Goal: Transaction & Acquisition: Purchase product/service

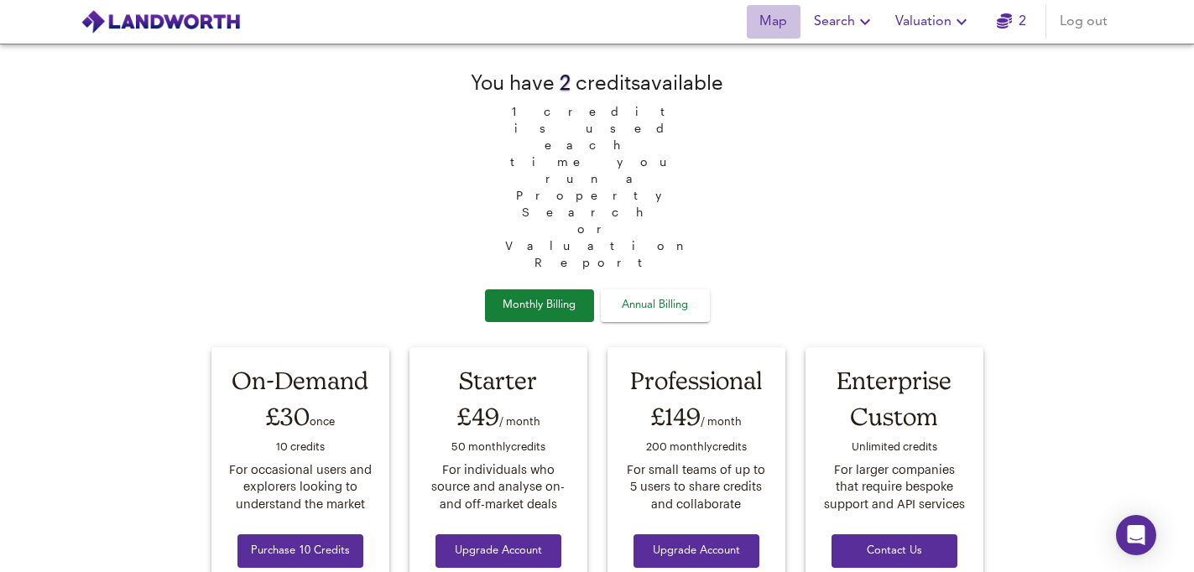
click at [775, 18] on span "Map" at bounding box center [773, 21] width 40 height 23
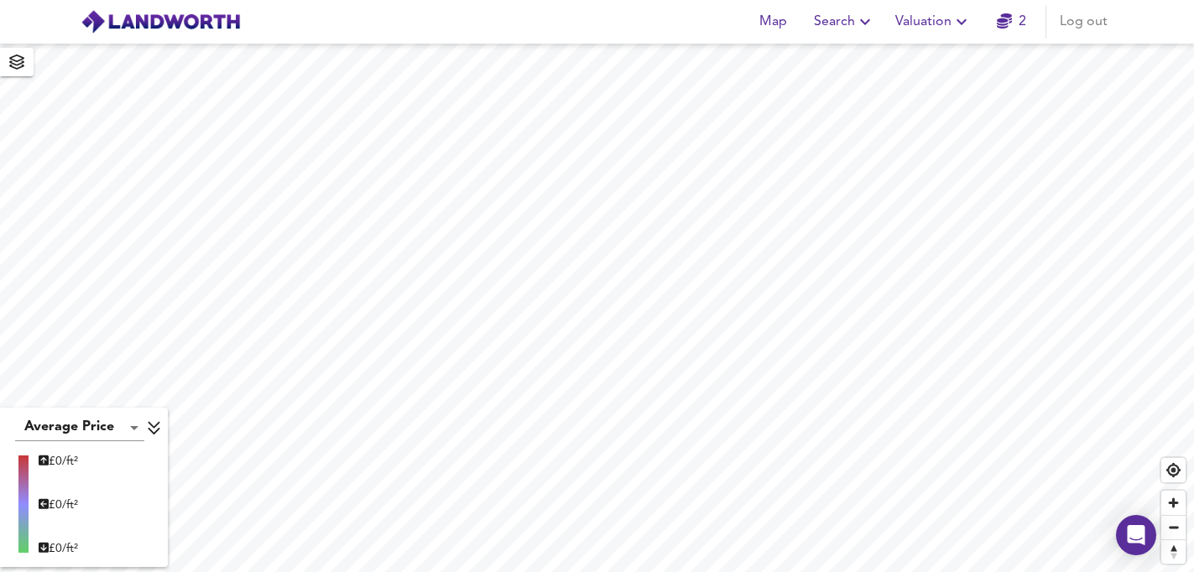
click at [133, 426] on body "Map Search Valuation 2 Log out Average Price landworth £ 0/ft² £ 0/ft² £ 0/ft² …" at bounding box center [597, 286] width 1194 height 572
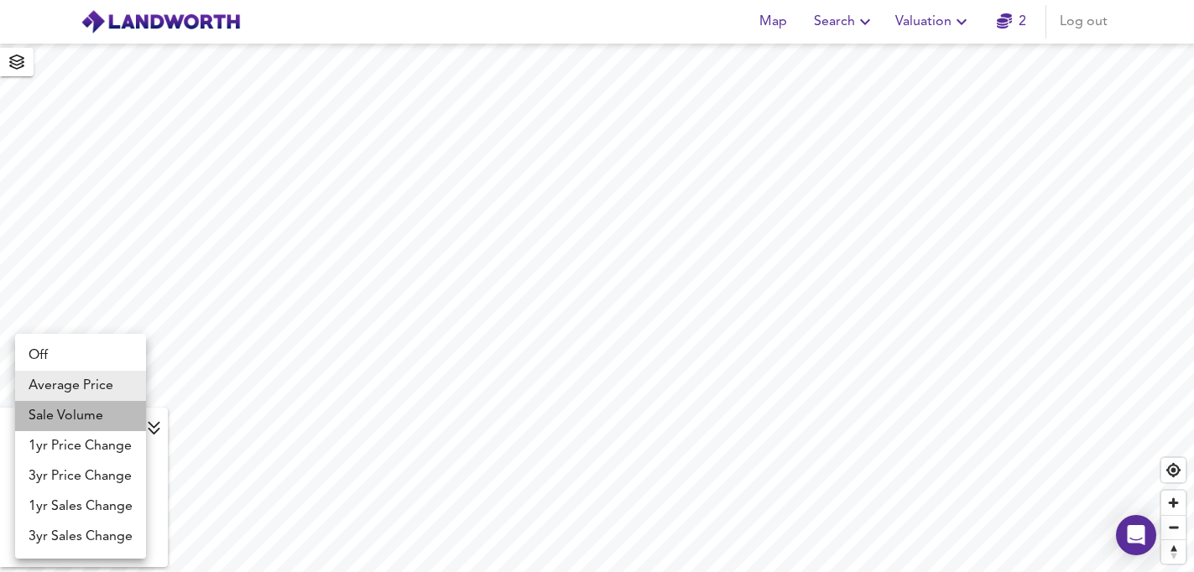
click at [105, 414] on li "Sale Volume" at bounding box center [80, 416] width 131 height 30
type input "weight"
checkbox input "false"
type input "weight"
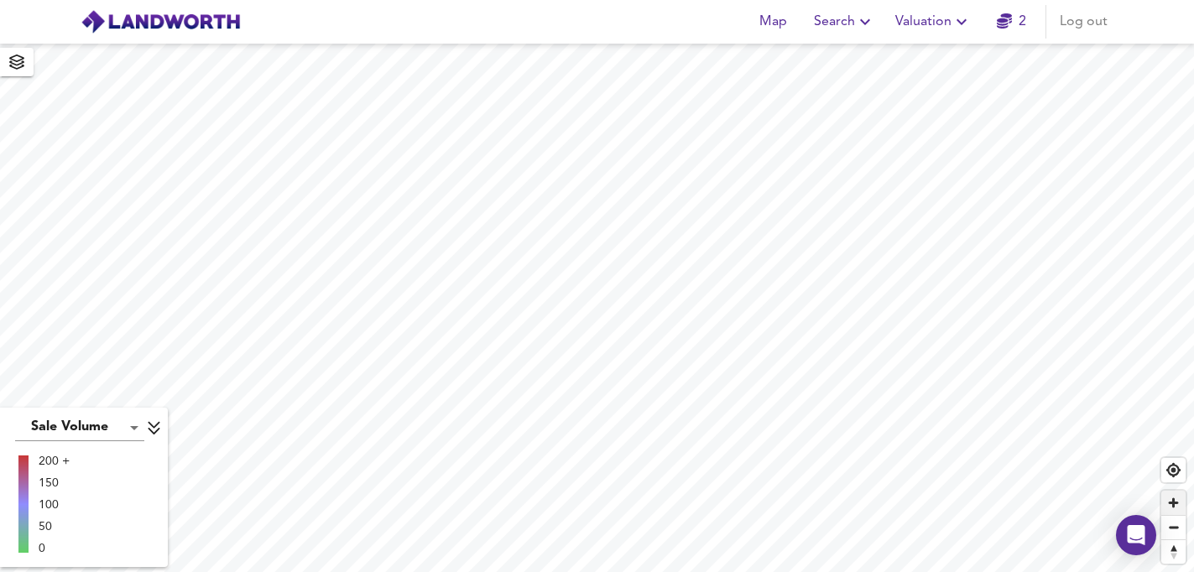
click at [1172, 502] on span "Zoom in" at bounding box center [1173, 503] width 24 height 24
click at [1174, 505] on span "Zoom in" at bounding box center [1173, 503] width 24 height 24
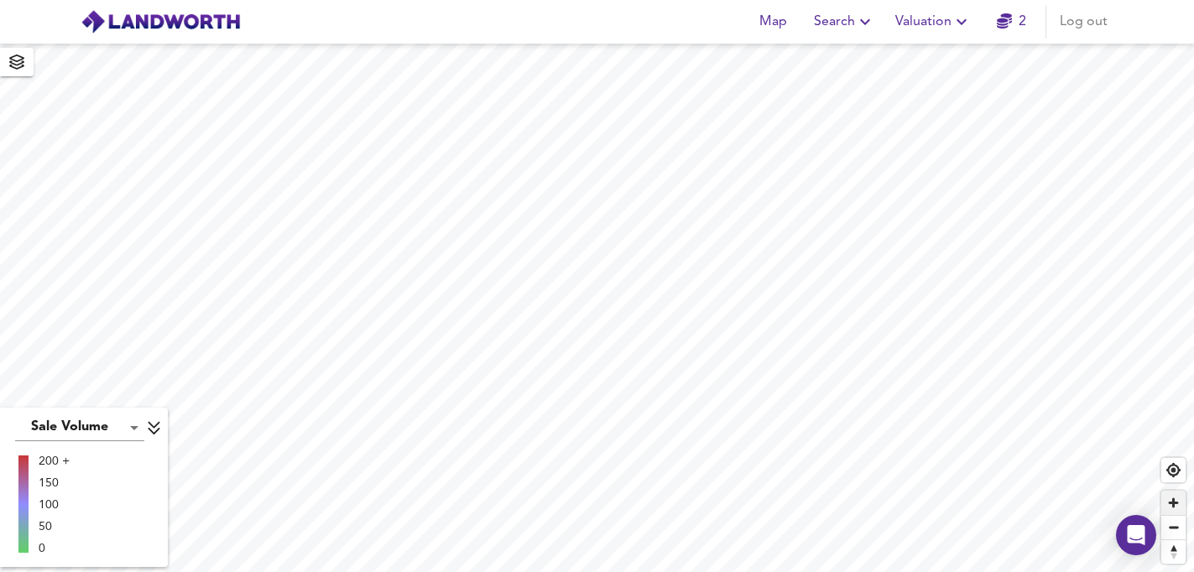
click at [1174, 505] on span "Zoom in" at bounding box center [1173, 503] width 24 height 24
click at [1174, 530] on span "Zoom out" at bounding box center [1173, 527] width 24 height 23
click at [90, 426] on body "Map Search Valuation 2 Log out Sale Volume weight 200 + 150 100 50 0 X Map Sett…" at bounding box center [597, 286] width 1194 height 572
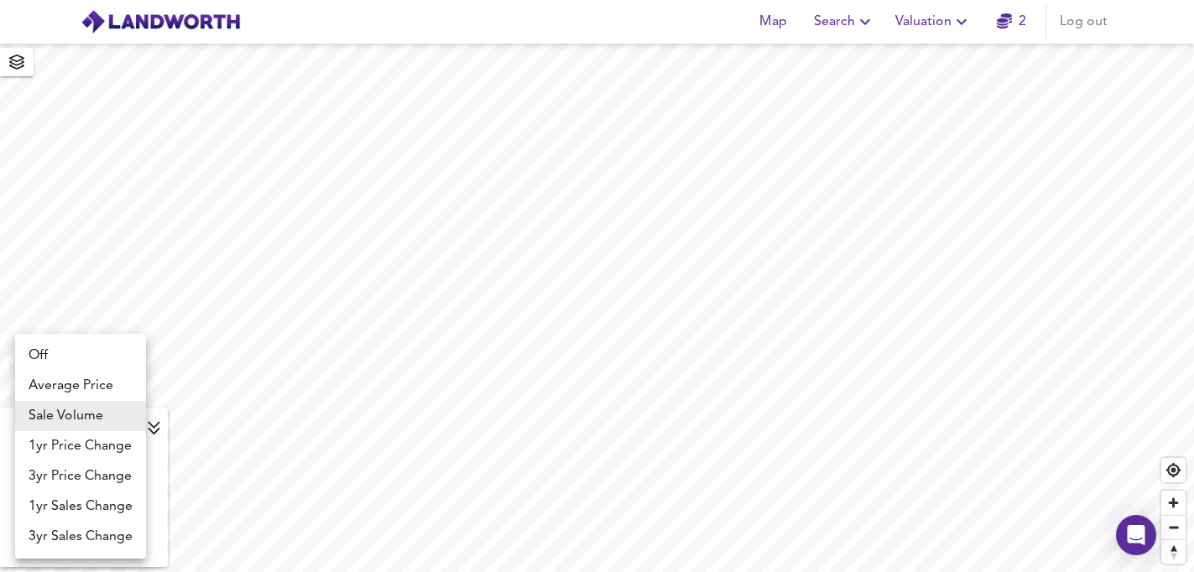
click at [89, 446] on li "1yr Price Change" at bounding box center [80, 446] width 131 height 30
type input "lwc1y"
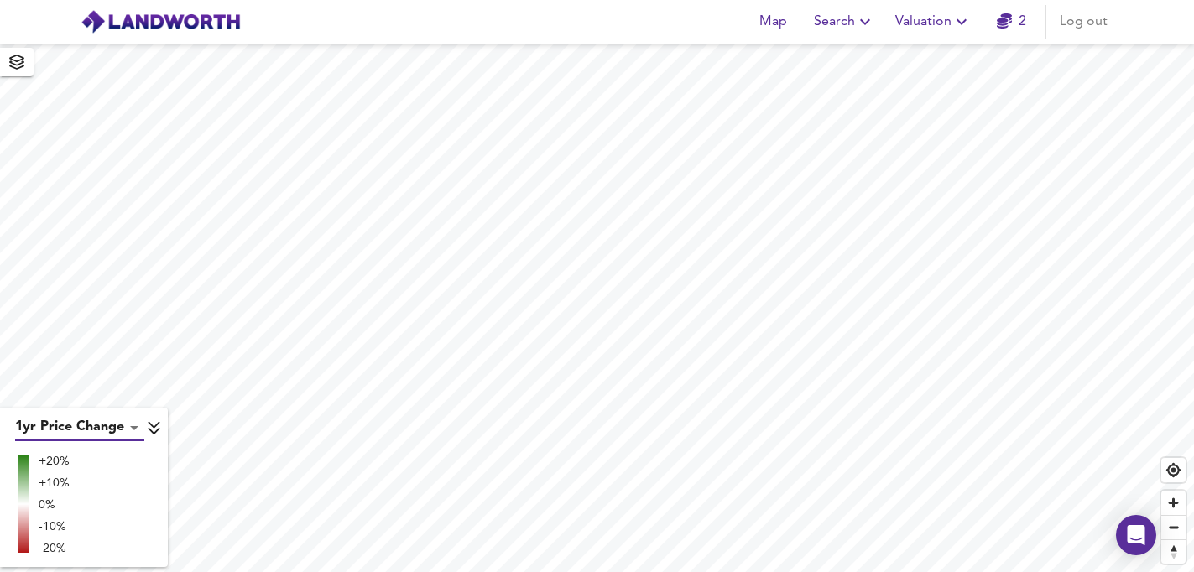
click at [112, 431] on body "Map Search Valuation 2 Log out 1yr Price Change lwc1y +20% +10% 0% -10% -20% X …" at bounding box center [597, 286] width 1194 height 572
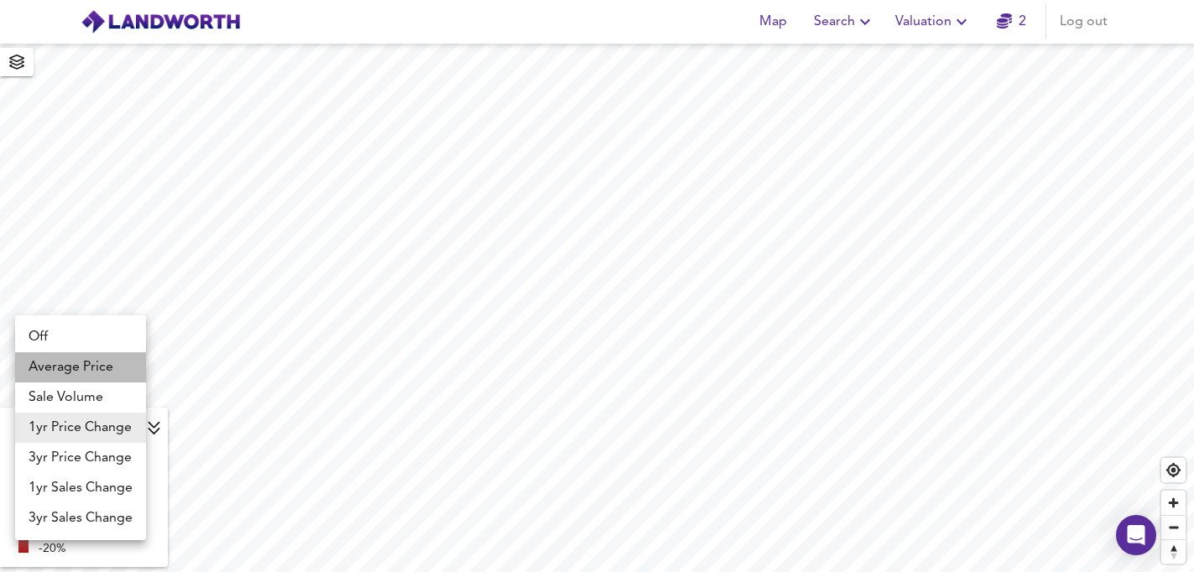
click at [80, 365] on li "Average Price" at bounding box center [80, 367] width 131 height 30
type input "landworth"
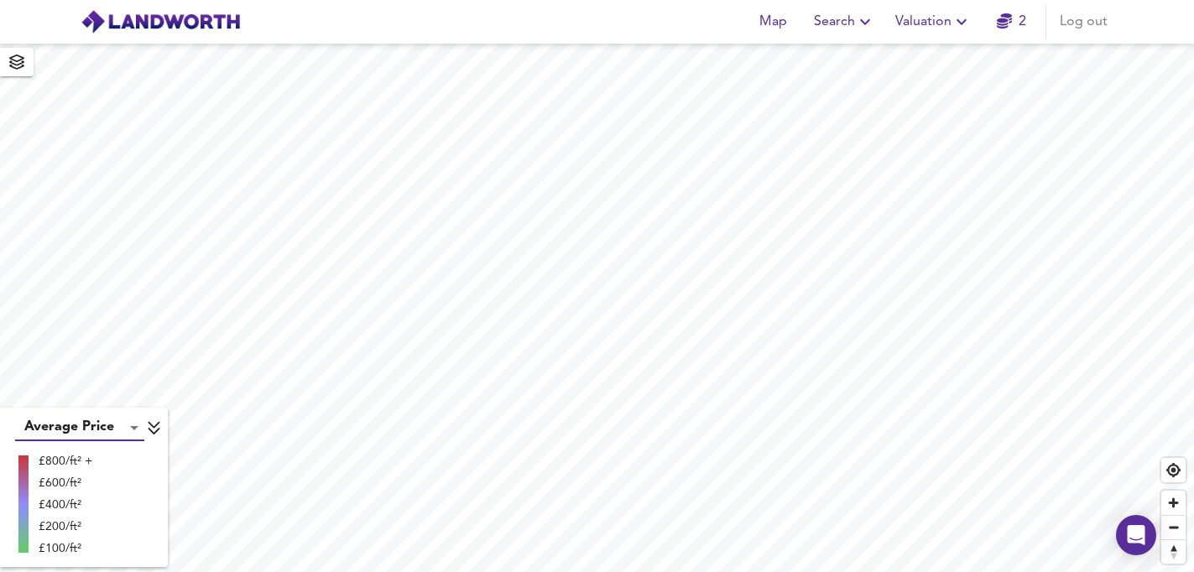
click at [55, 547] on div "£100/ft²" at bounding box center [66, 548] width 54 height 17
click at [63, 462] on div "£800/ft² +" at bounding box center [66, 461] width 54 height 17
click at [149, 432] on icon at bounding box center [154, 427] width 15 height 17
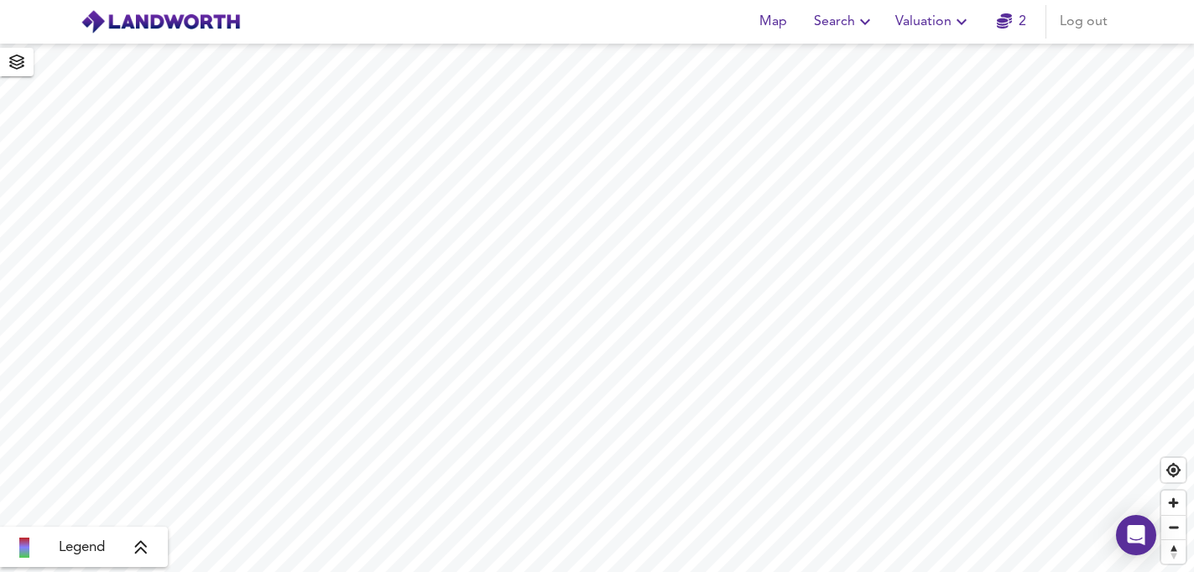
click at [81, 554] on span "Legend" at bounding box center [82, 548] width 46 height 20
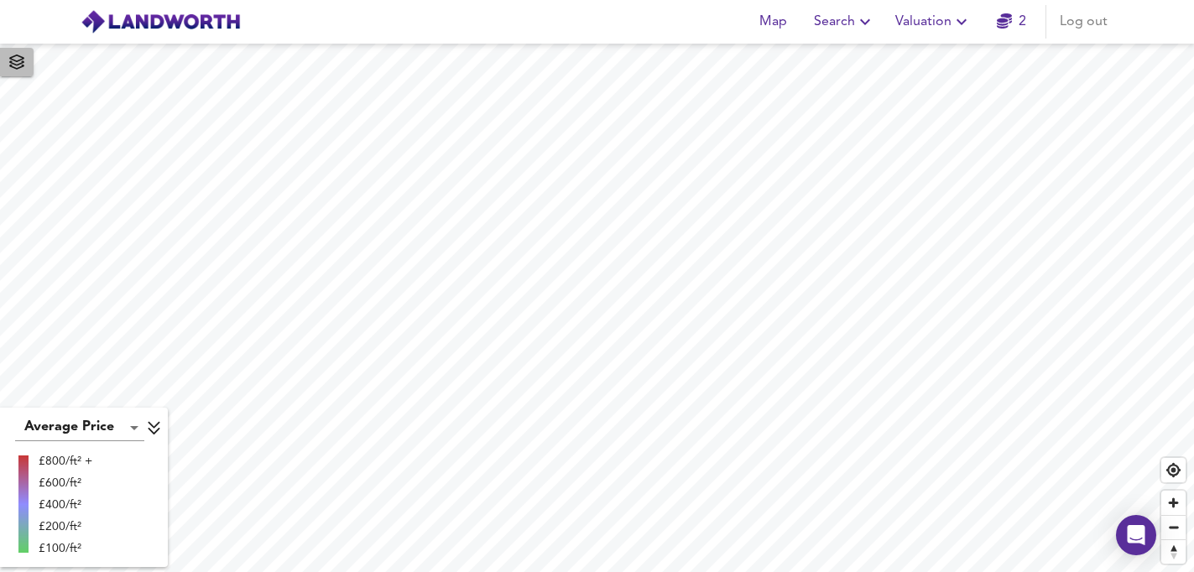
click at [13, 65] on icon "button" at bounding box center [16, 62] width 17 height 15
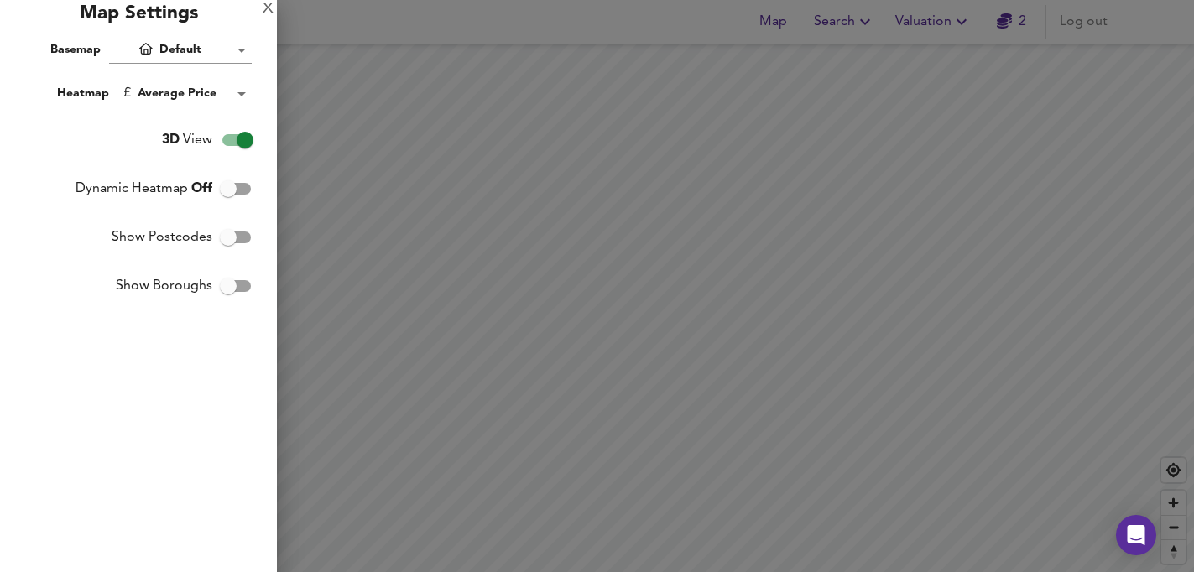
click at [190, 96] on body "Map Search Valuation 2 Log out Average Price landworth £800/ft² + £600/ft² £400…" at bounding box center [597, 286] width 1194 height 572
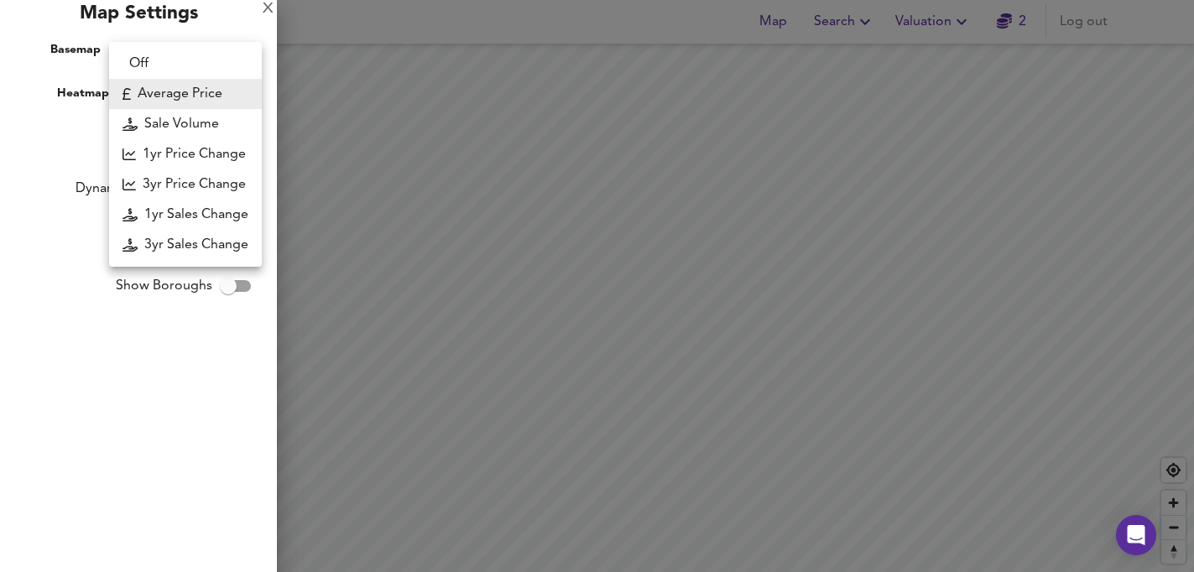
click at [190, 94] on li "Average Price" at bounding box center [185, 94] width 153 height 30
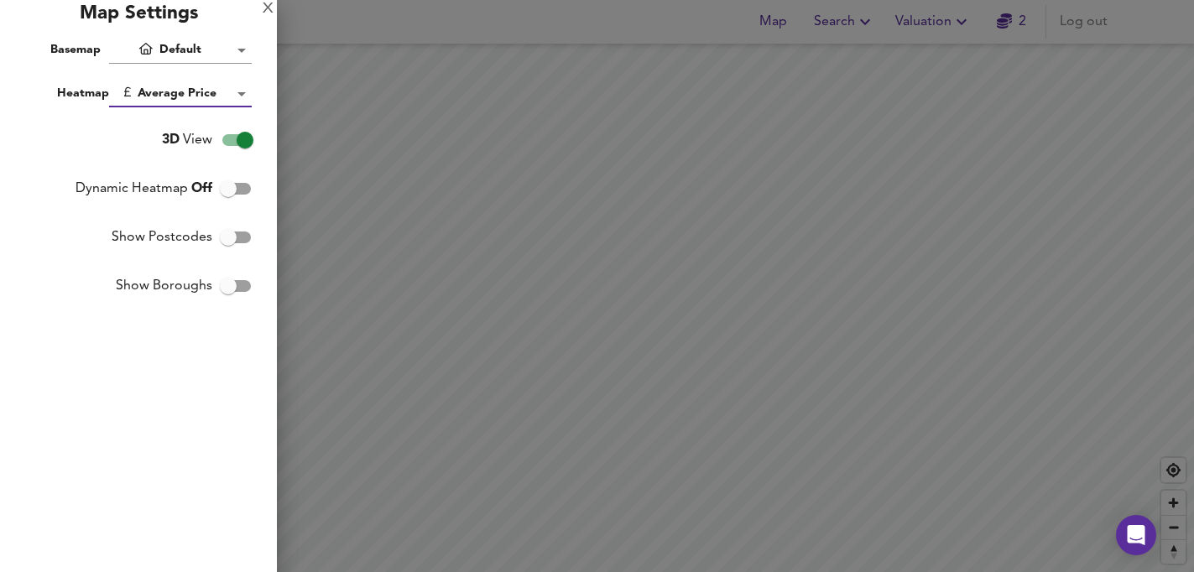
click at [249, 137] on input "3D View" at bounding box center [245, 140] width 96 height 32
click at [229, 139] on input "2D View" at bounding box center [228, 140] width 96 height 32
checkbox input "true"
click at [231, 191] on input "Dynamic Heatmap Off" at bounding box center [228, 189] width 96 height 32
click at [231, 192] on input "Dynamic Heatmap On" at bounding box center [245, 189] width 96 height 32
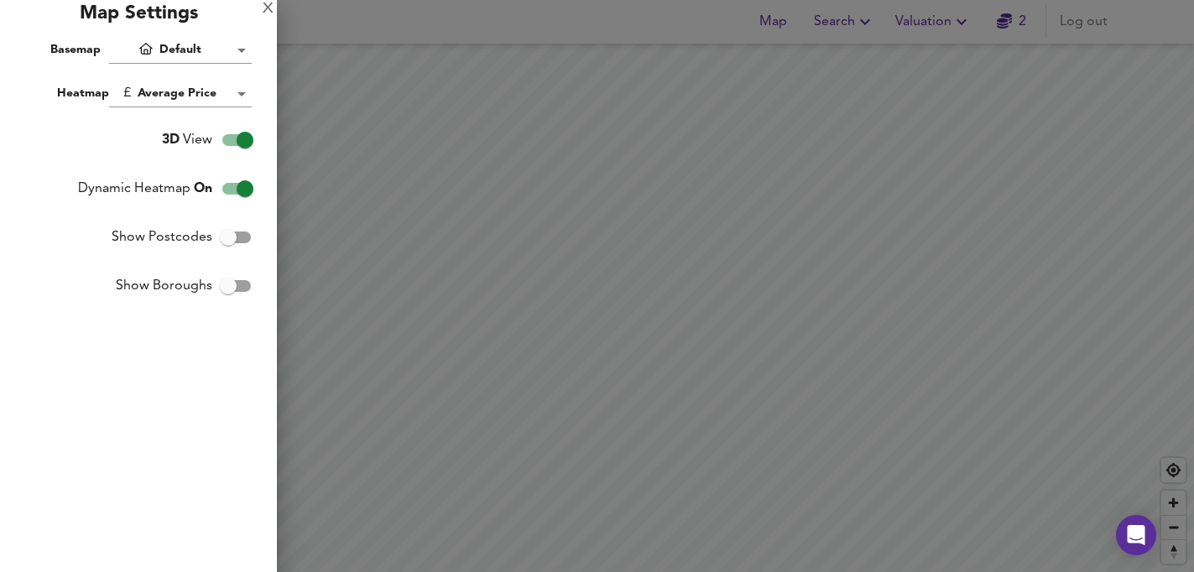
checkbox input "false"
click at [232, 237] on input "Show Postcodes" at bounding box center [228, 237] width 96 height 32
checkbox input "true"
click at [232, 285] on input "Show Boroughs" at bounding box center [228, 286] width 96 height 32
click at [232, 285] on input "Show Boroughs" at bounding box center [245, 286] width 96 height 32
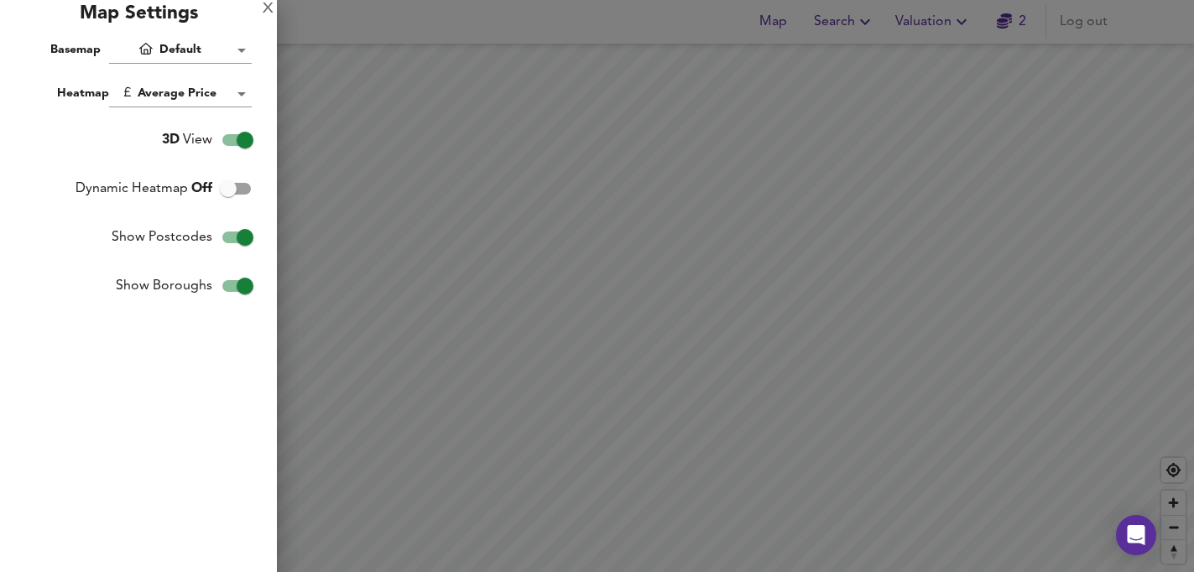
checkbox input "false"
click at [230, 59] on body "Map Search Valuation 2 Log out Average Price landworth £800/ft² + £600/ft² £400…" at bounding box center [597, 286] width 1194 height 572
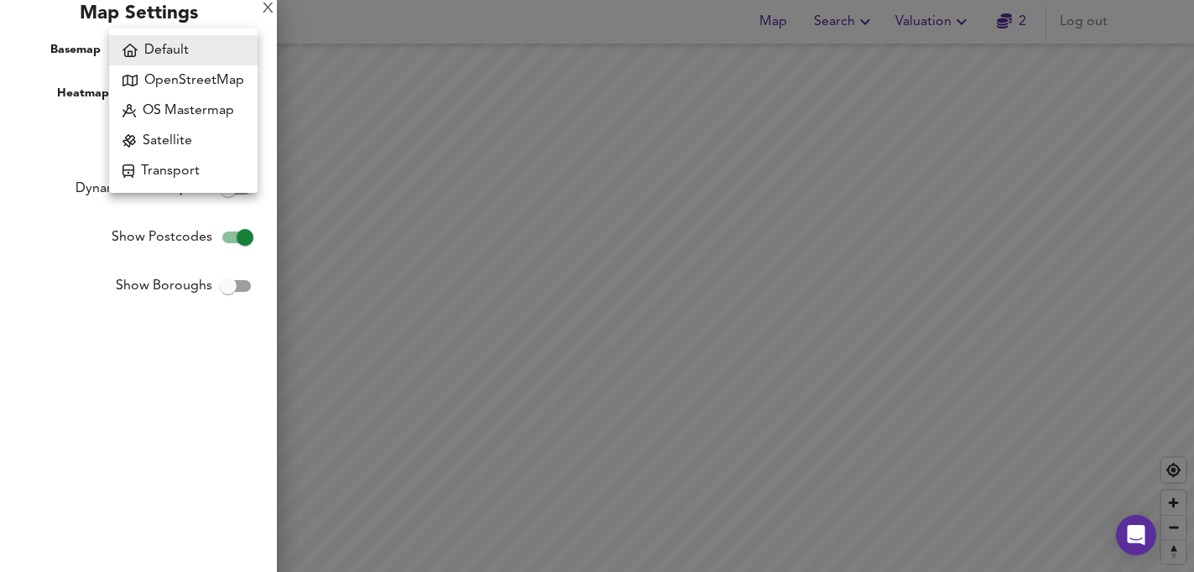
click at [230, 56] on li "Default" at bounding box center [183, 50] width 148 height 30
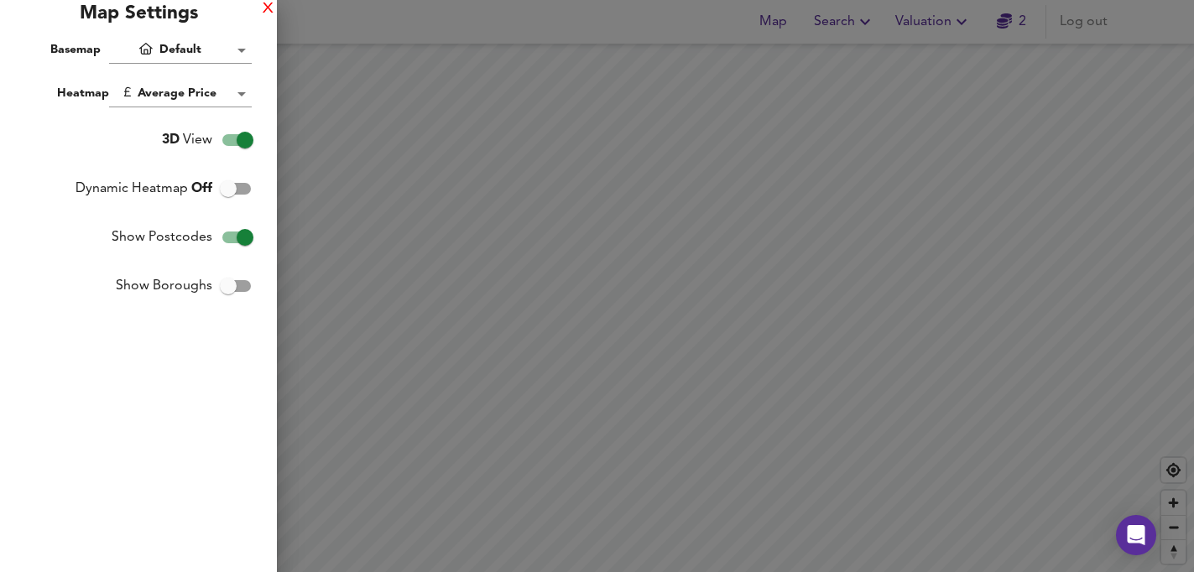
click at [265, 10] on div "X" at bounding box center [268, 9] width 11 height 12
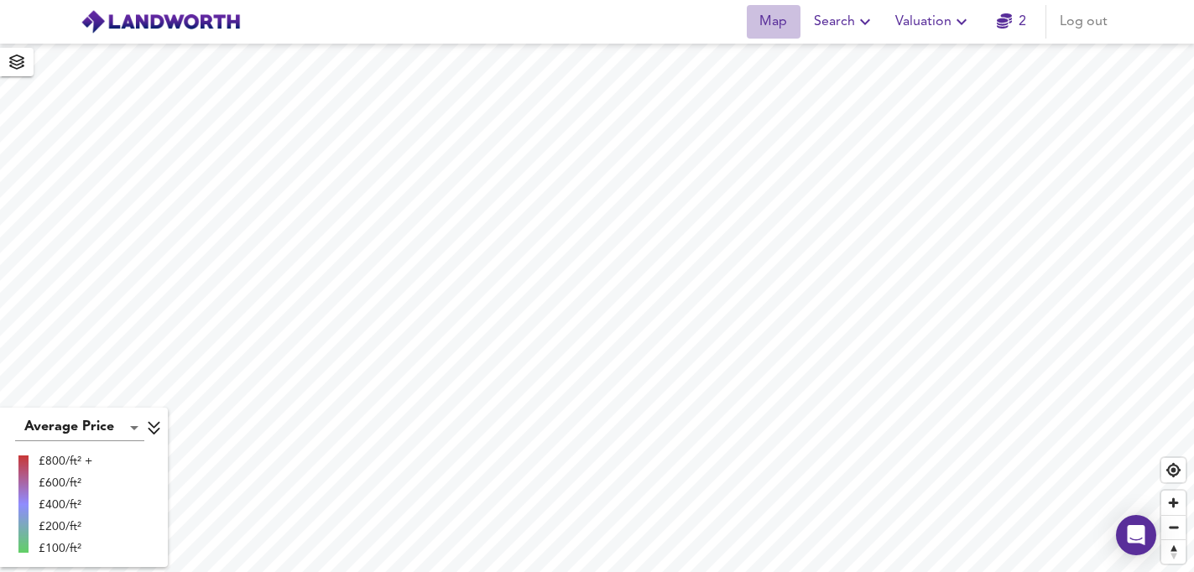
click at [775, 29] on span "Map" at bounding box center [773, 21] width 40 height 23
click at [1135, 538] on icon "Open Intercom Messenger" at bounding box center [1135, 535] width 19 height 22
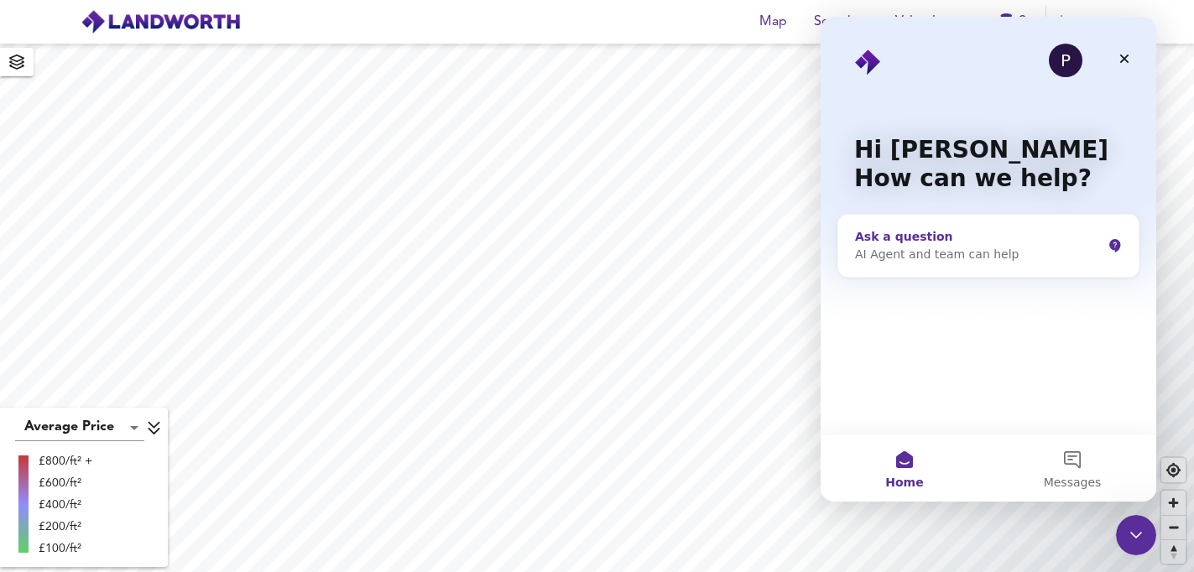
click at [976, 247] on div "AI Agent and team can help" at bounding box center [978, 255] width 247 height 18
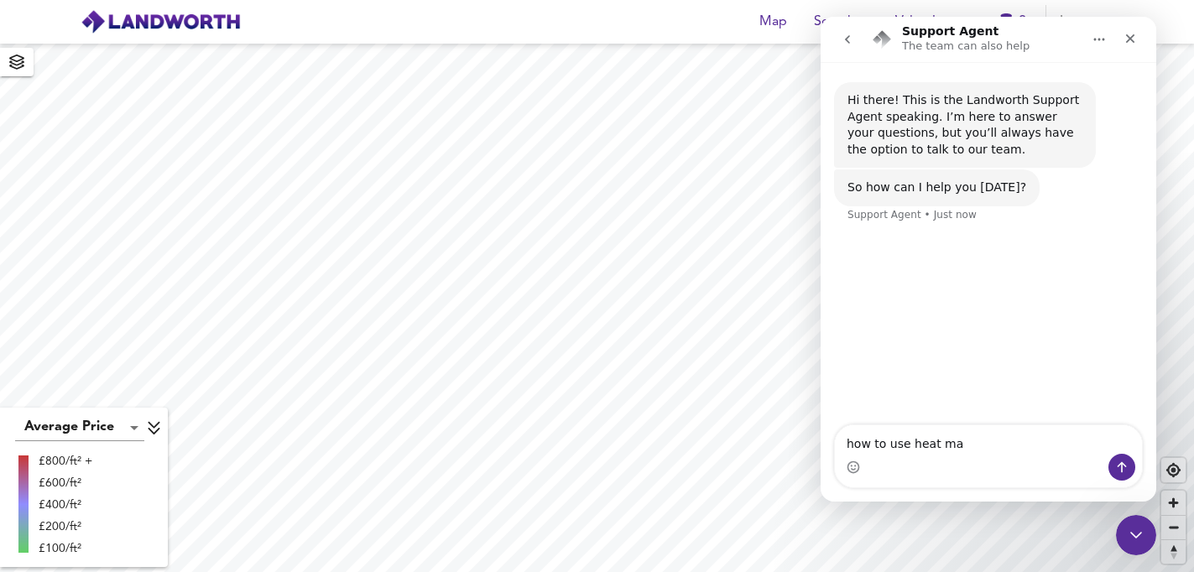
type textarea "how to use heat map"
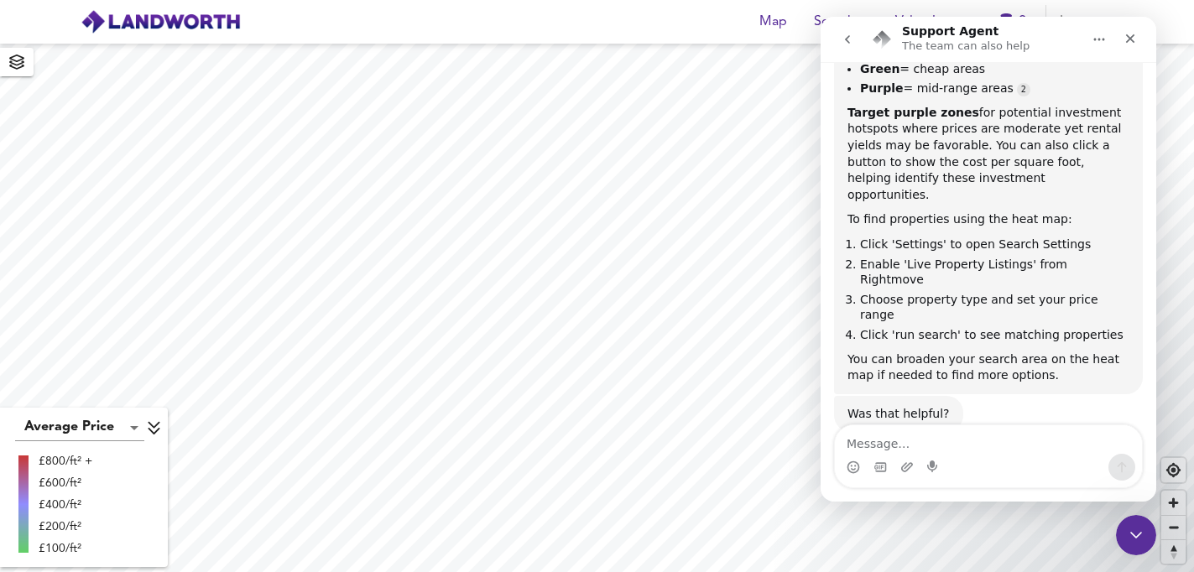
scroll to position [360, 0]
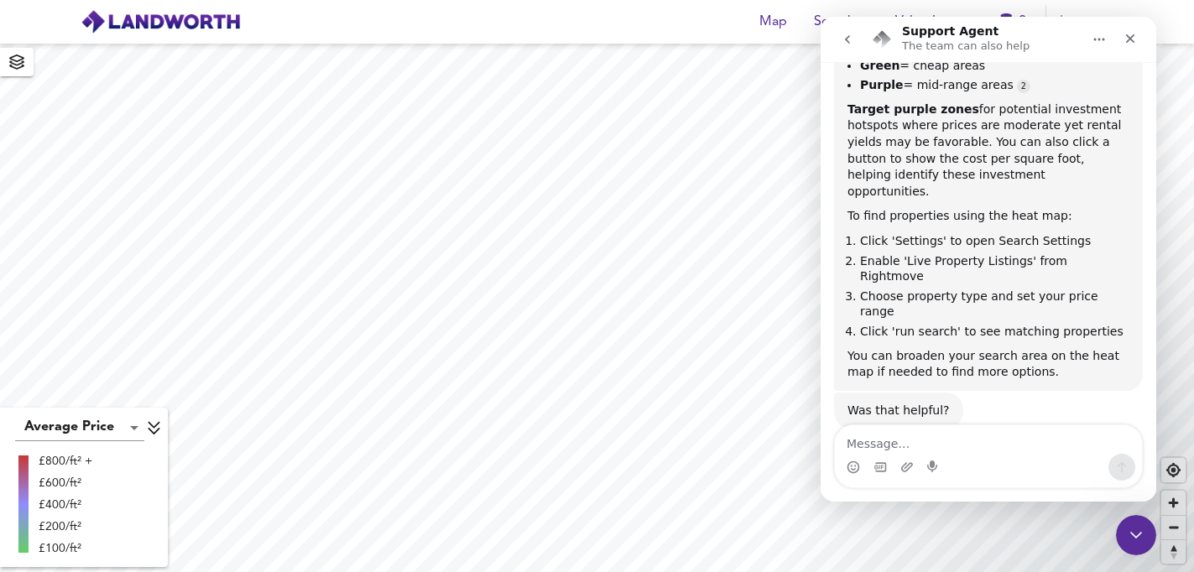
click at [935, 439] on textarea "Message…" at bounding box center [988, 439] width 307 height 29
type textarea "yes"
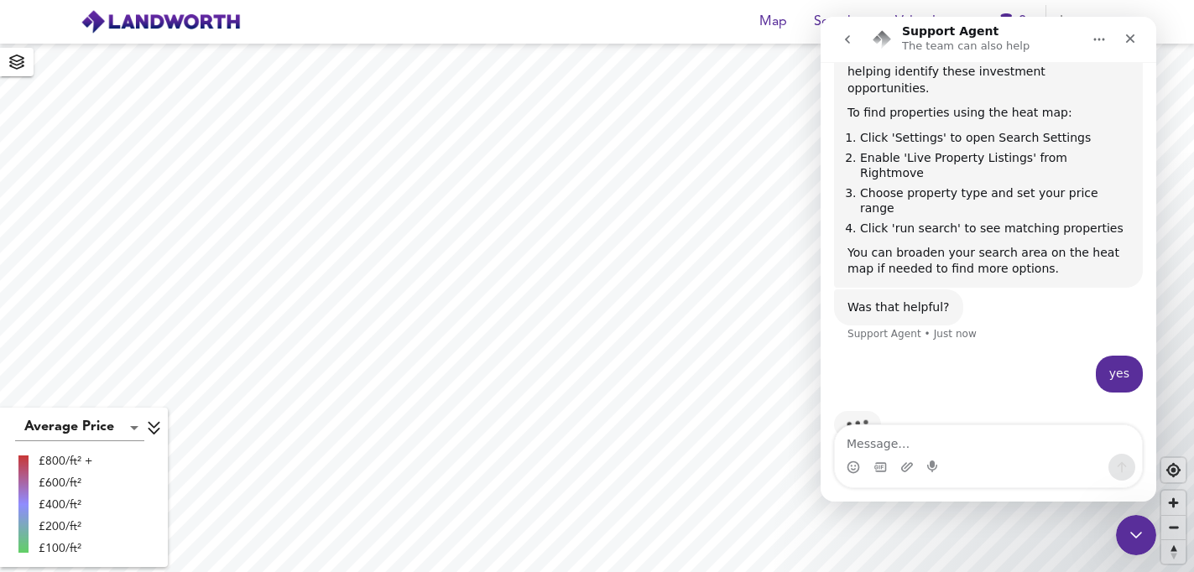
scroll to position [437, 0]
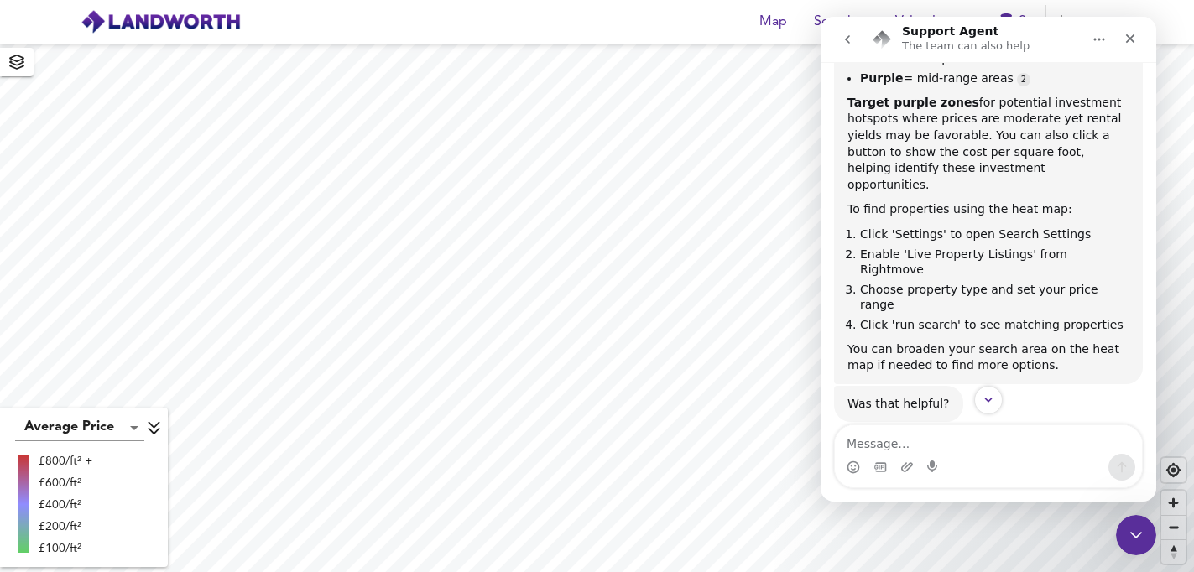
scroll to position [348, 0]
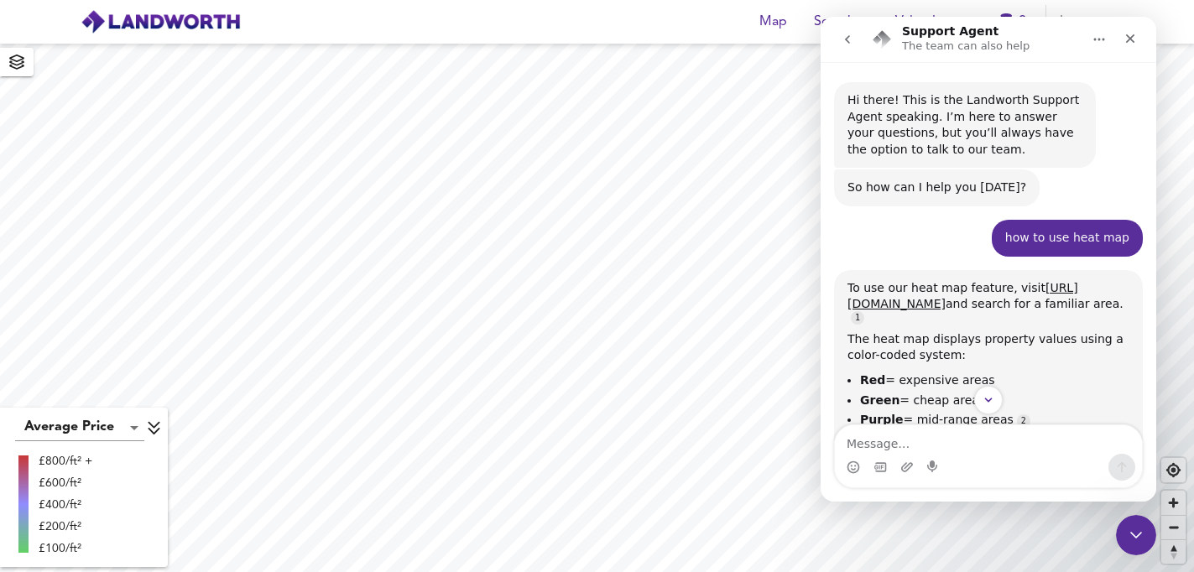
scroll to position [3, 0]
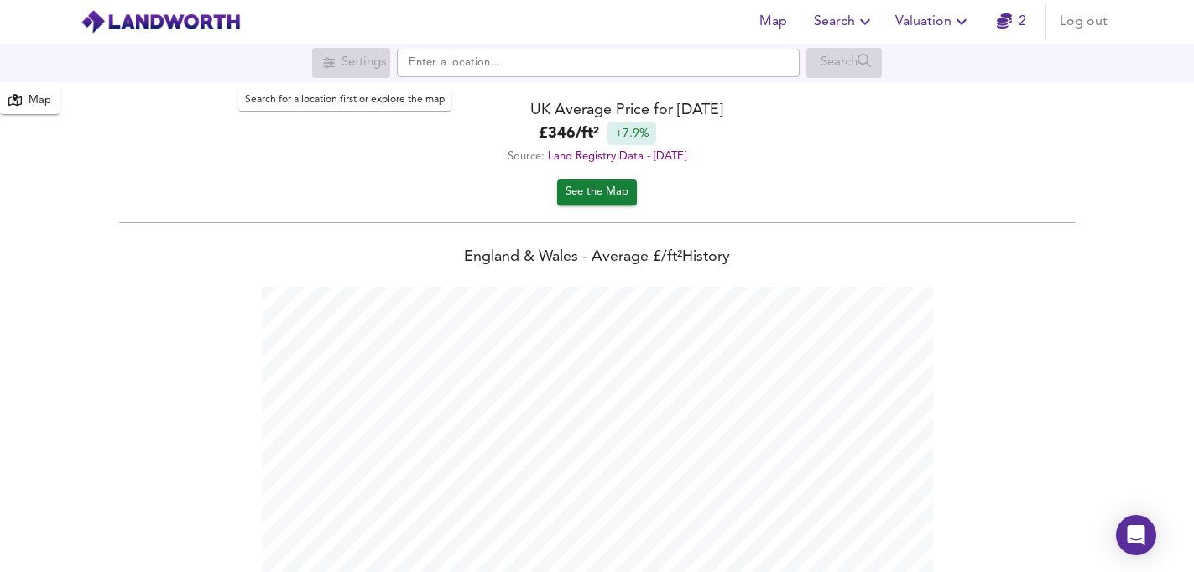
click at [355, 65] on div "Settings" at bounding box center [351, 63] width 78 height 30
click at [39, 106] on div "Map" at bounding box center [40, 100] width 23 height 19
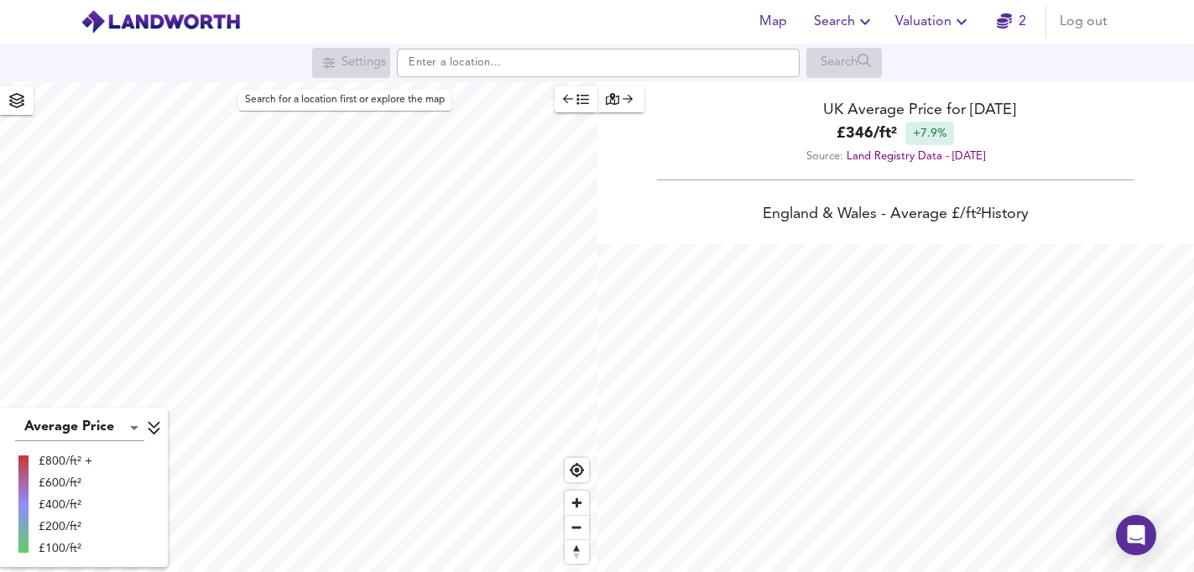
click at [325, 63] on div "Settings" at bounding box center [351, 63] width 78 height 30
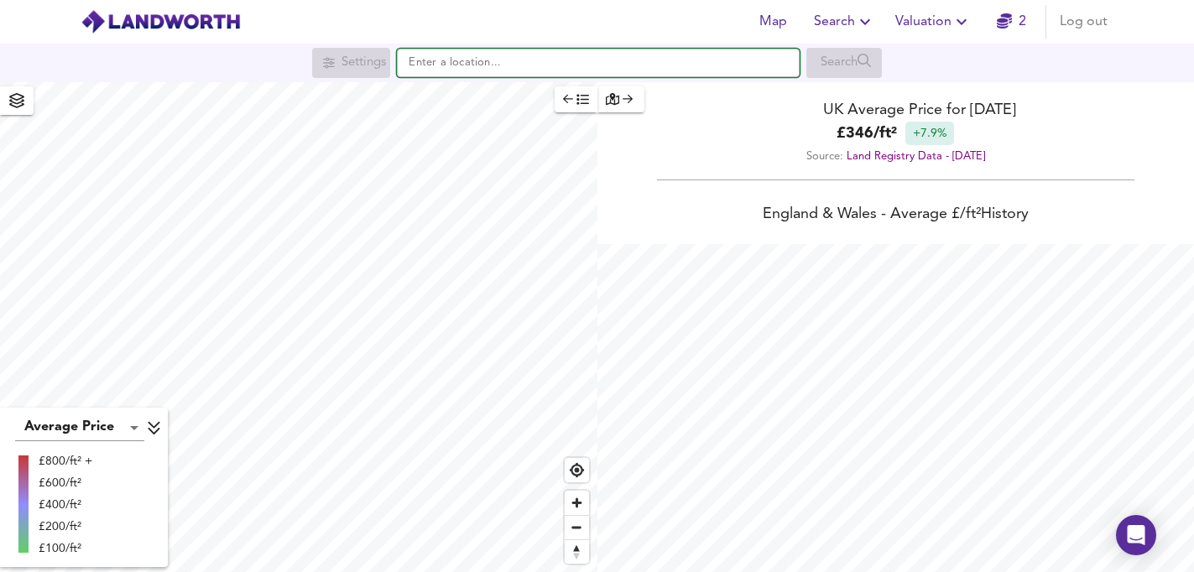
click at [445, 62] on input "text" at bounding box center [598, 63] width 403 height 29
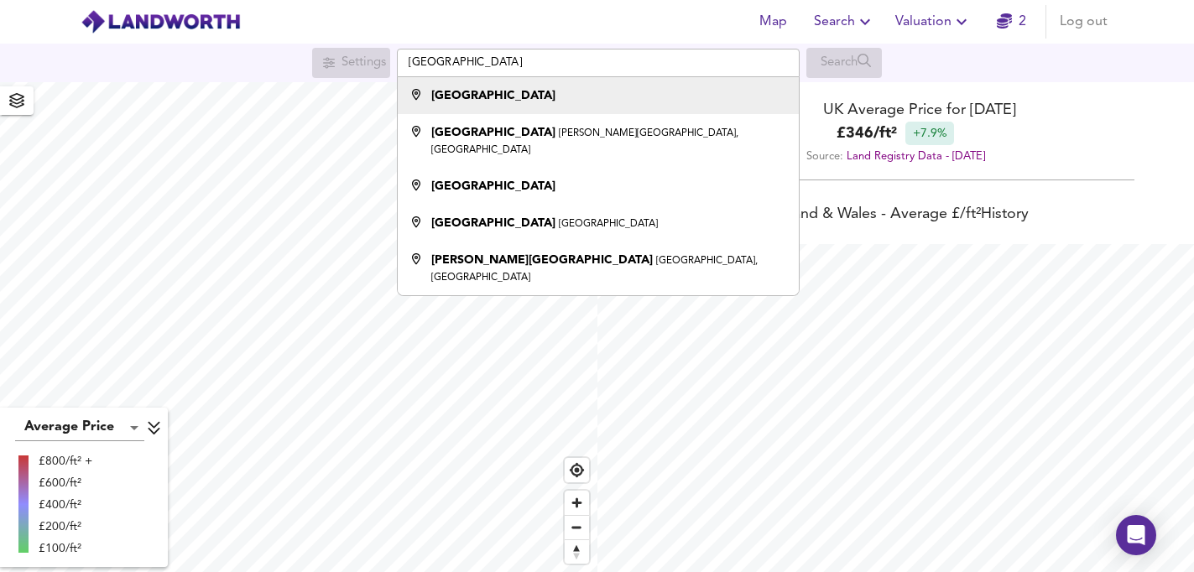
click at [459, 99] on strong "Nottingham" at bounding box center [493, 96] width 124 height 12
type input "Nottingham"
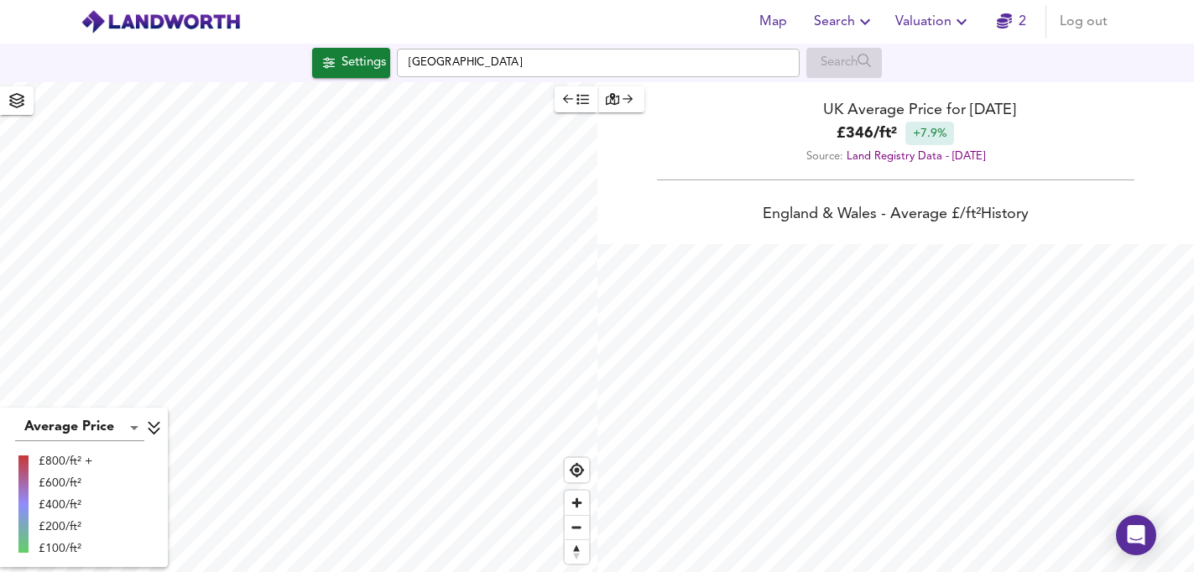
checkbox input "false"
checkbox input "true"
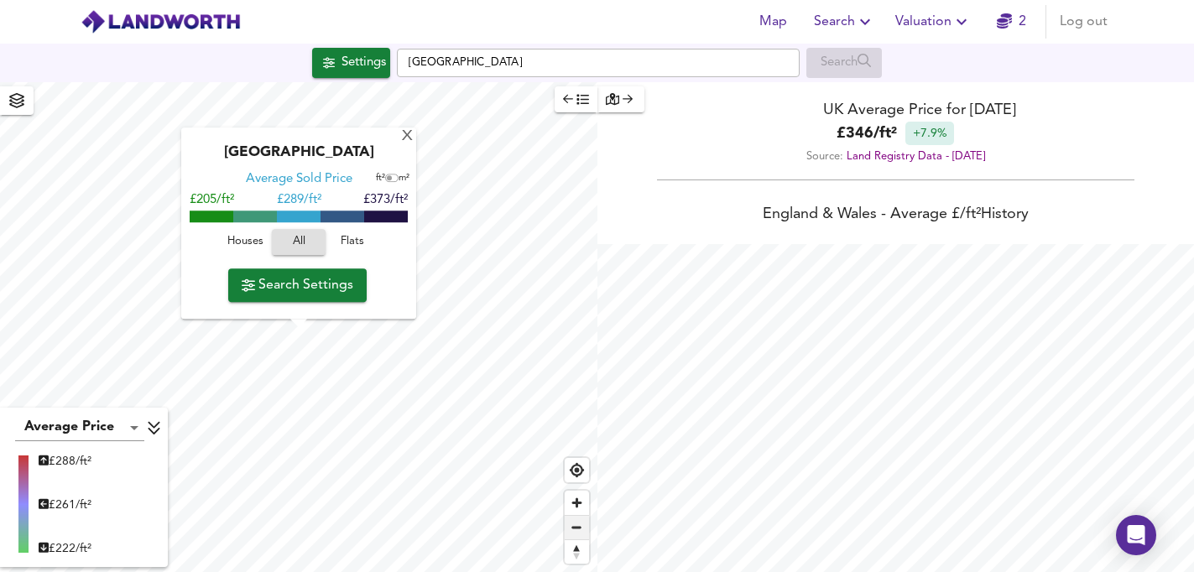
click at [578, 528] on span "Zoom out" at bounding box center [577, 527] width 24 height 23
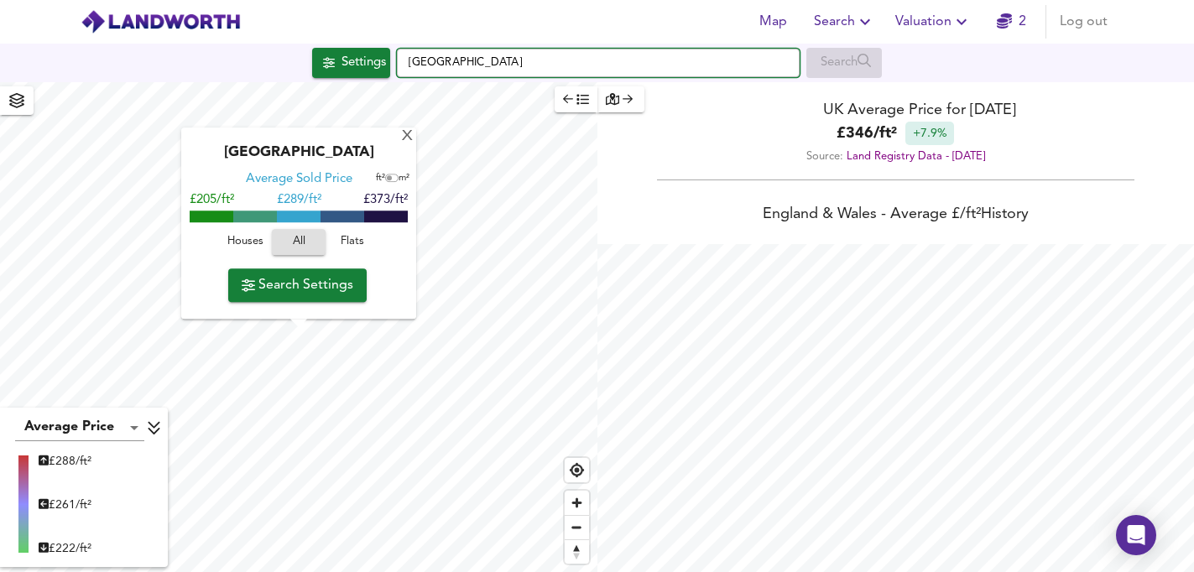
click at [507, 63] on input "Nottingham" at bounding box center [598, 63] width 403 height 29
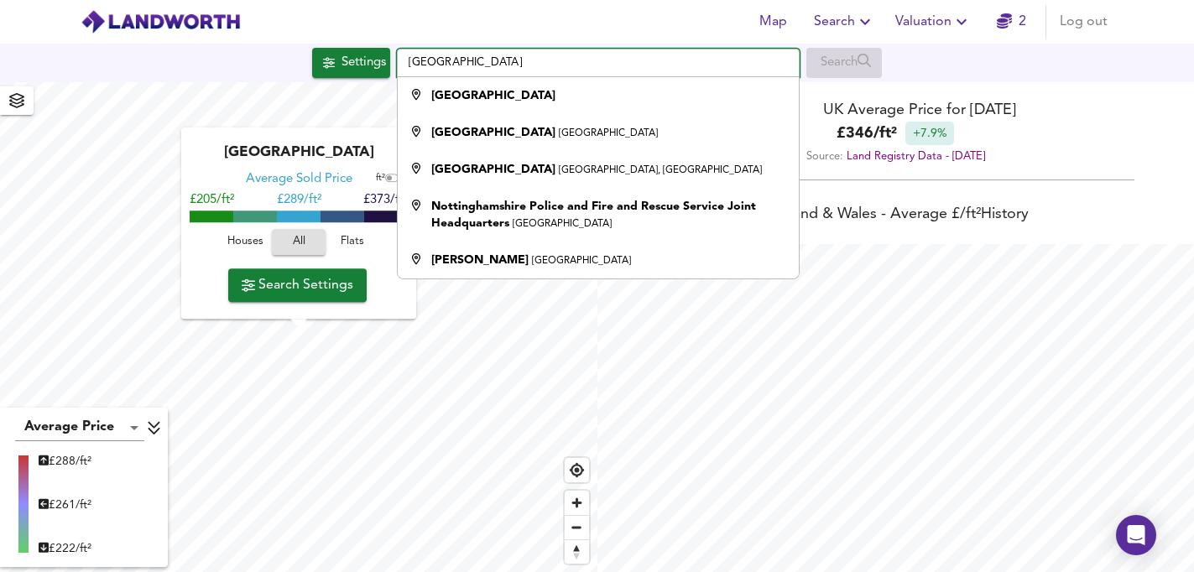
type input "Nottinghamshire"
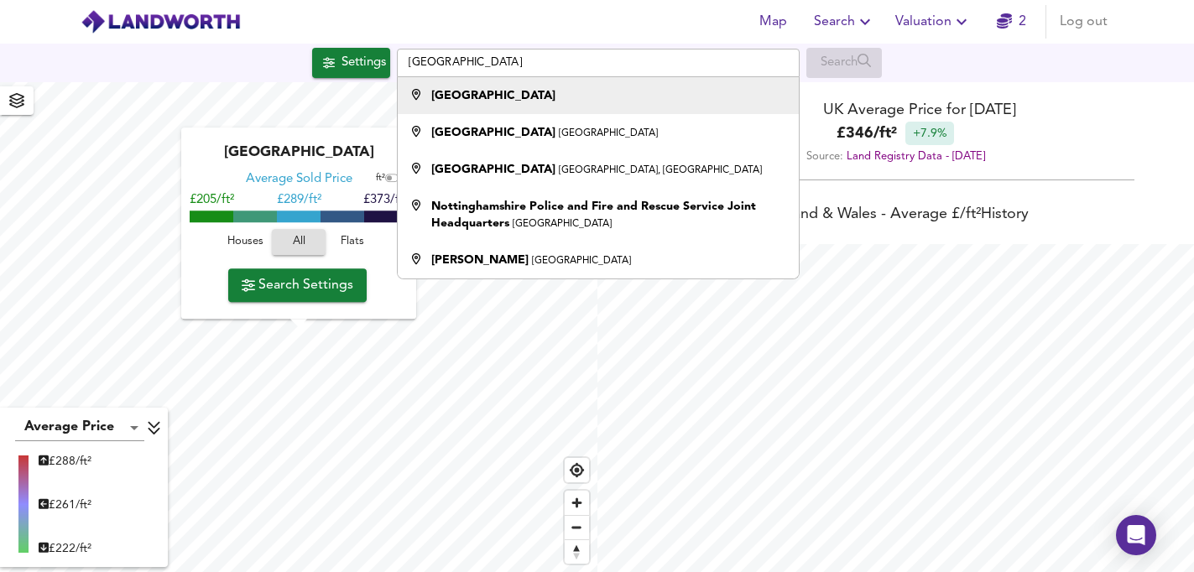
click at [474, 97] on strong "Nottinghamshire" at bounding box center [493, 96] width 124 height 12
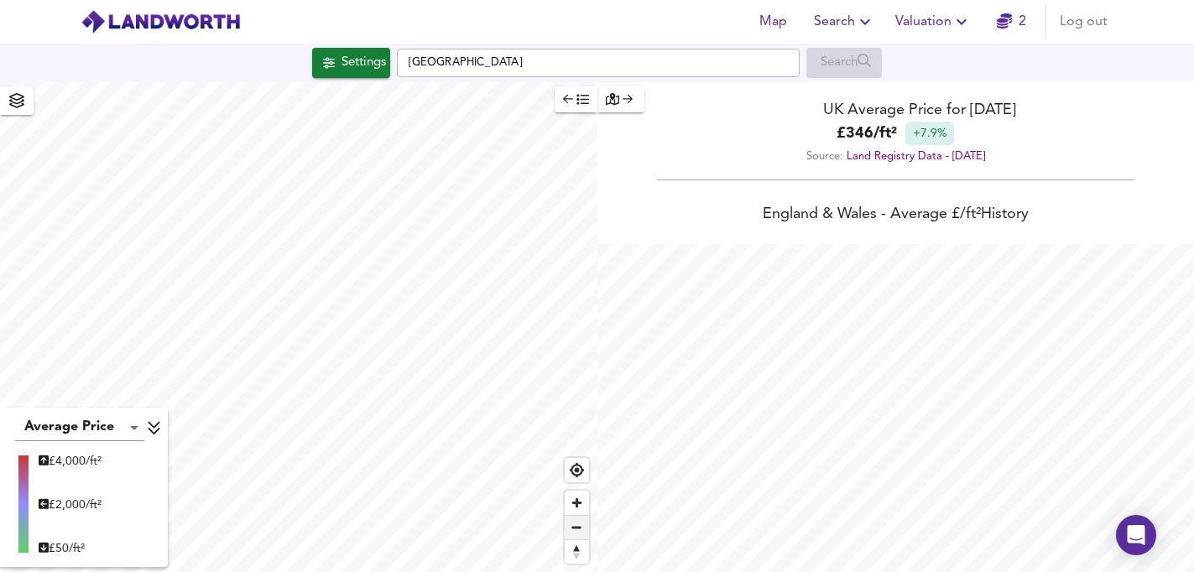
click at [575, 533] on span "Zoom out" at bounding box center [577, 527] width 24 height 23
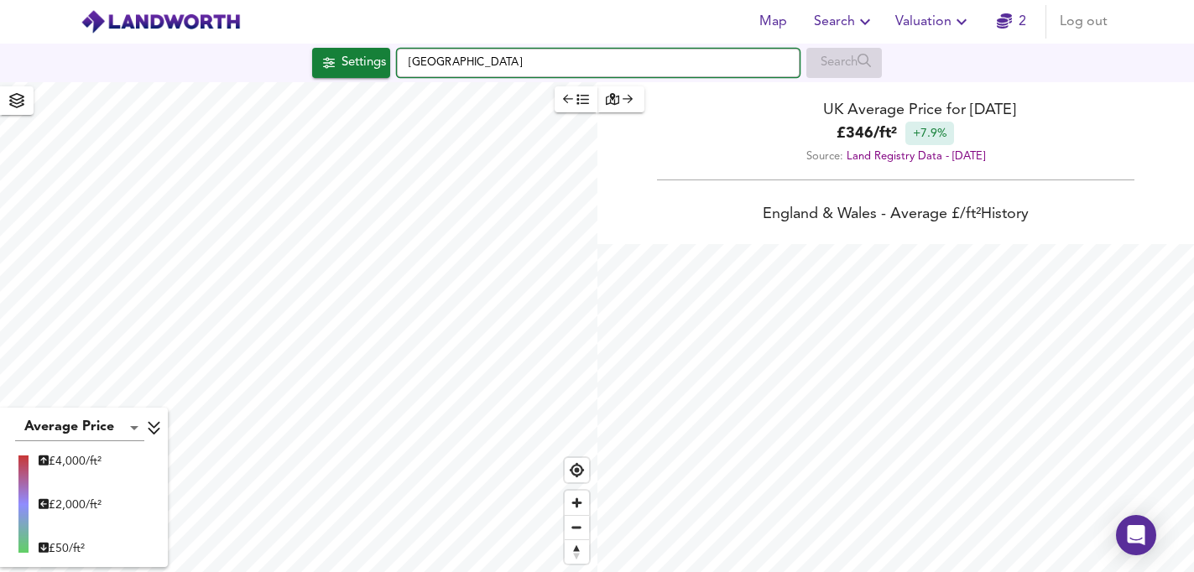
click at [520, 62] on input "Nottinghamshire" at bounding box center [598, 63] width 403 height 29
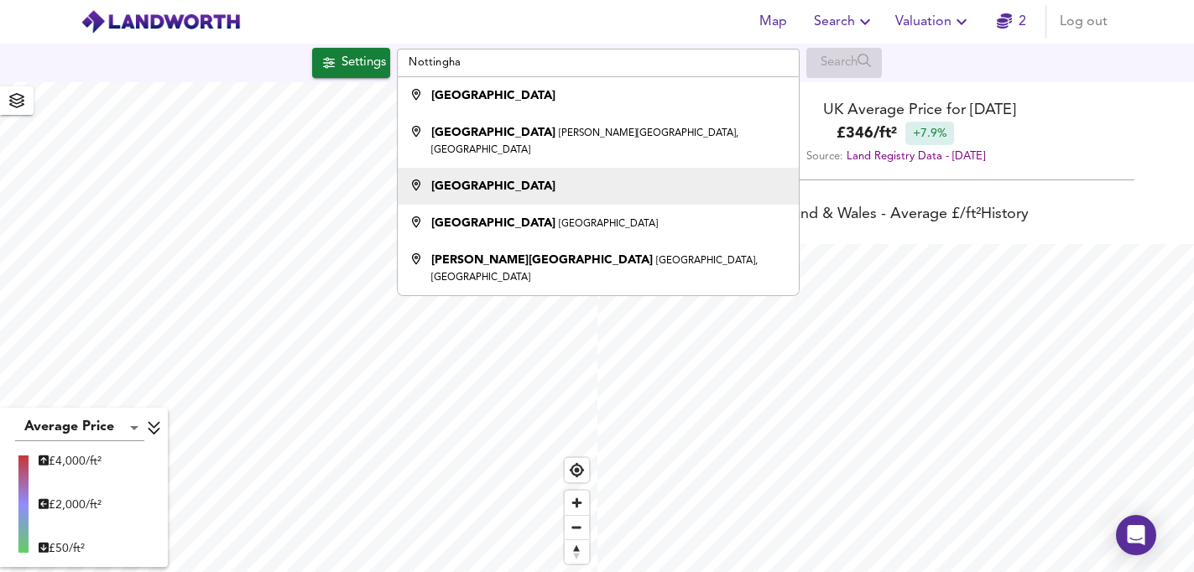
click at [492, 180] on strong "Nottinghamshire" at bounding box center [493, 186] width 124 height 12
type input "Nottinghamshire"
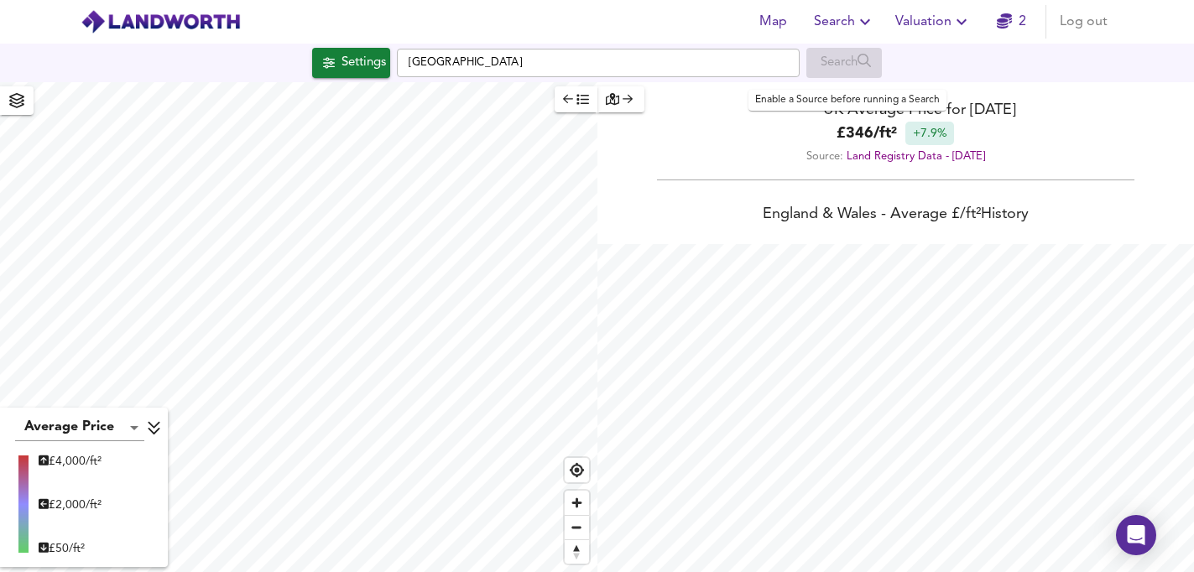
click at [831, 62] on div "Search" at bounding box center [844, 63] width 76 height 30
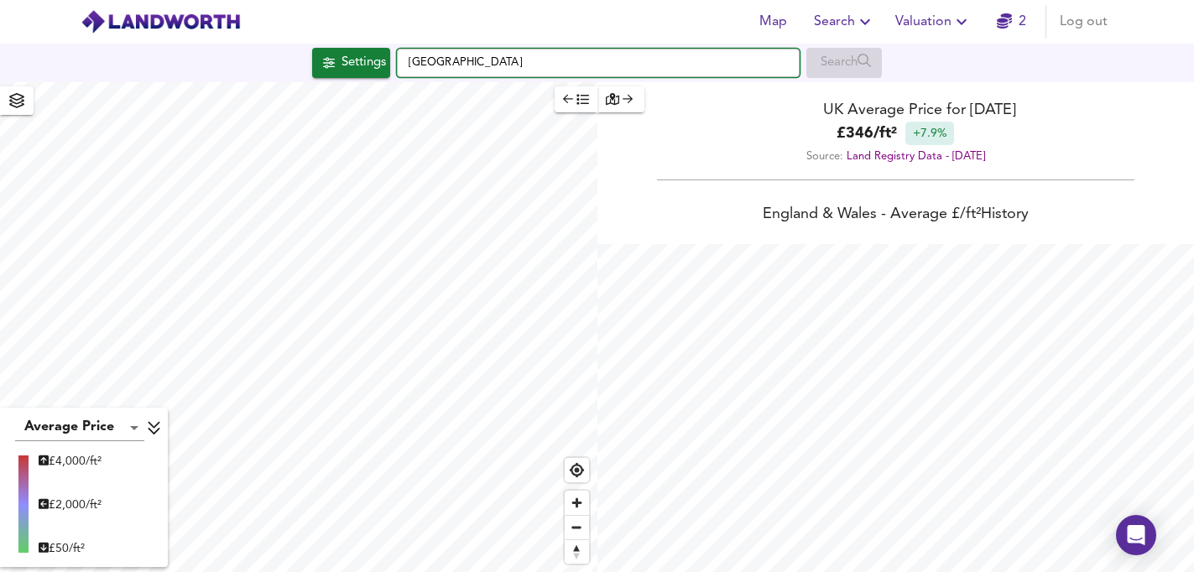
click at [632, 64] on input "Nottinghamshire" at bounding box center [598, 63] width 403 height 29
click at [502, 60] on input "Nottinghamshire" at bounding box center [598, 63] width 403 height 29
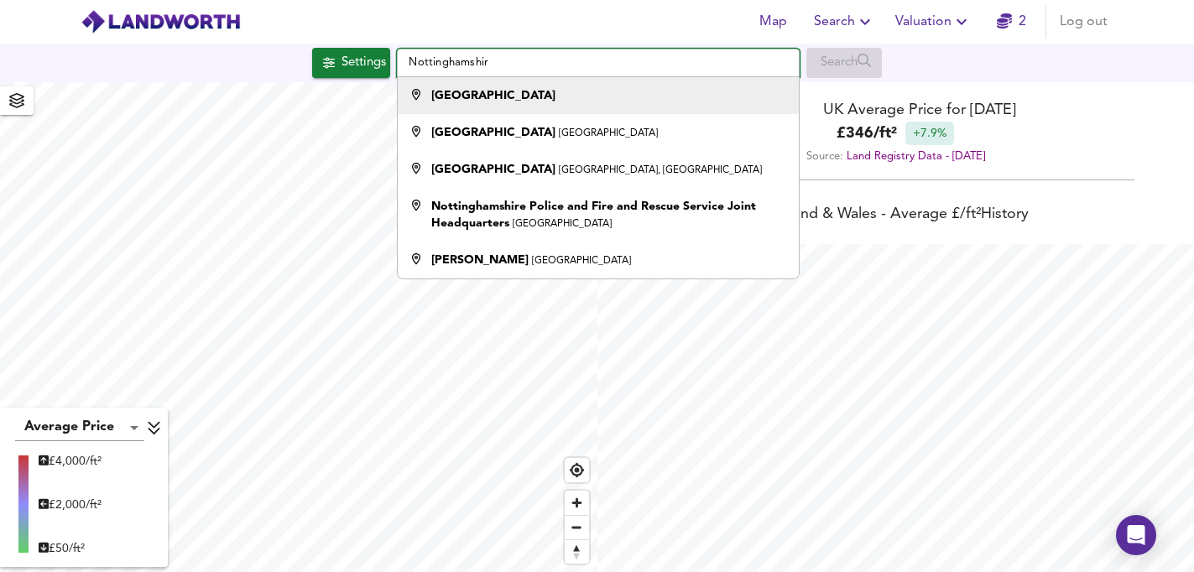
type input "Nottinghamshir"
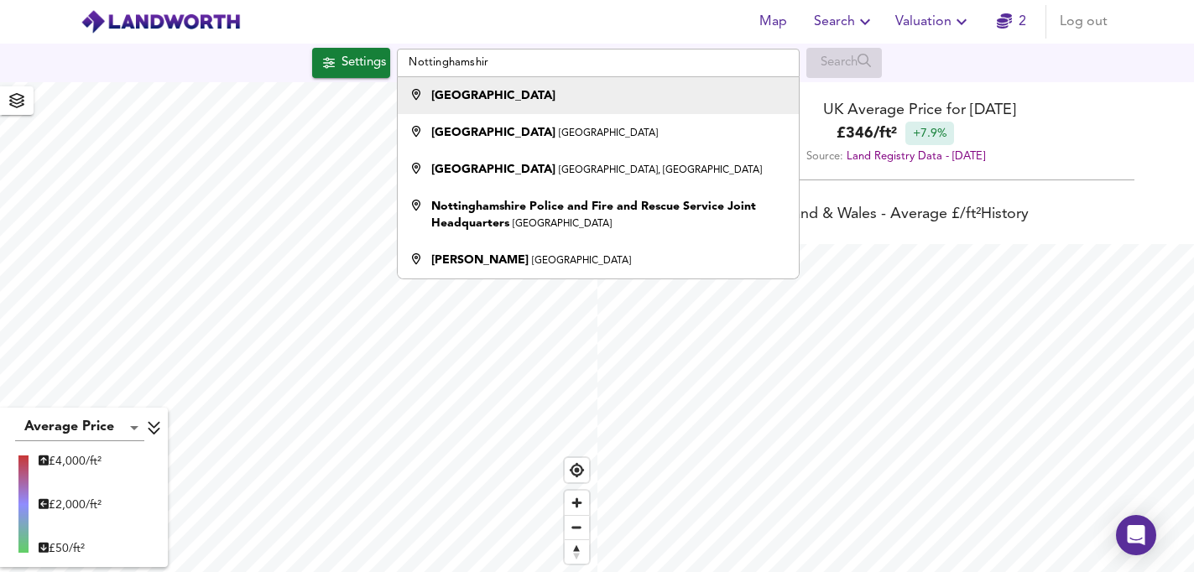
click at [439, 96] on strong "Nottinghamshire" at bounding box center [493, 96] width 124 height 12
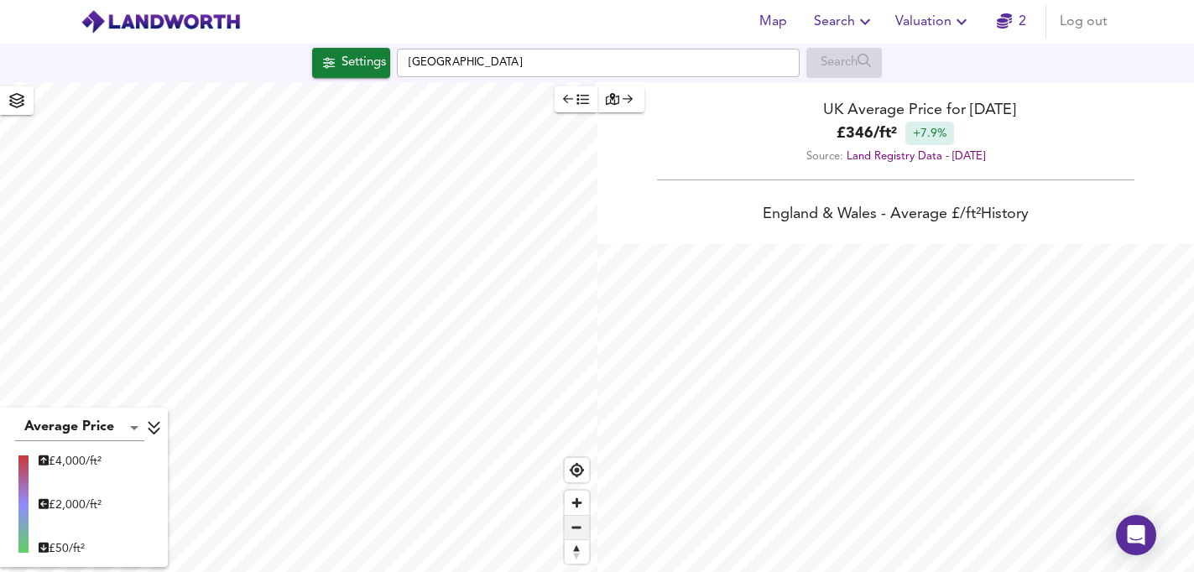
click at [578, 525] on span "Zoom out" at bounding box center [577, 527] width 24 height 23
click at [578, 526] on span "Zoom out" at bounding box center [577, 527] width 24 height 23
click at [578, 505] on span "Zoom in" at bounding box center [577, 503] width 24 height 24
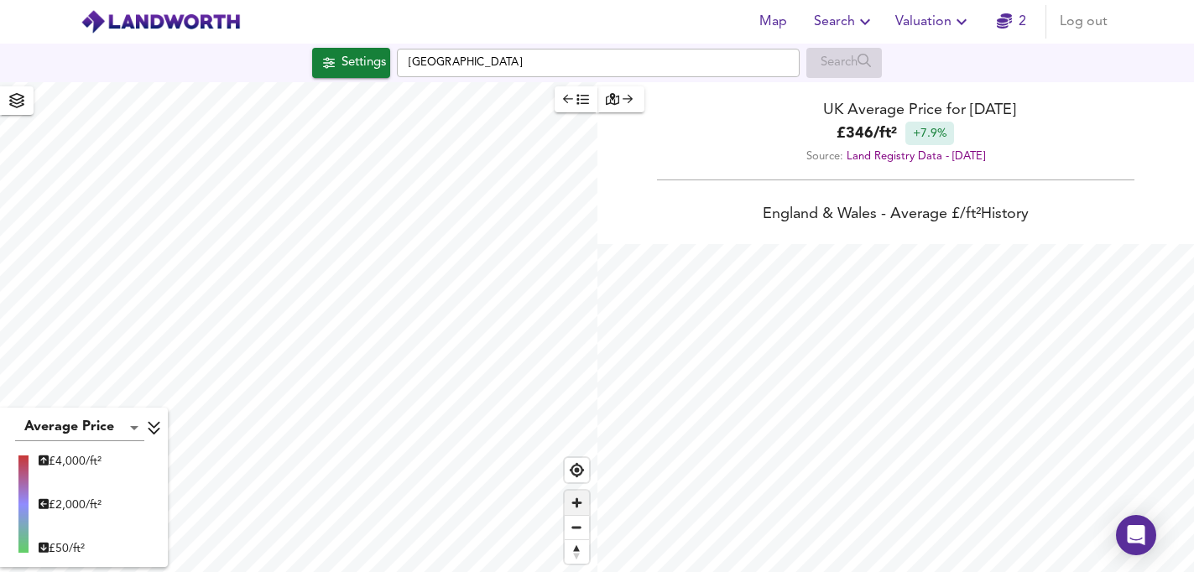
click at [579, 505] on span "Zoom in" at bounding box center [577, 503] width 24 height 24
click at [577, 502] on span "Zoom in" at bounding box center [577, 503] width 24 height 24
click at [575, 502] on span "Zoom in" at bounding box center [577, 503] width 24 height 24
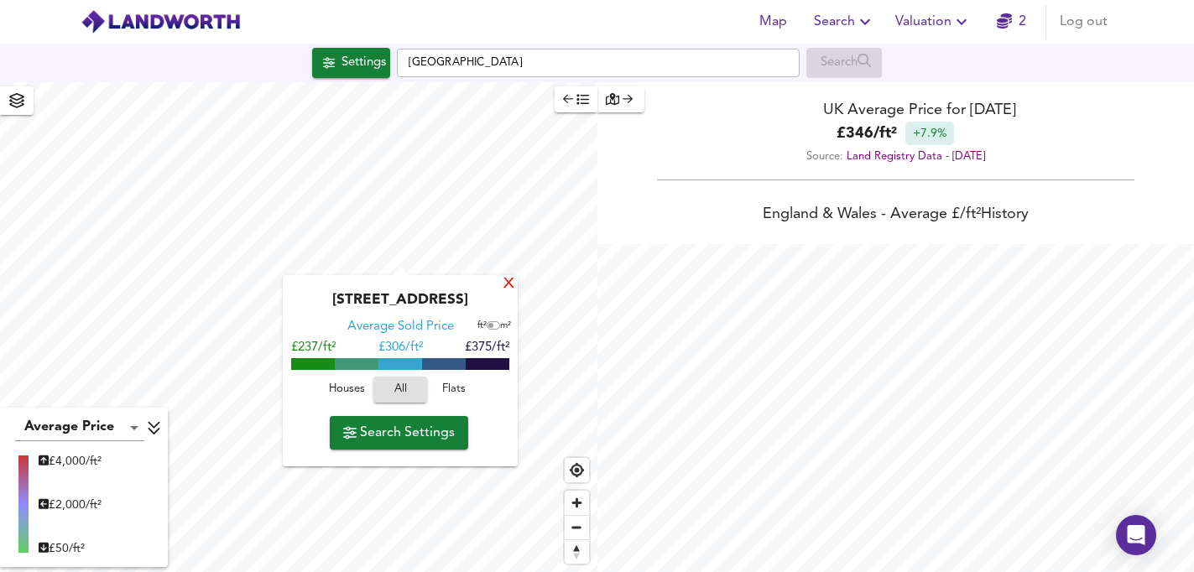
click at [506, 283] on div "X" at bounding box center [509, 285] width 14 height 16
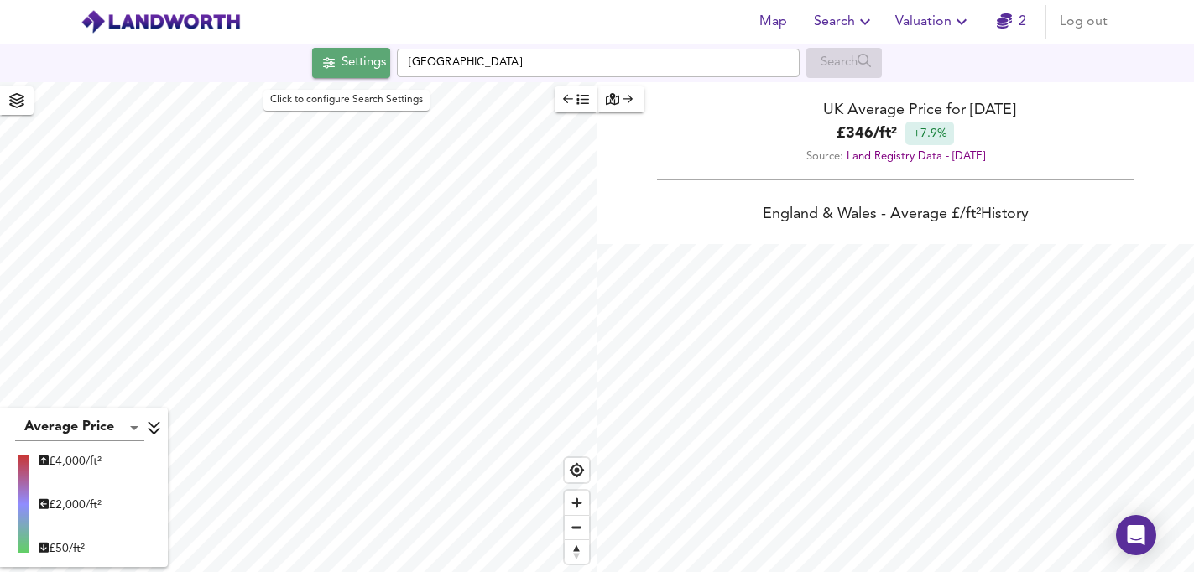
click at [349, 66] on div "Settings" at bounding box center [363, 63] width 44 height 22
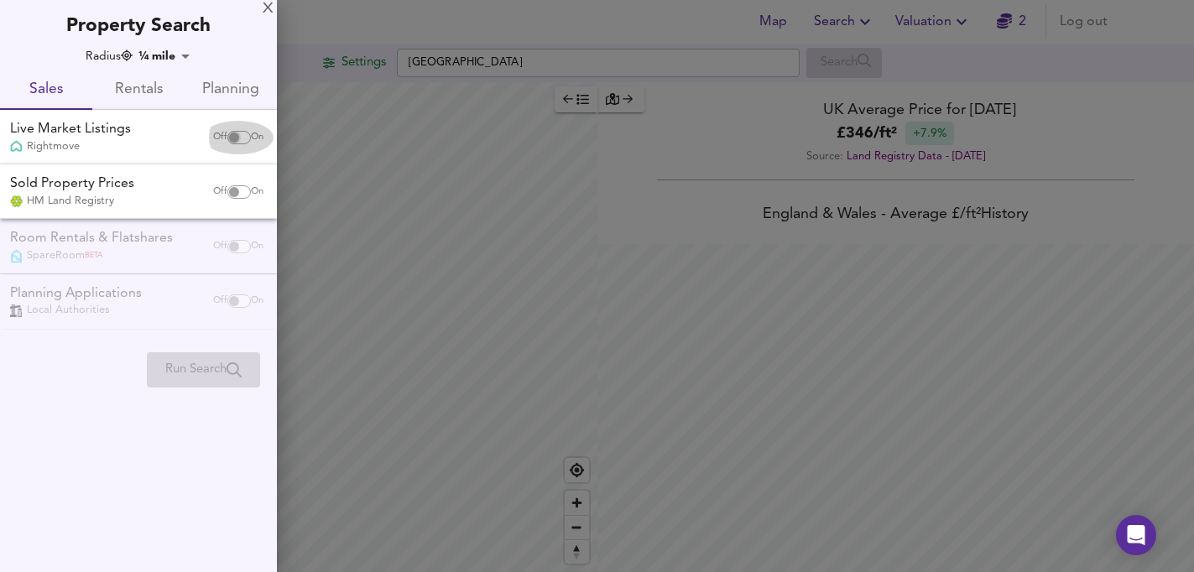
click at [234, 137] on input "checkbox" at bounding box center [234, 137] width 40 height 13
checkbox input "true"
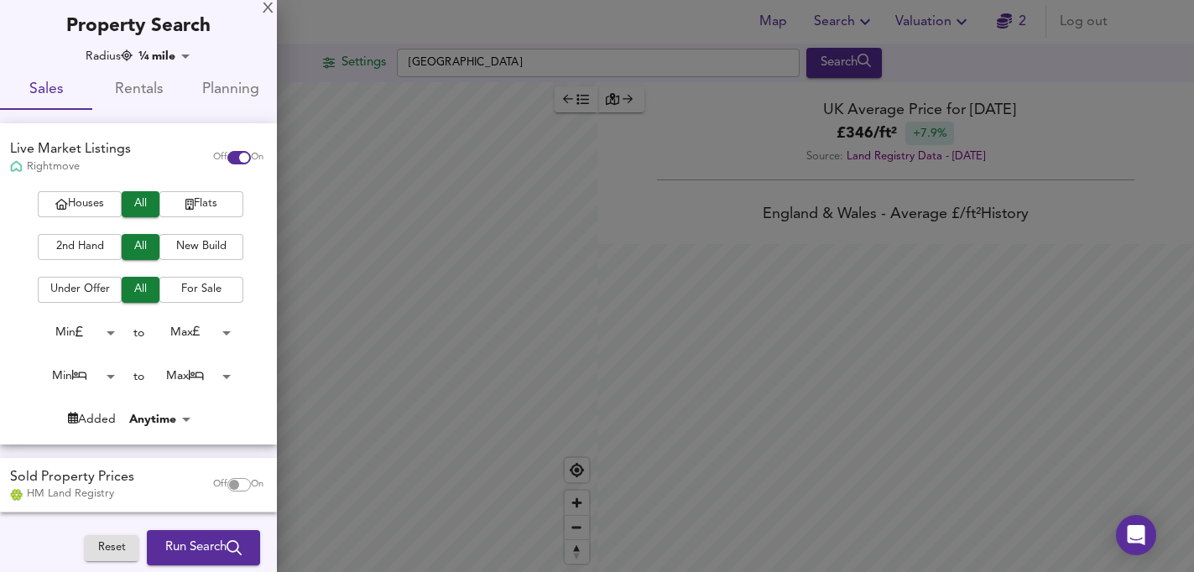
click at [91, 251] on span "2nd Hand" at bounding box center [79, 246] width 67 height 19
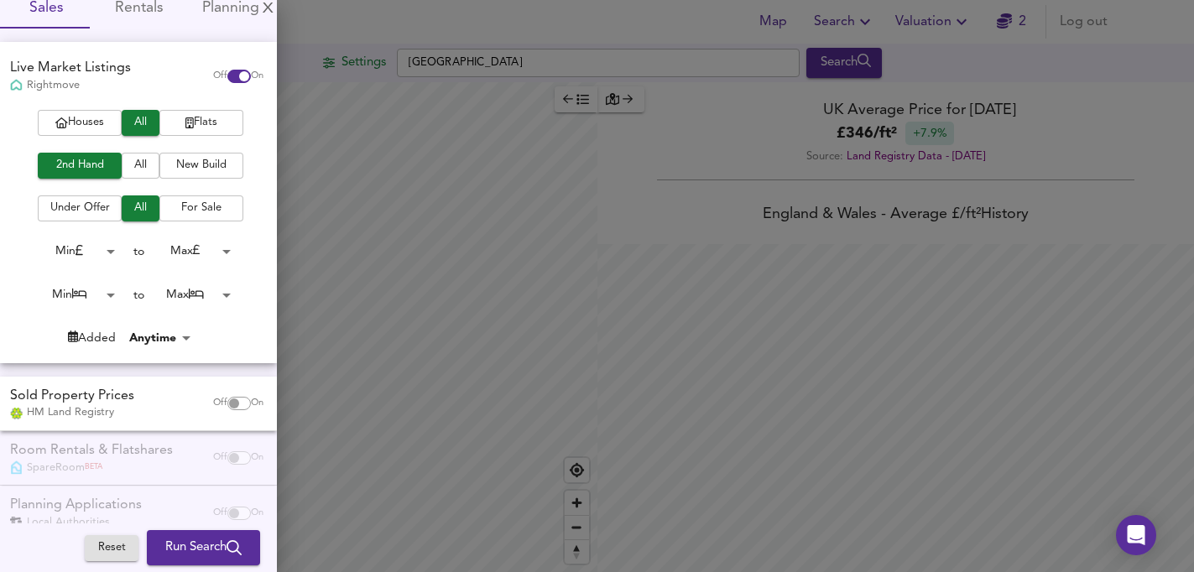
scroll to position [85, 0]
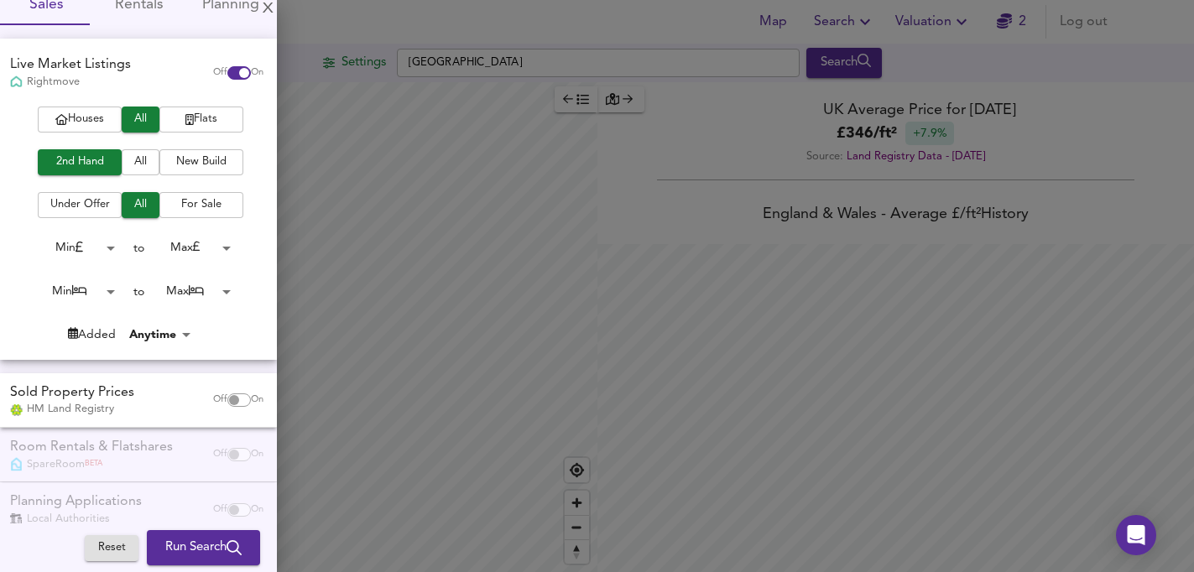
click at [108, 294] on body "Map Search Valuation 2 Log out Settings Nottinghamshire Search Average Price la…" at bounding box center [597, 286] width 1194 height 572
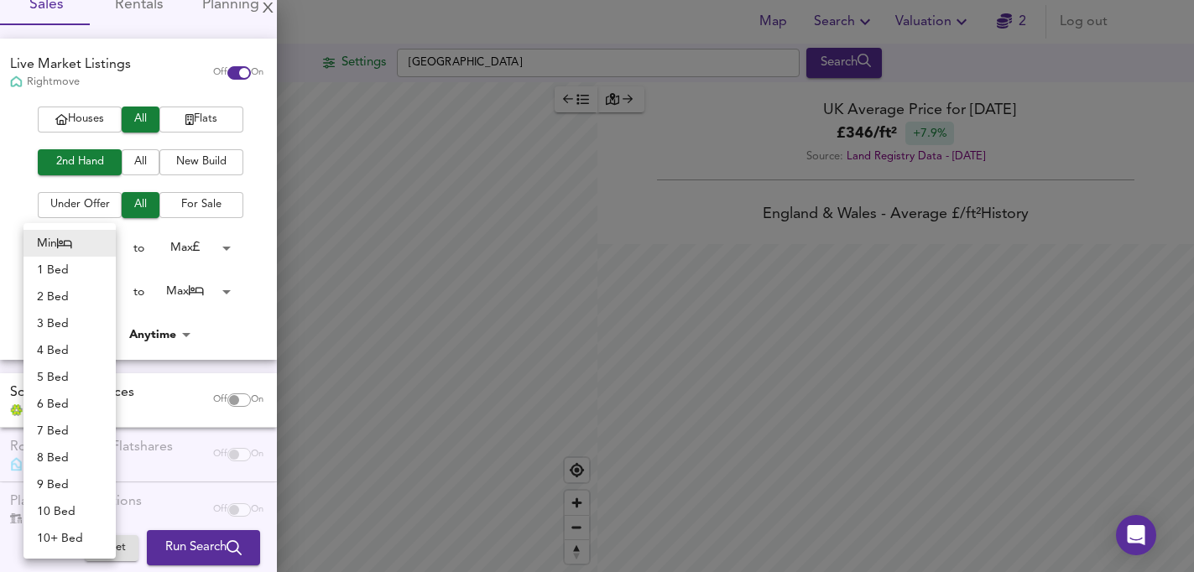
click at [237, 246] on div at bounding box center [597, 286] width 1194 height 572
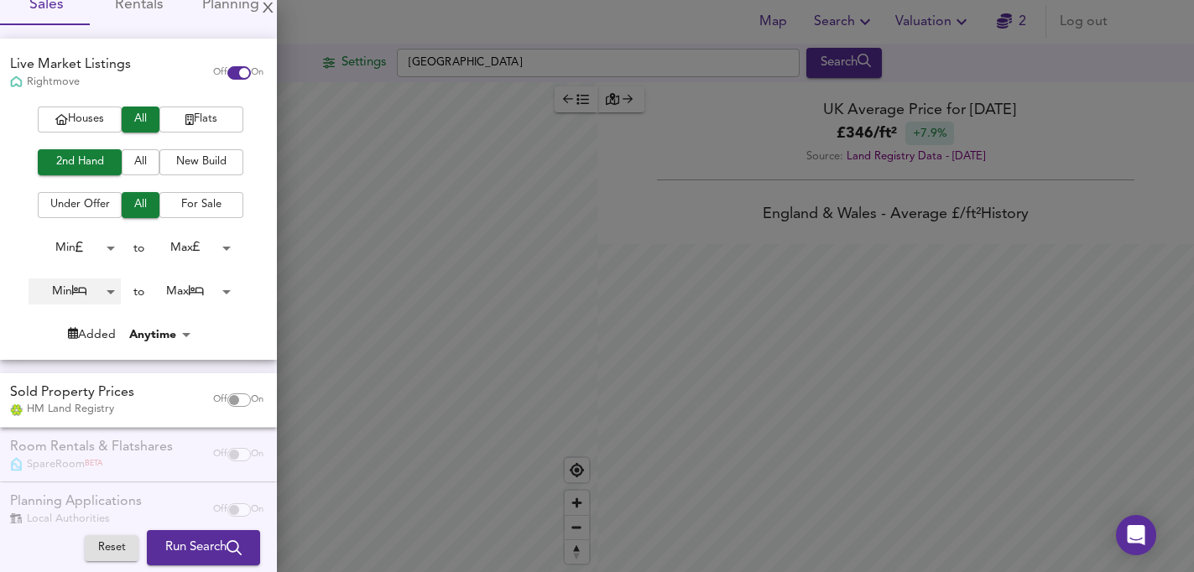
scroll to position [115, 0]
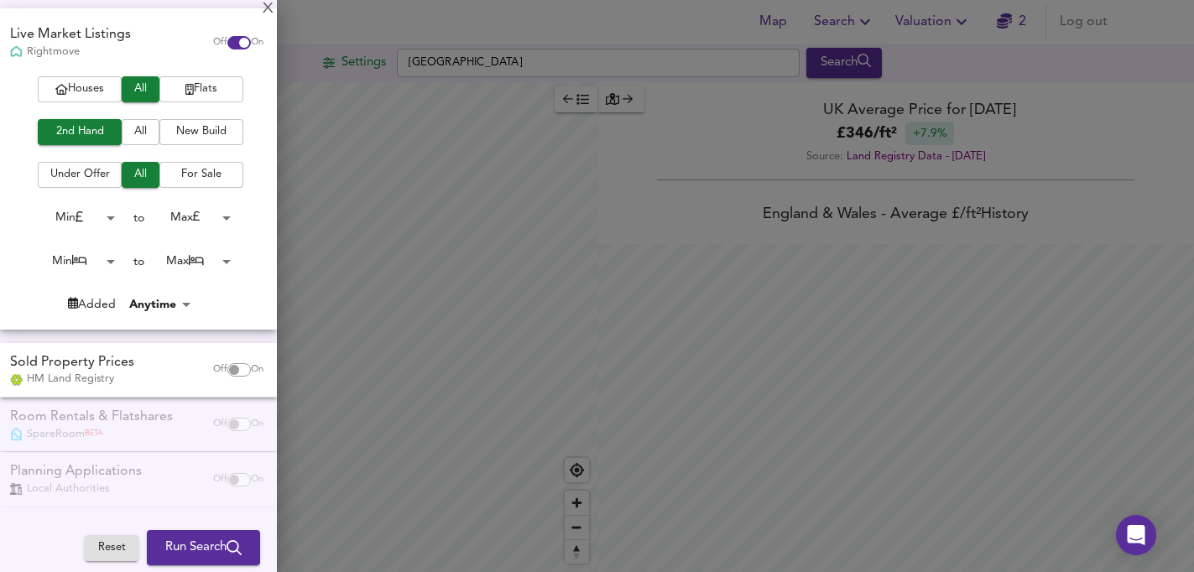
click at [222, 367] on input "checkbox" at bounding box center [234, 369] width 40 height 13
checkbox input "true"
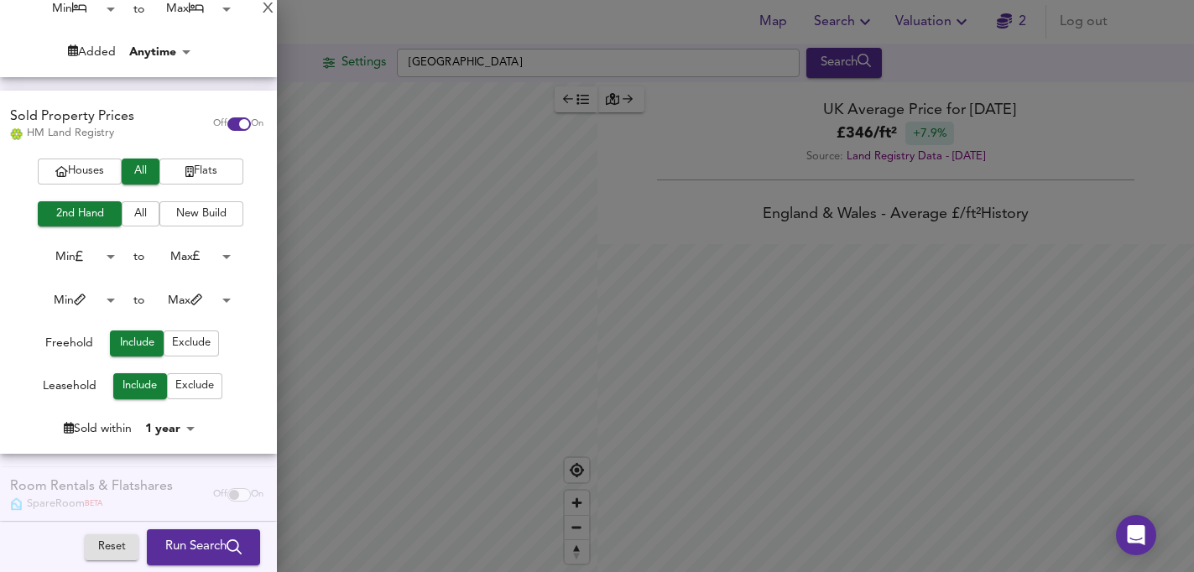
scroll to position [367, 0]
click at [101, 302] on body "Map Search Valuation 2 Log out Settings Nottinghamshire Search Average Price la…" at bounding box center [597, 286] width 1194 height 572
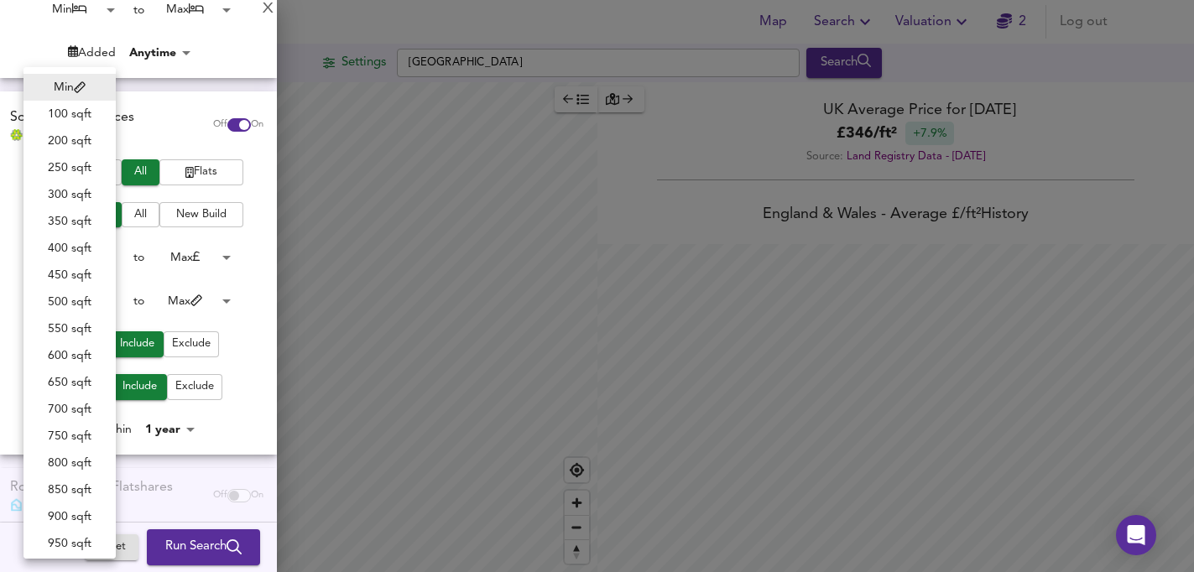
click at [252, 165] on div at bounding box center [597, 286] width 1194 height 572
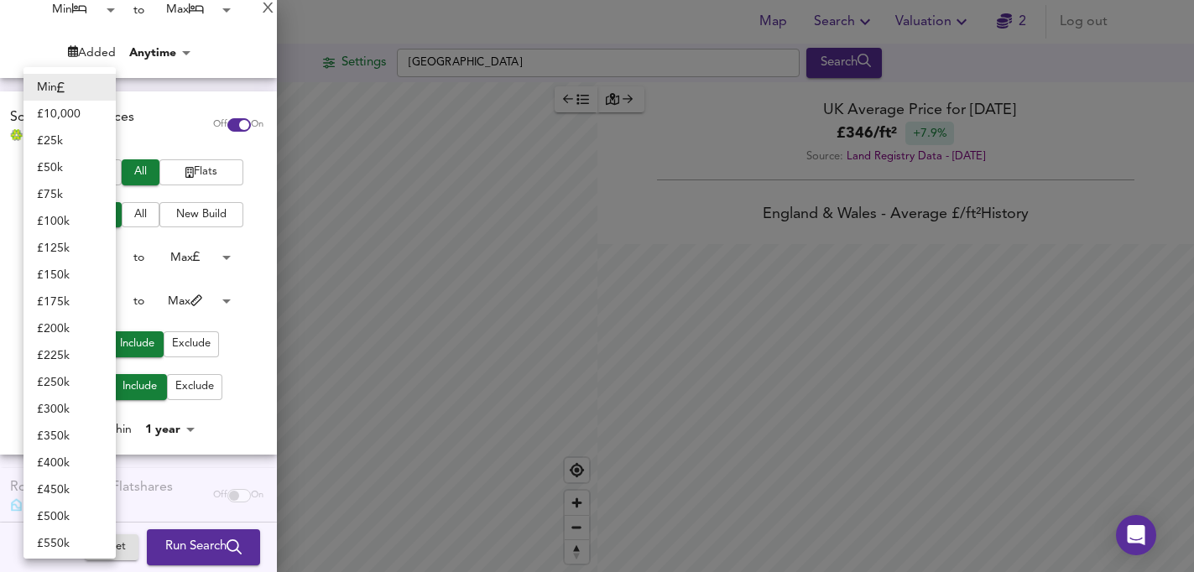
click at [102, 256] on body "Map Search Valuation 2 Log out Settings Nottinghamshire Search Average Price la…" at bounding box center [597, 286] width 1194 height 572
click at [75, 227] on li "£ 100k" at bounding box center [69, 221] width 92 height 27
type input "100000"
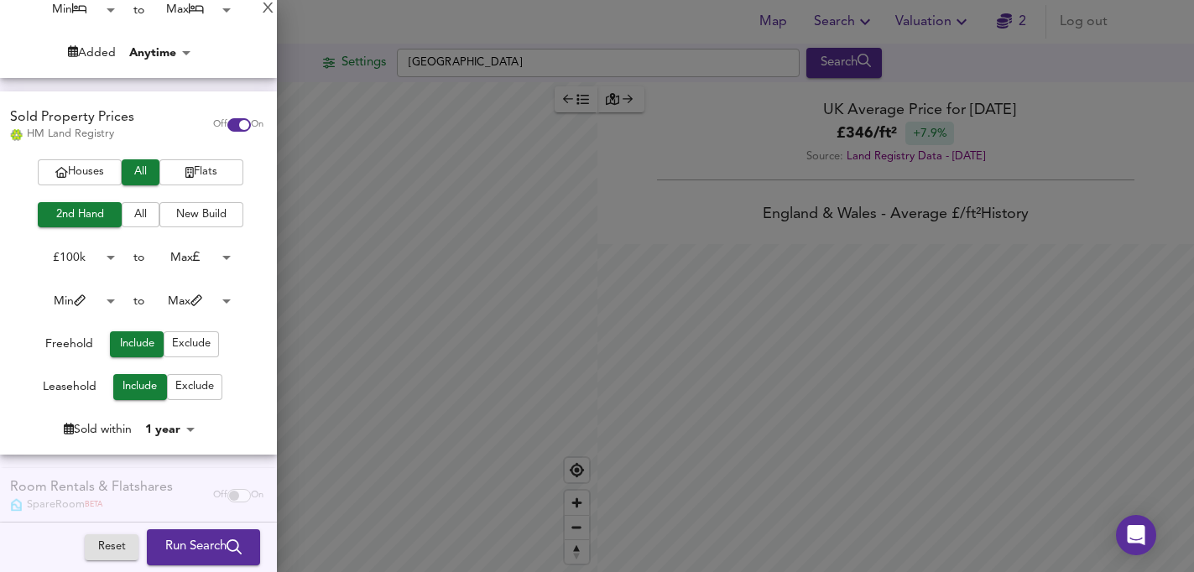
click at [218, 261] on body "Map Search Valuation 2 Log out Settings Nottinghamshire Search Average Price la…" at bounding box center [597, 286] width 1194 height 572
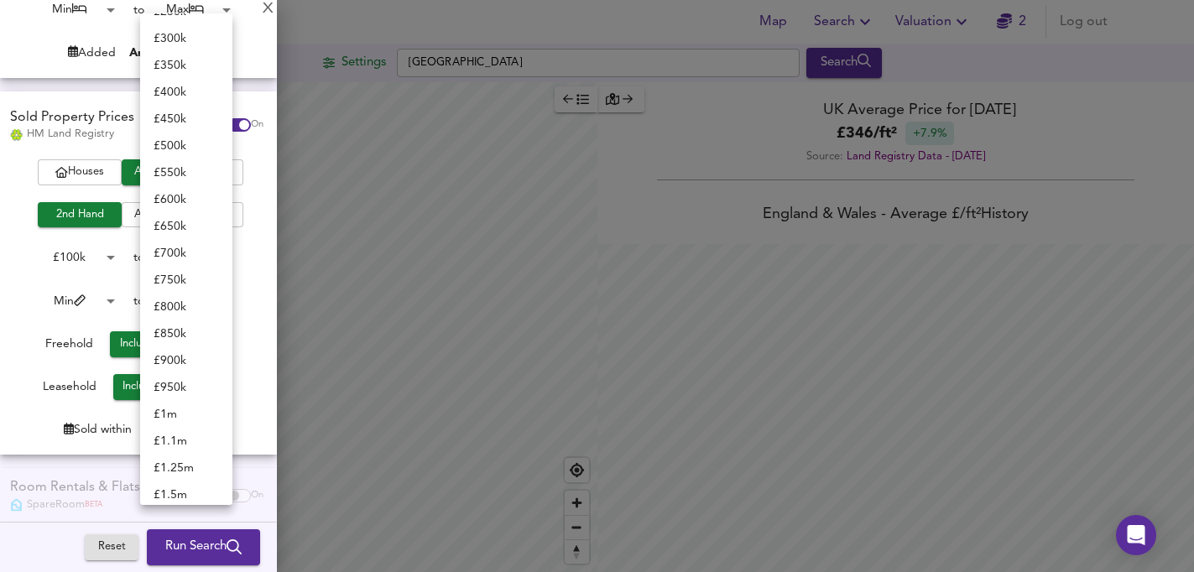
scroll to position [0, 0]
click at [190, 164] on li "£ 225k" at bounding box center [186, 167] width 92 height 27
type input "225000"
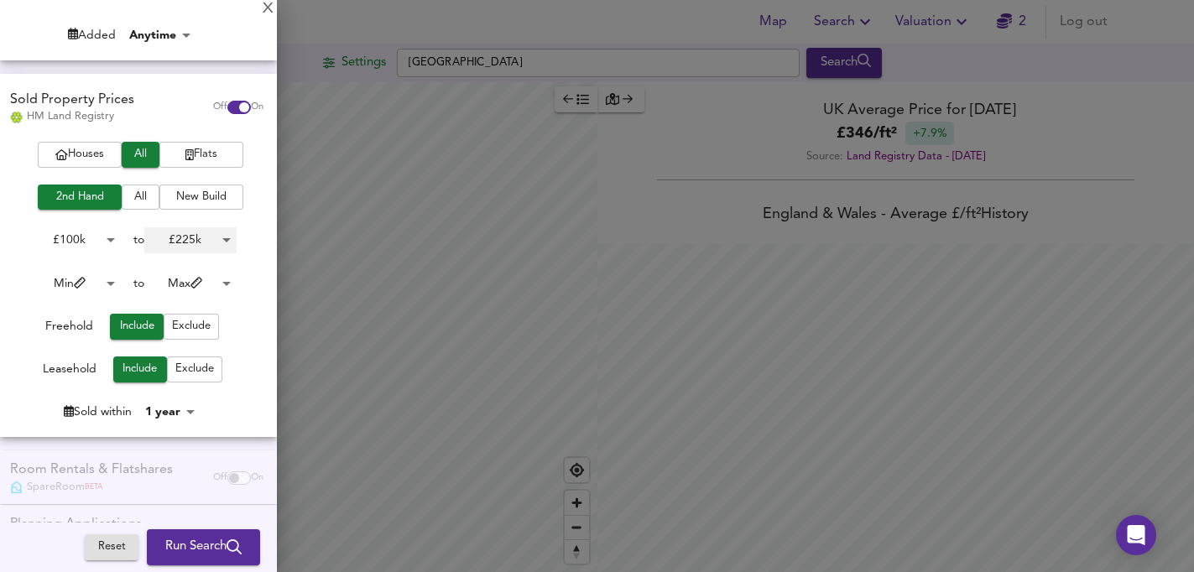
scroll to position [386, 0]
click at [188, 367] on span "Exclude" at bounding box center [194, 367] width 39 height 19
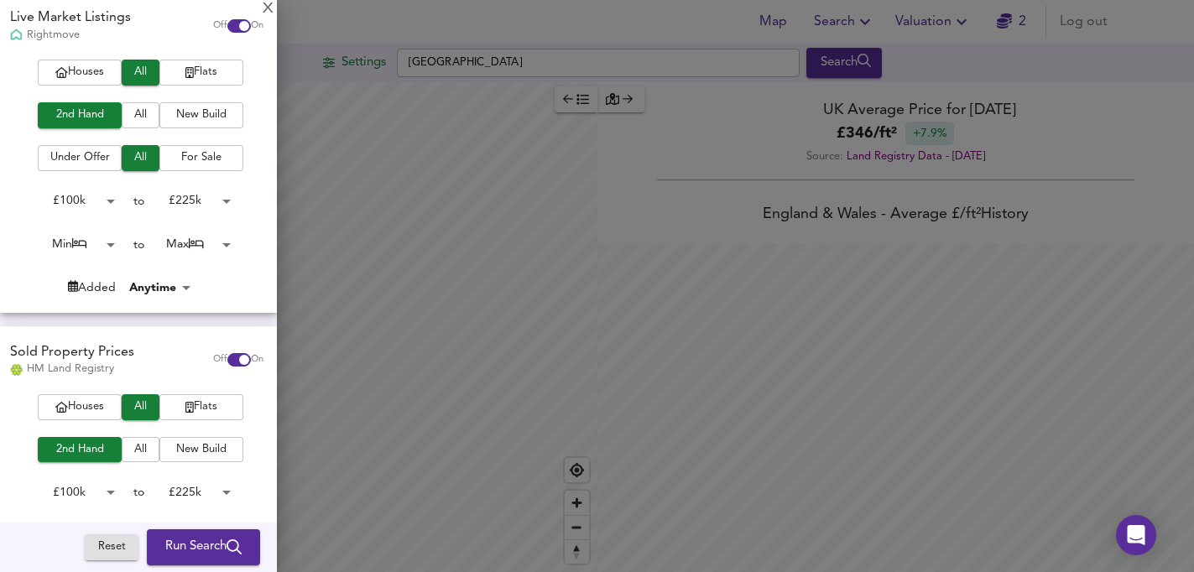
scroll to position [128, 0]
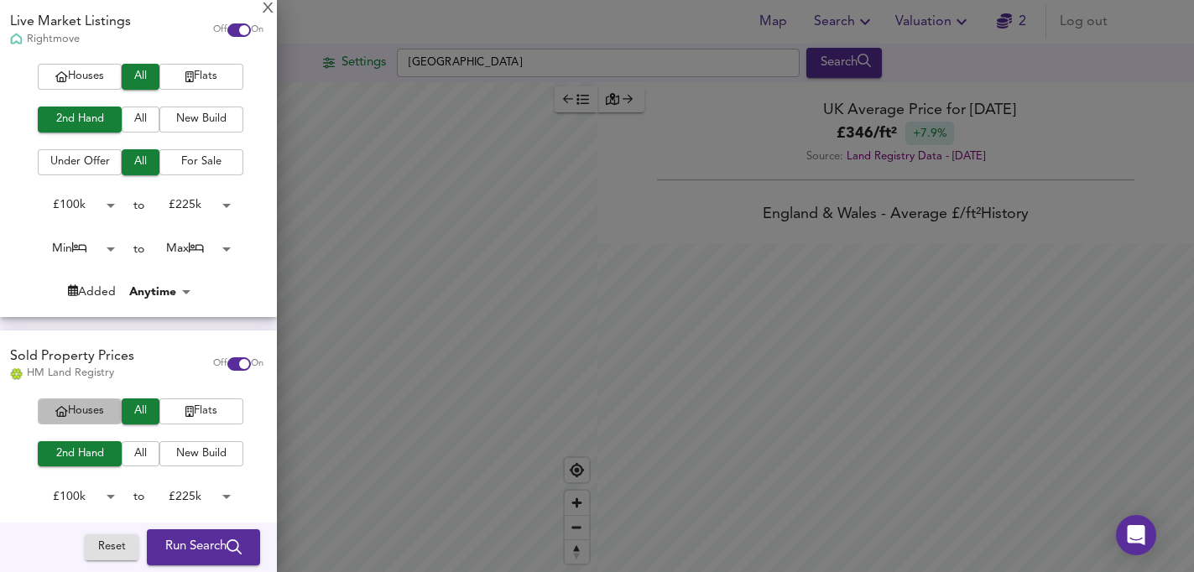
click at [90, 413] on span "Houses" at bounding box center [79, 411] width 67 height 19
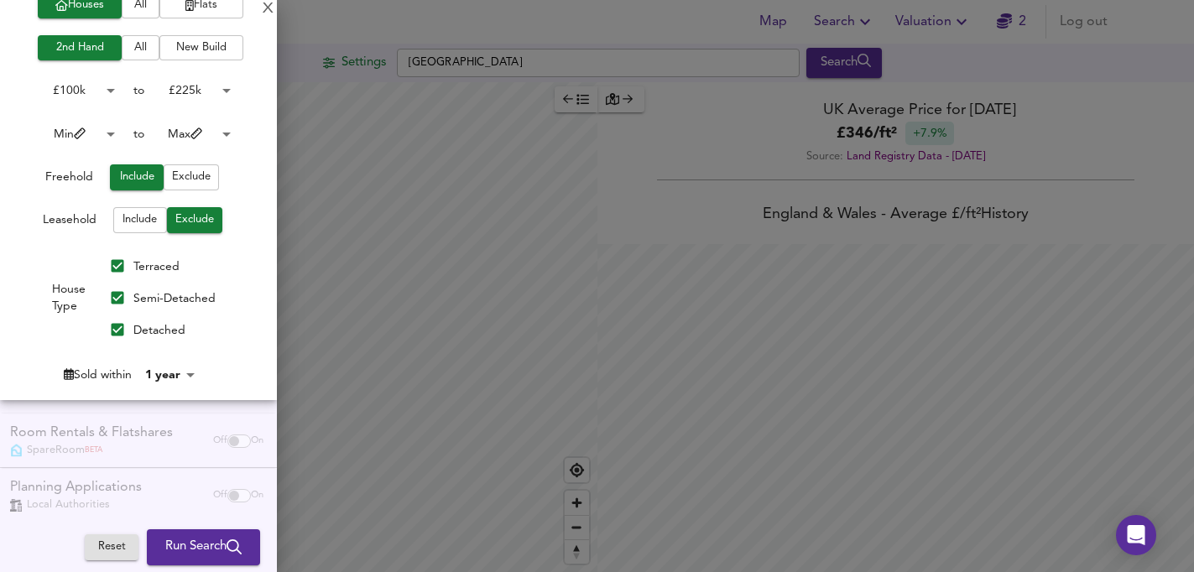
scroll to position [549, 0]
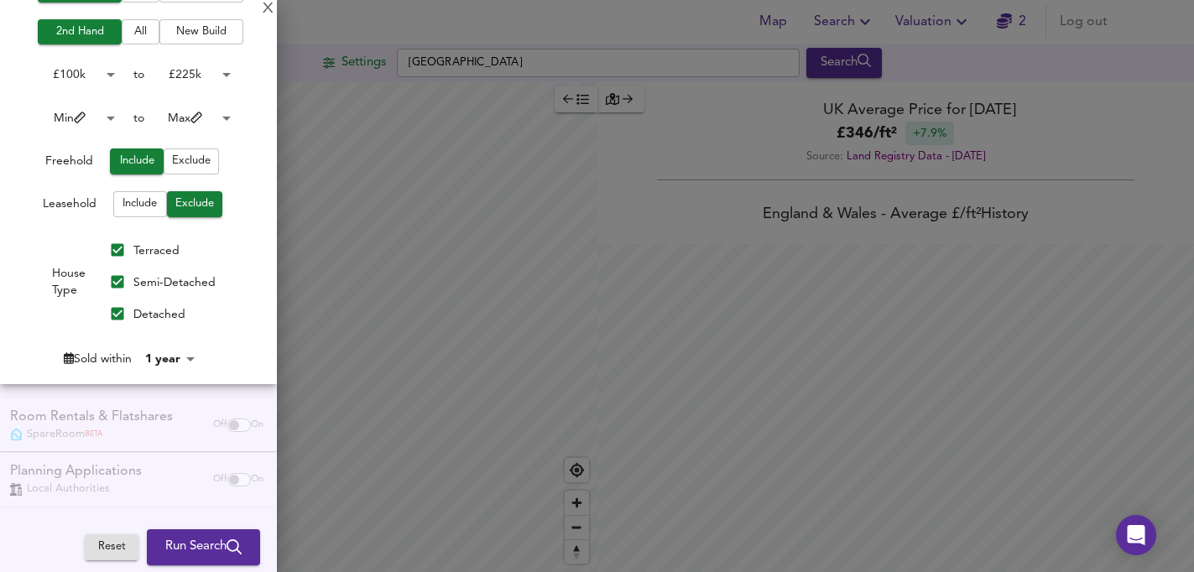
click at [179, 546] on span "Run Search" at bounding box center [203, 548] width 76 height 22
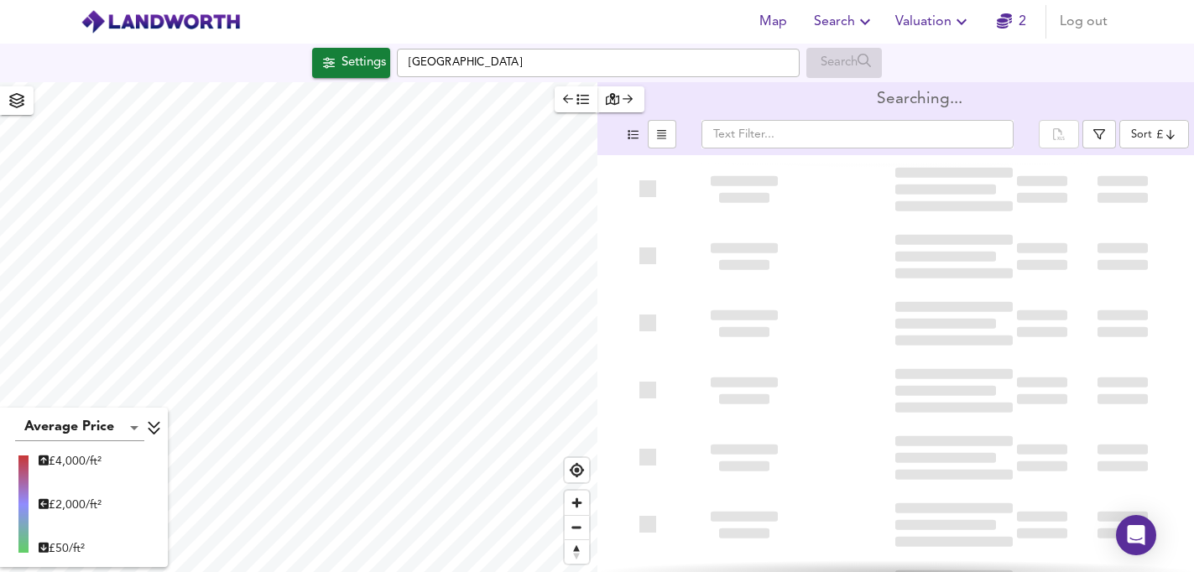
type input "bestdeal"
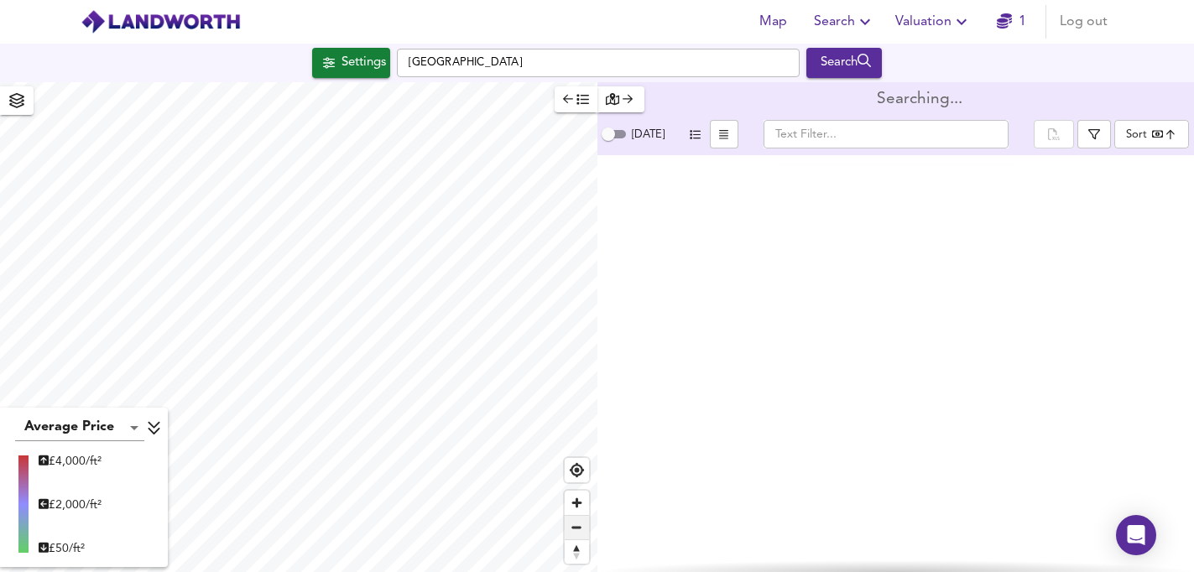
click at [575, 530] on span "Zoom out" at bounding box center [577, 527] width 24 height 23
click at [575, 531] on span "Zoom out" at bounding box center [577, 527] width 24 height 23
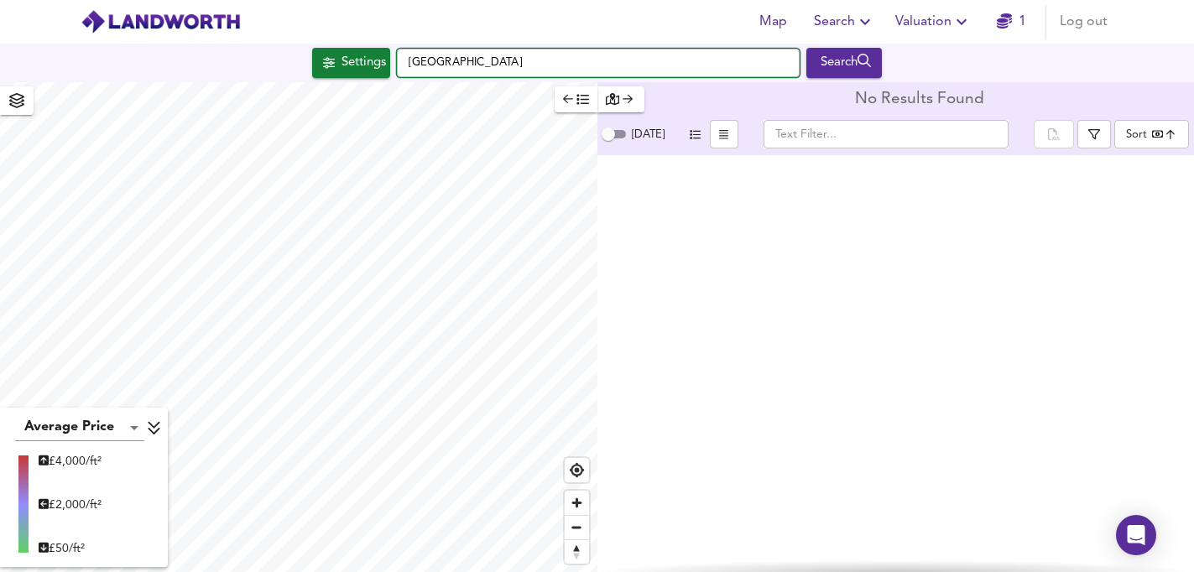
click at [499, 63] on input "Nottinghamshire" at bounding box center [598, 63] width 403 height 29
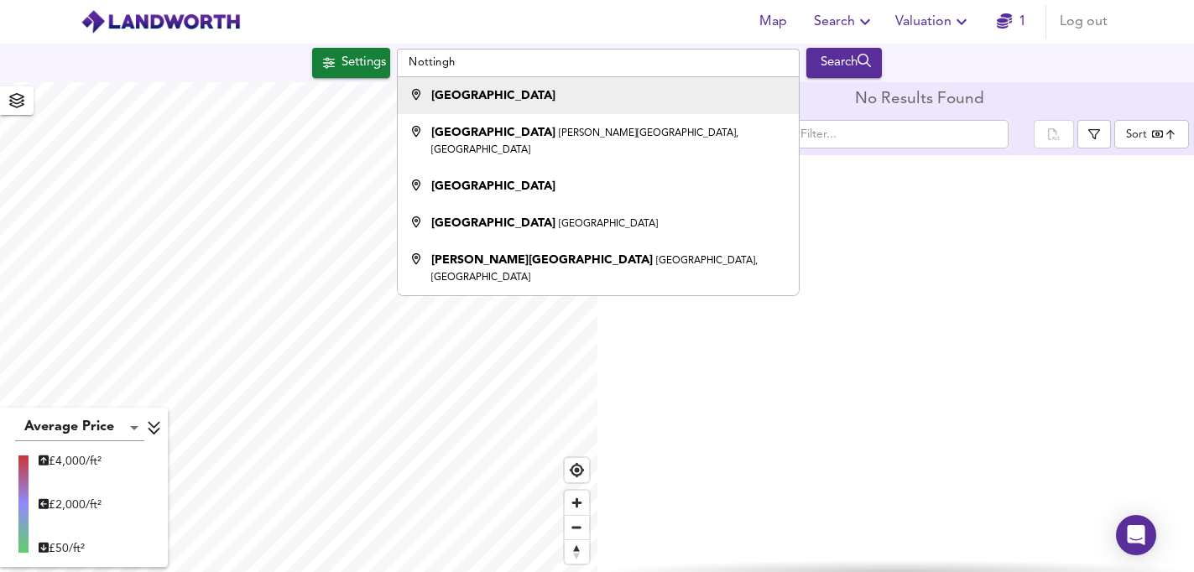
click at [495, 91] on strong "Nottingham" at bounding box center [493, 96] width 124 height 12
type input "Nottingham"
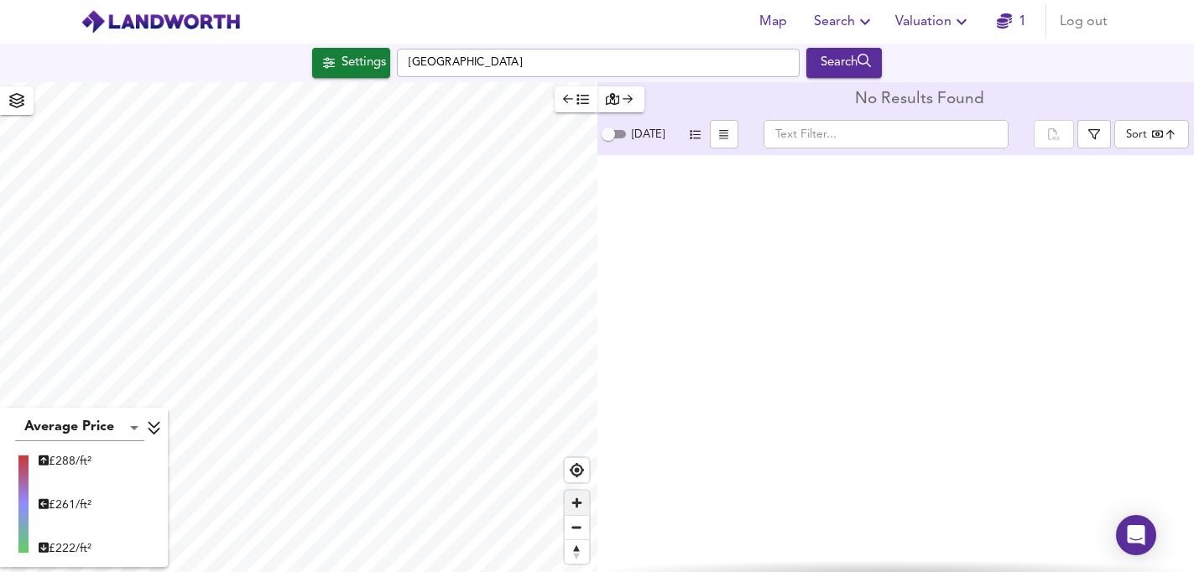
click at [578, 500] on span "Zoom in" at bounding box center [577, 503] width 24 height 24
click at [355, 64] on div "Settings" at bounding box center [363, 63] width 44 height 22
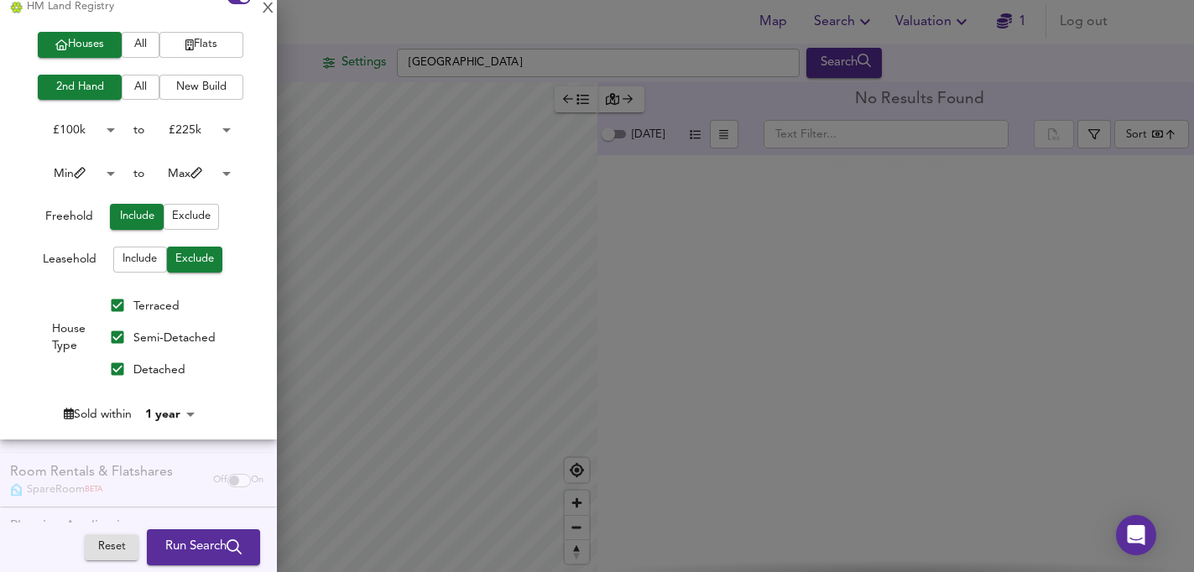
scroll to position [549, 0]
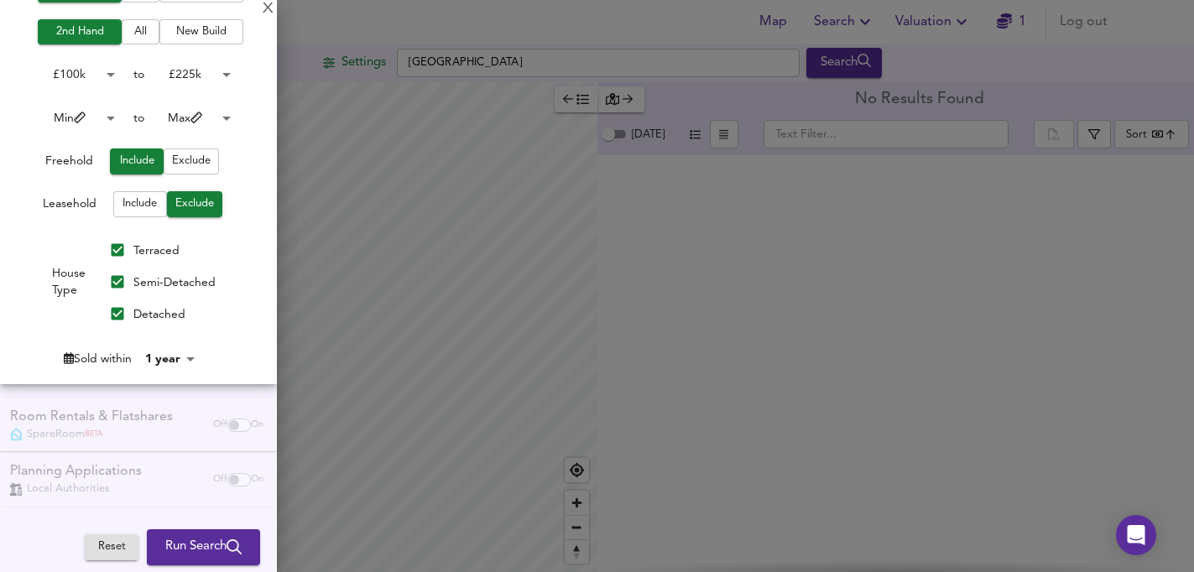
click at [179, 356] on body "Map Search Valuation 1 Log out Settings Nottingham Search Average Price landwor…" at bounding box center [597, 286] width 1194 height 572
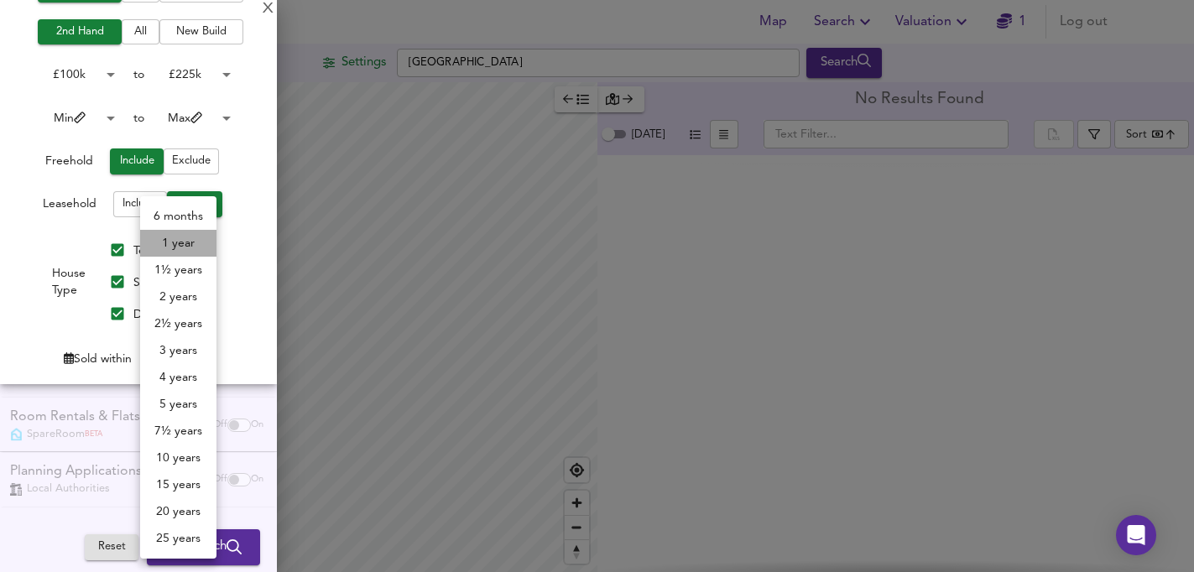
click at [180, 242] on li "1 year" at bounding box center [178, 243] width 76 height 27
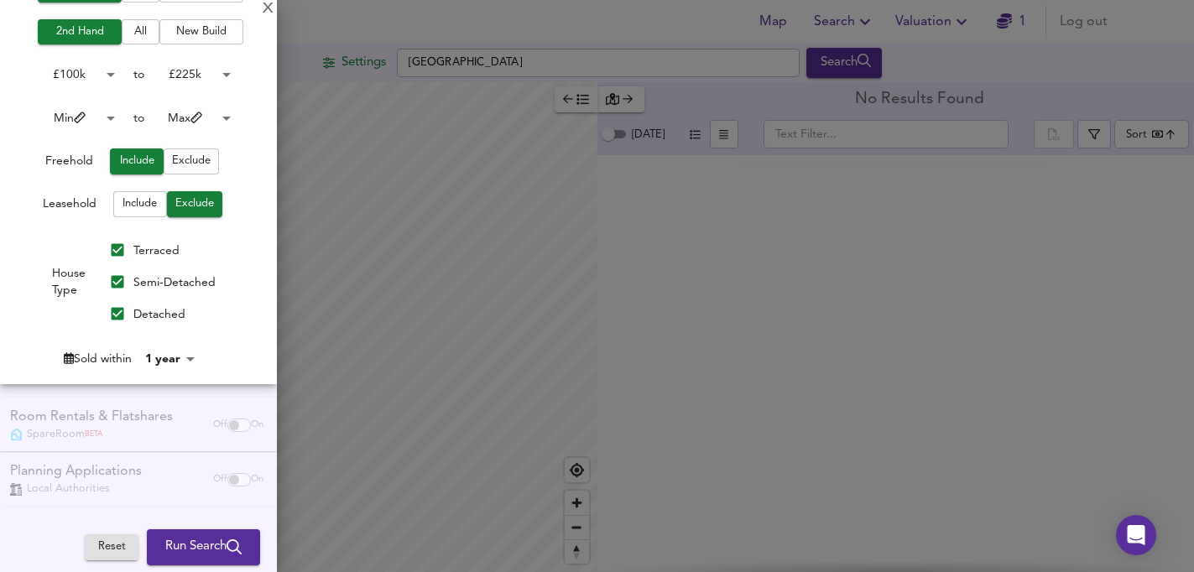
click at [180, 549] on span "Run Search" at bounding box center [203, 548] width 76 height 22
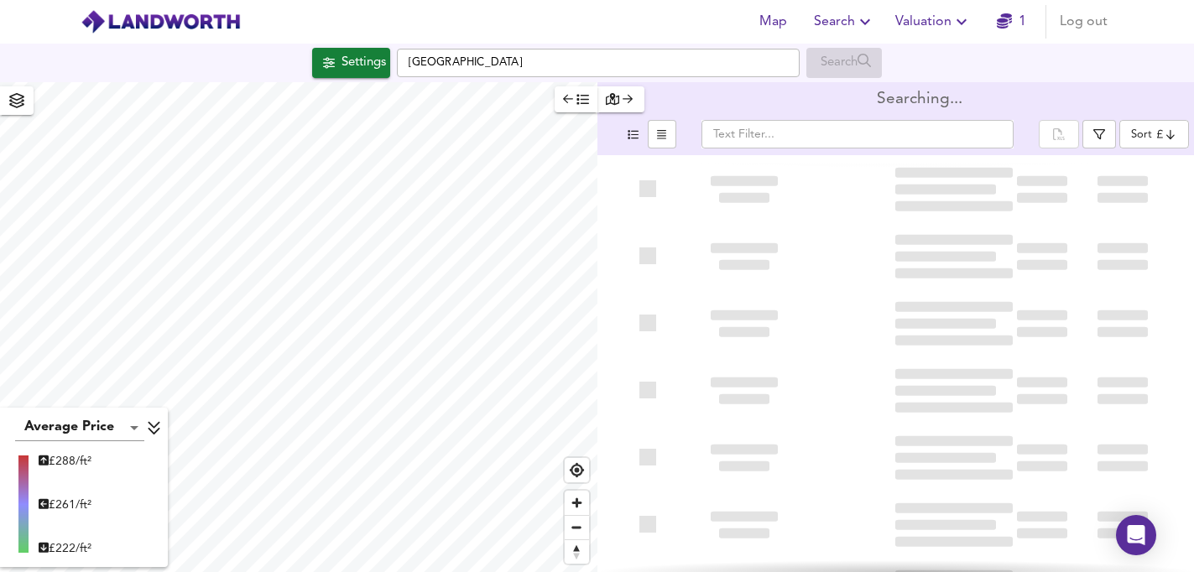
type input "bestdeal"
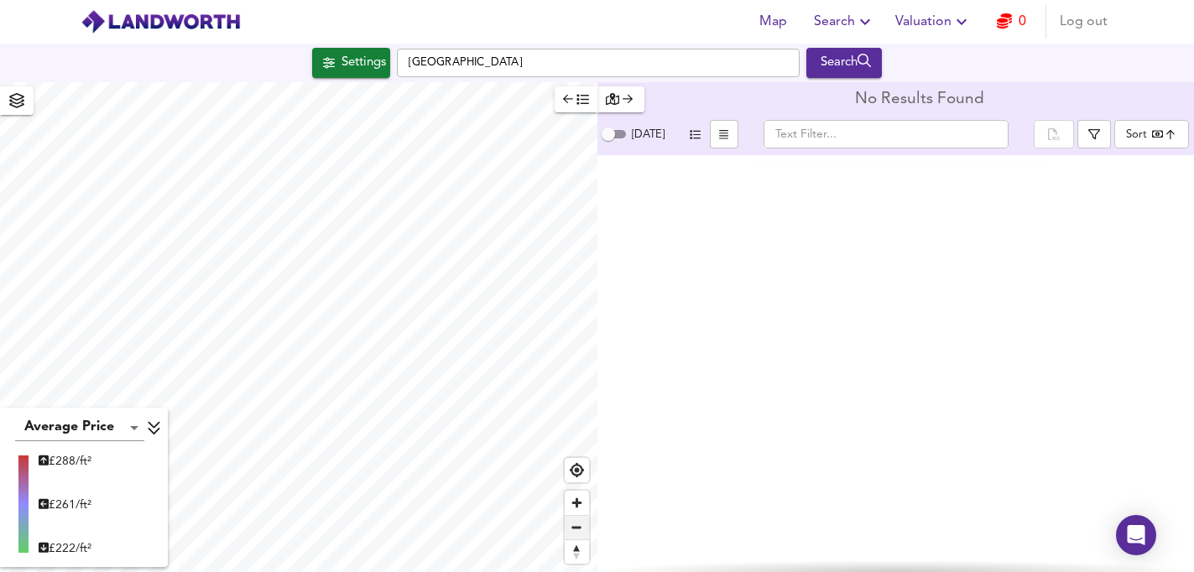
click at [583, 527] on span "Zoom out" at bounding box center [577, 527] width 24 height 23
click at [619, 134] on input "Today" at bounding box center [608, 134] width 60 height 20
checkbox input "true"
click at [868, 65] on icon "submit" at bounding box center [864, 61] width 14 height 14
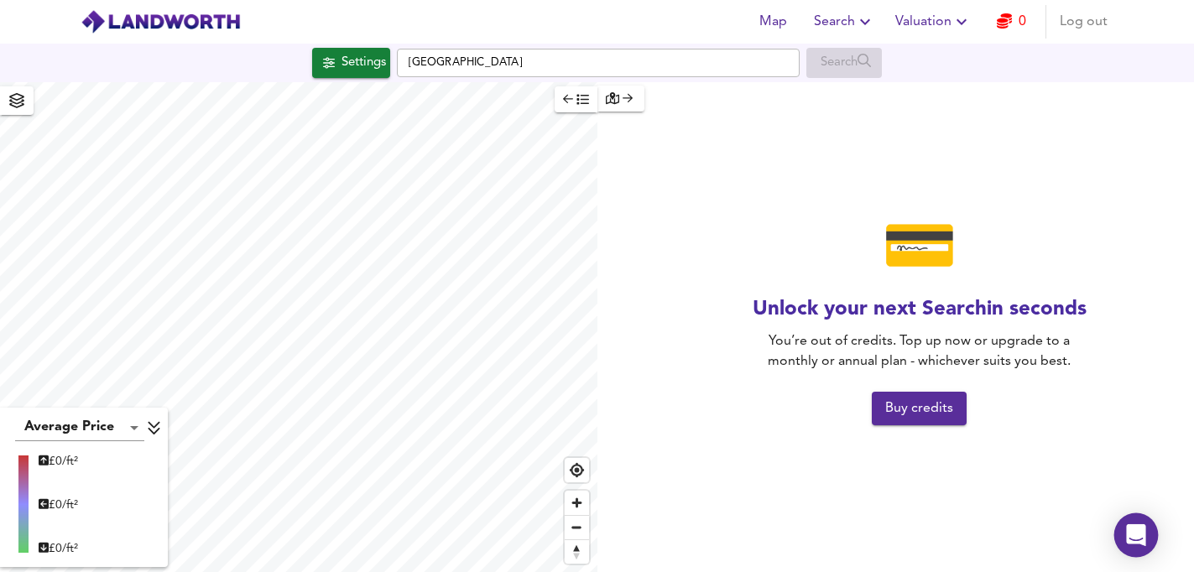
click at [1133, 533] on icon "Open Intercom Messenger" at bounding box center [1135, 535] width 19 height 22
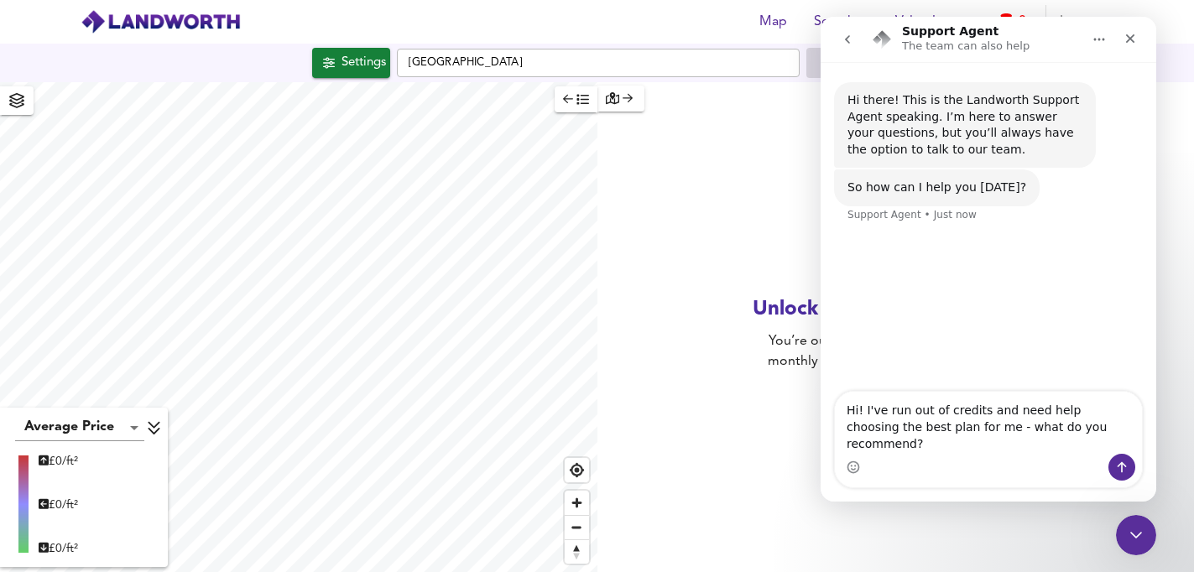
click at [1086, 443] on textarea "Hi! I've run out of credits and need help choosing the best plan for me - what …" at bounding box center [988, 423] width 307 height 62
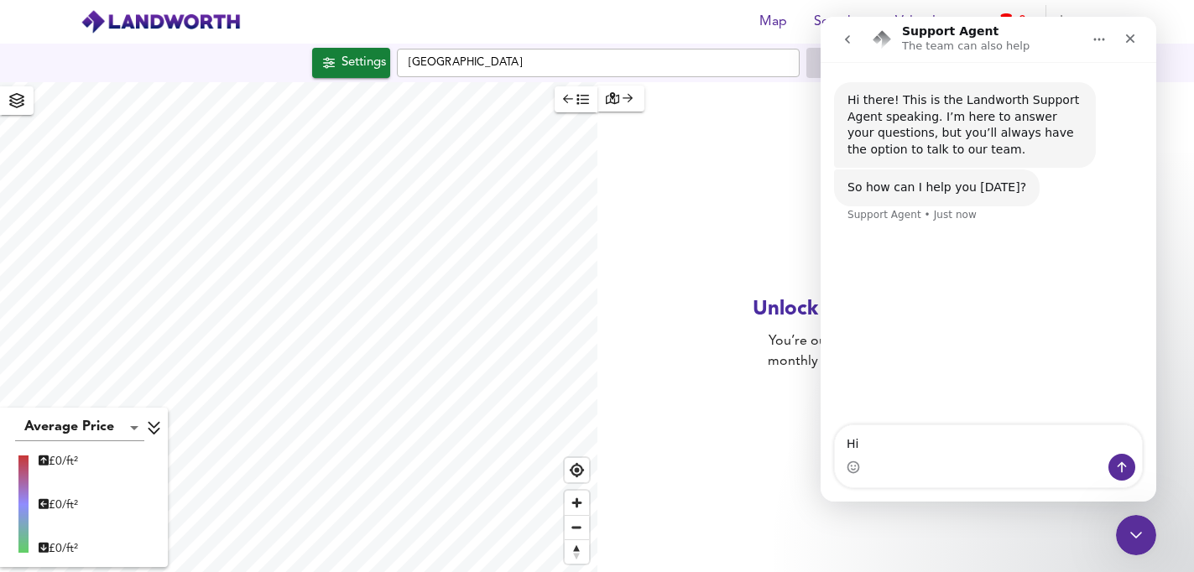
type textarea "H"
type textarea "I"
type textarea "C"
type textarea "I dont know how to use this and think as pressing different locations no credit…"
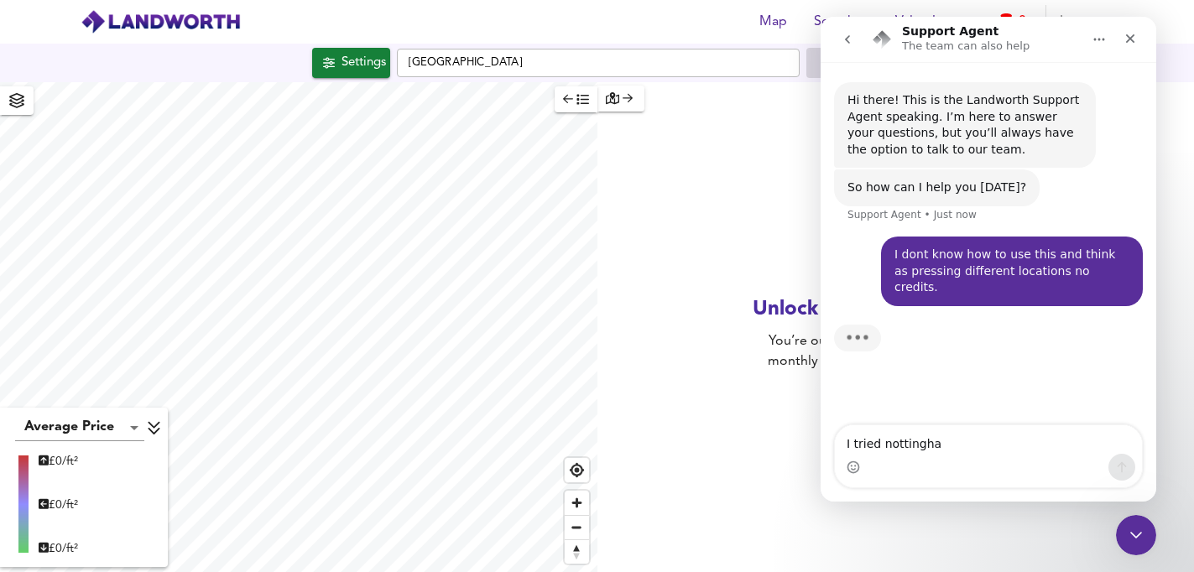
type textarea "I tried nottingham"
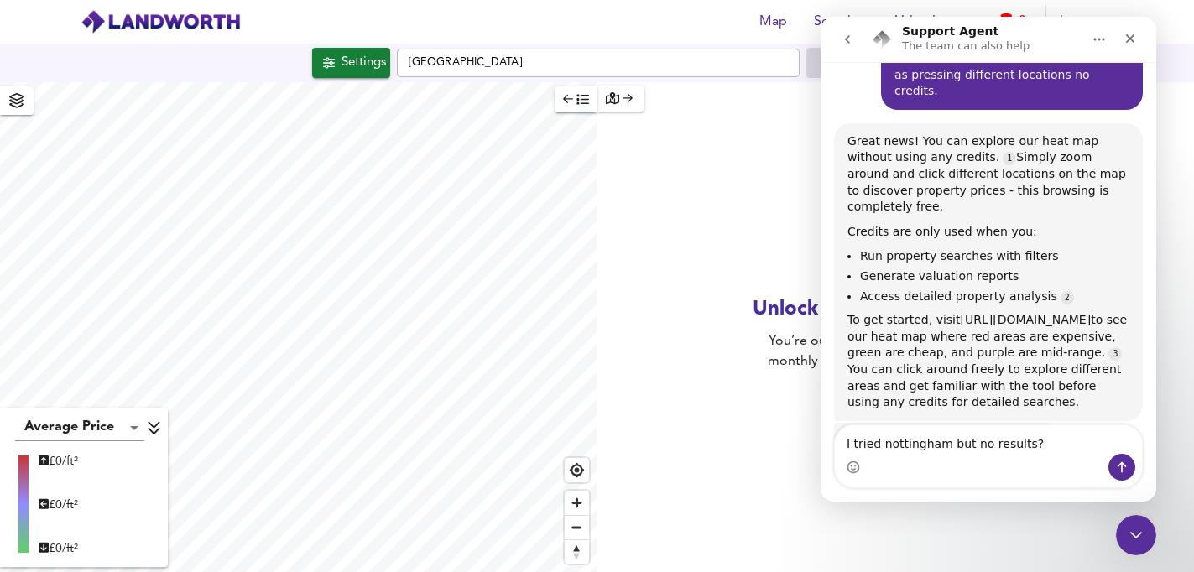
scroll to position [213, 0]
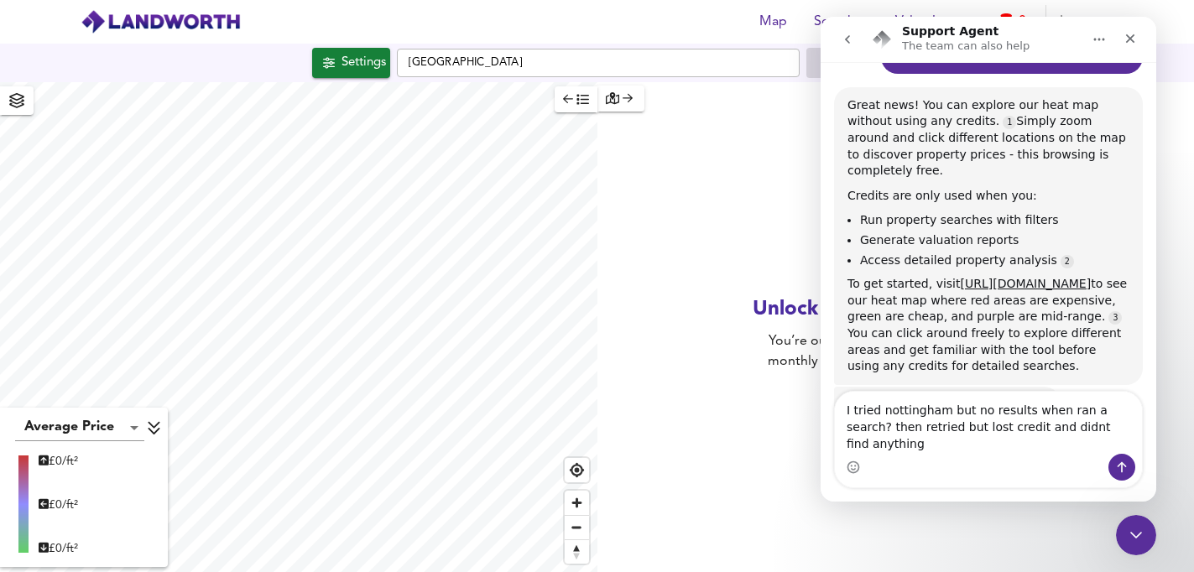
type textarea "I tried nottingham but no results when ran a search? then retried but lost cred…"
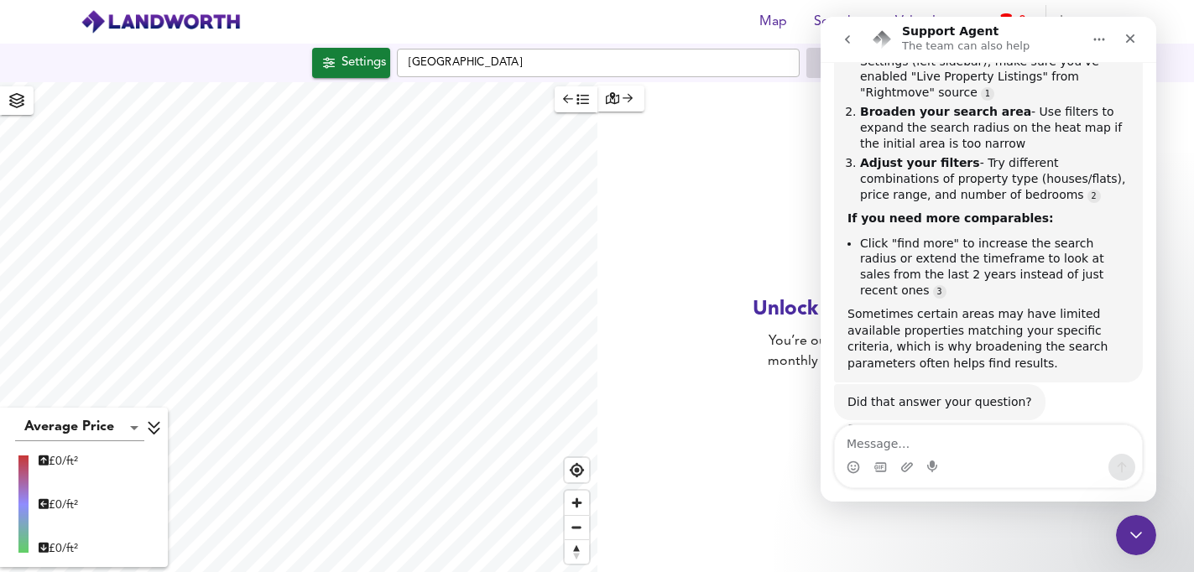
scroll to position [804, 0]
click at [908, 440] on textarea "Message…" at bounding box center [988, 439] width 307 height 29
type textarea "yes but can i try again?"
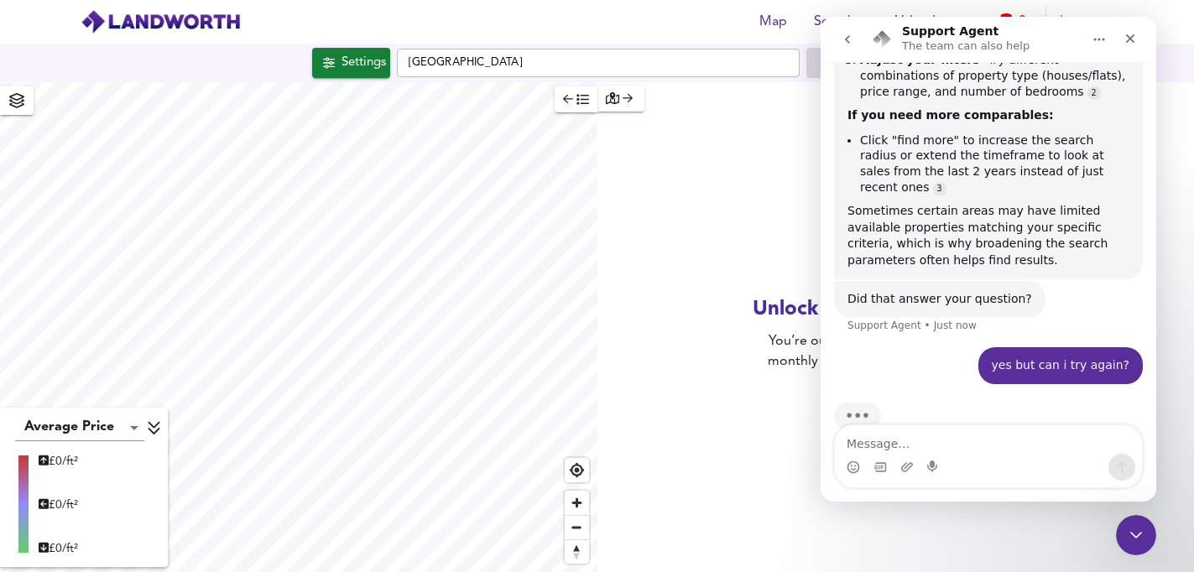
scroll to position [908, 0]
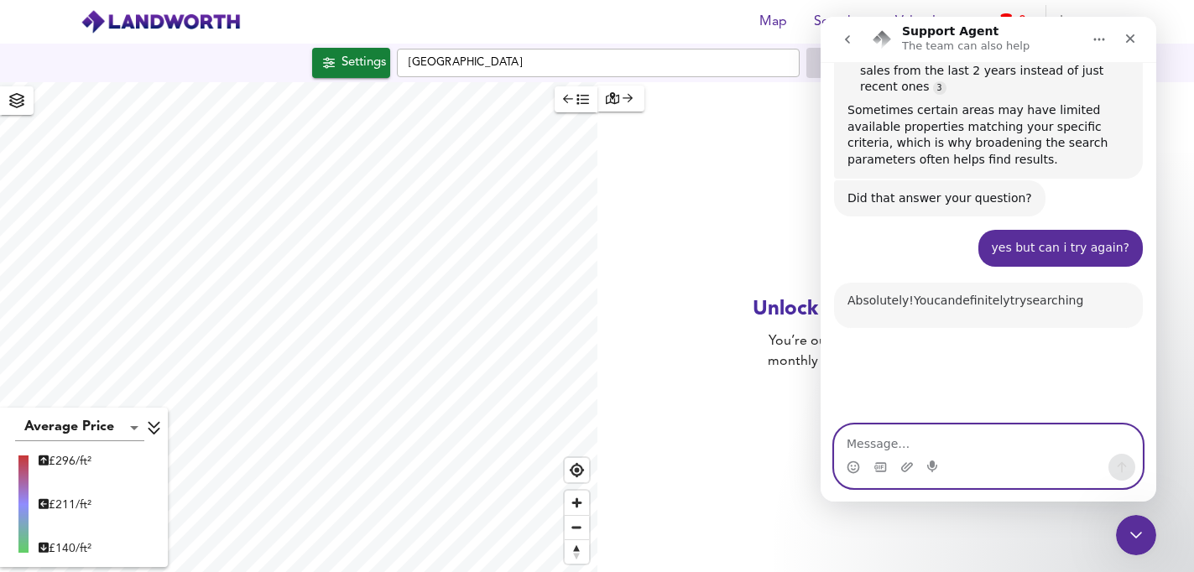
click at [873, 445] on textarea "Message…" at bounding box center [988, 439] width 307 height 29
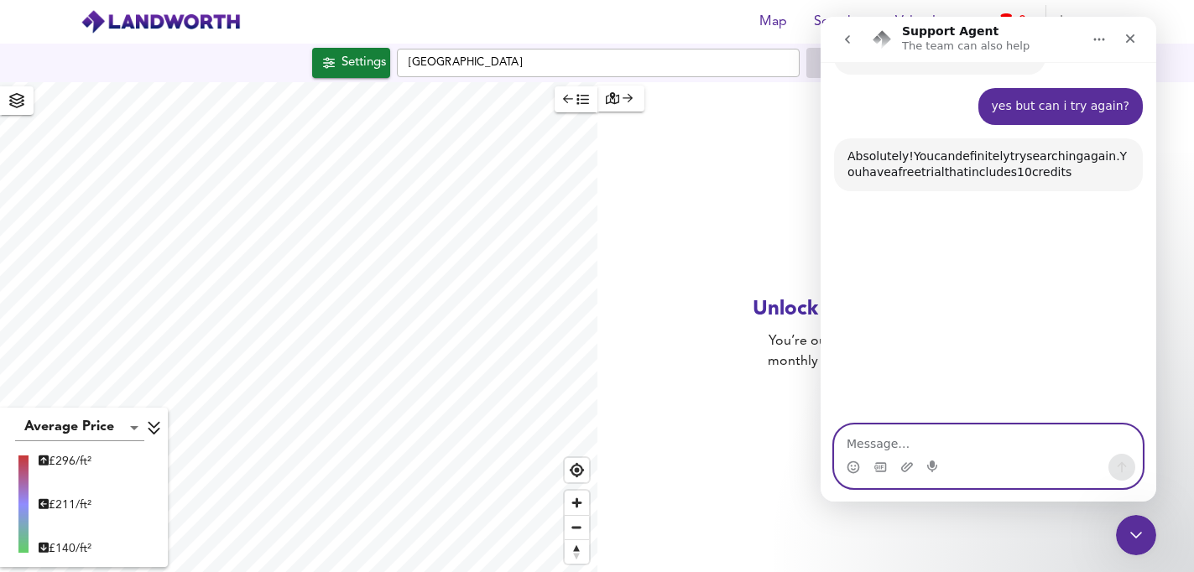
scroll to position [1150, 0]
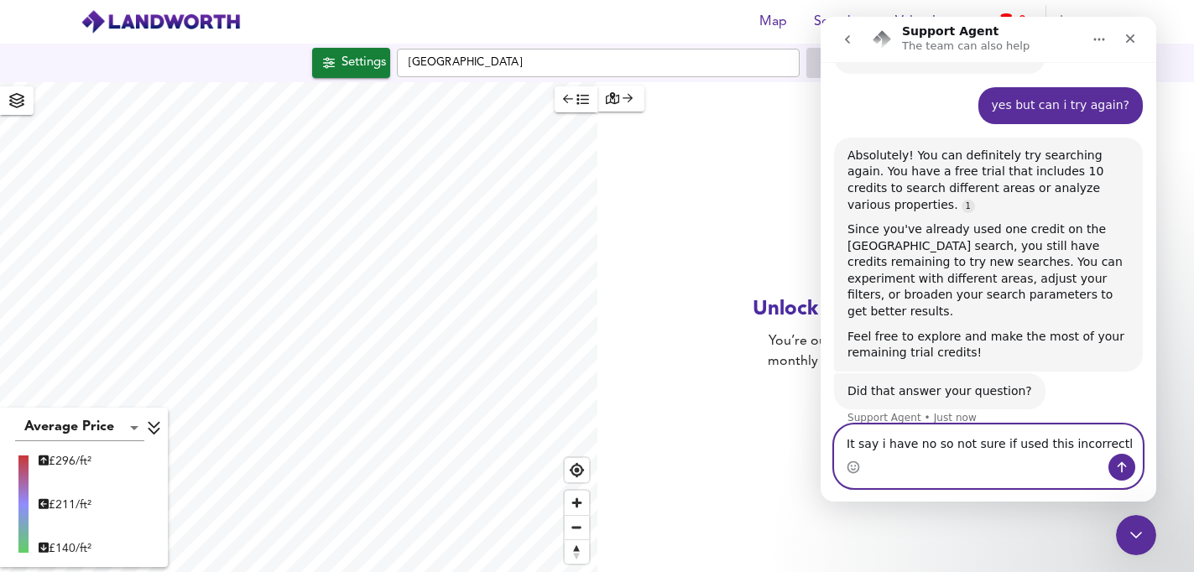
type textarea "It say i have no so not sure if used this incorrectly"
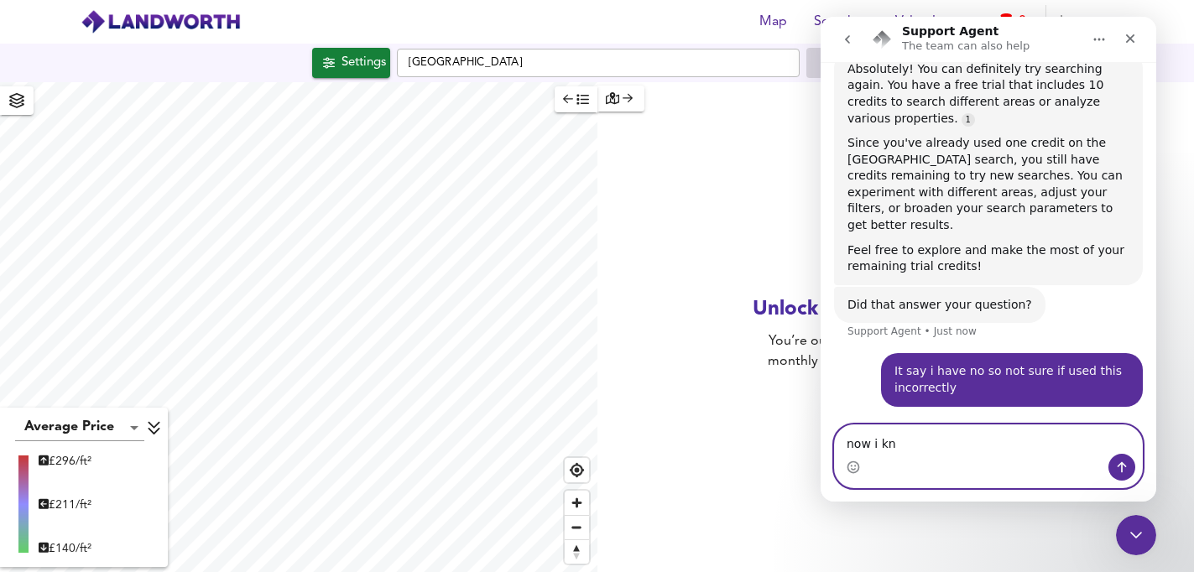
scroll to position [1238, 0]
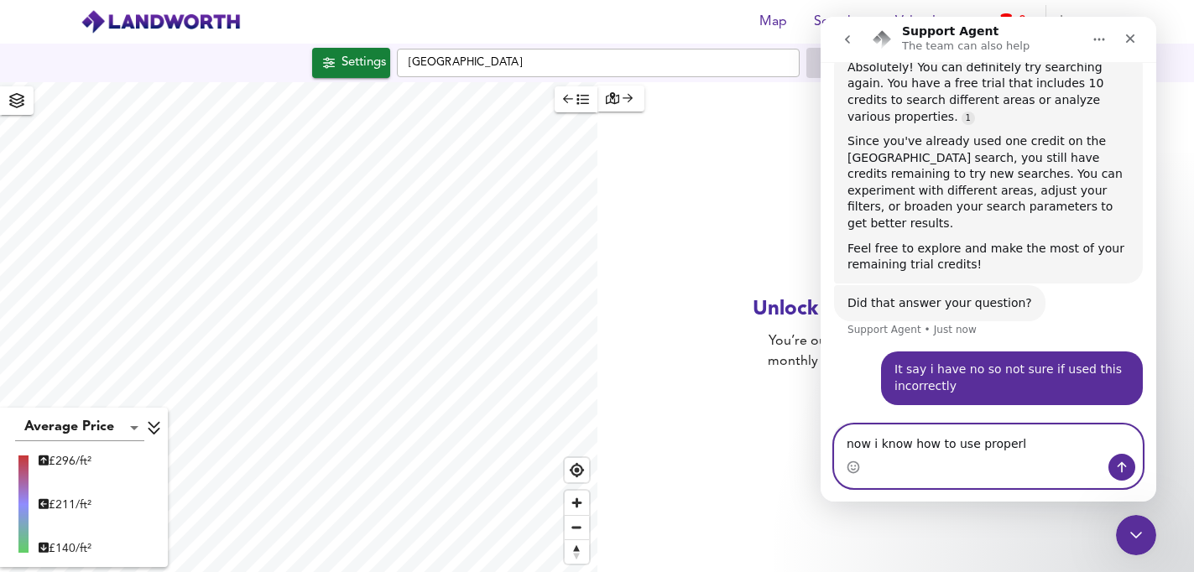
type textarea "now i know how to use properly"
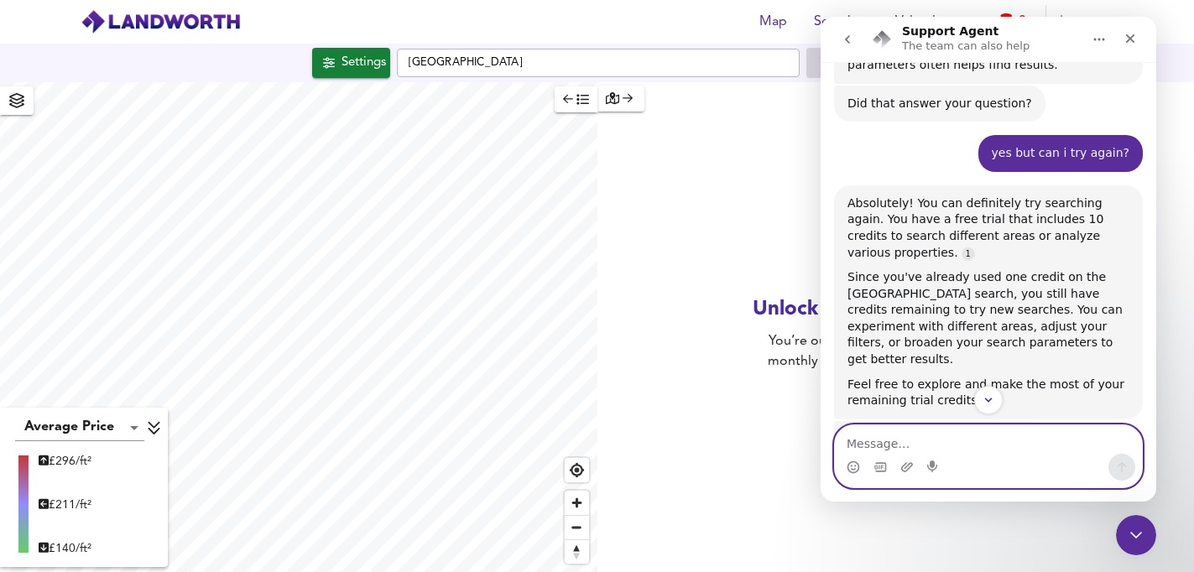
scroll to position [1099, 0]
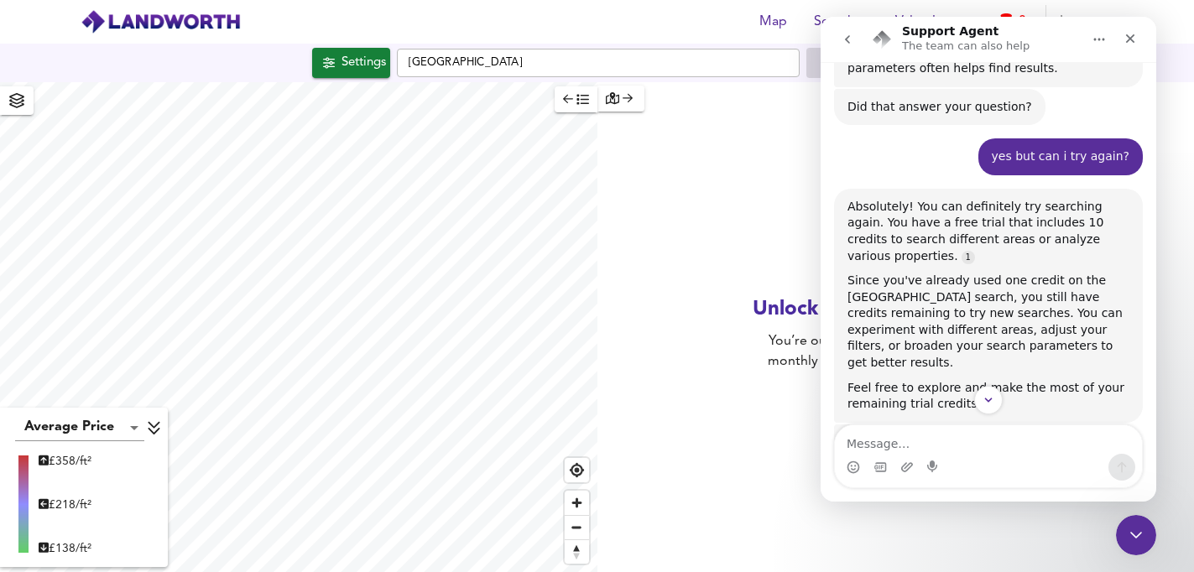
click at [274, 58] on div "Map Search Valuation 0 Log out Settings Nottingham Search Average Price landwor…" at bounding box center [597, 286] width 1194 height 572
click at [572, 505] on span "Zoom in" at bounding box center [577, 503] width 24 height 24
click at [572, 506] on span "Zoom in" at bounding box center [577, 503] width 24 height 24
click at [577, 503] on span "Zoom in" at bounding box center [577, 503] width 24 height 24
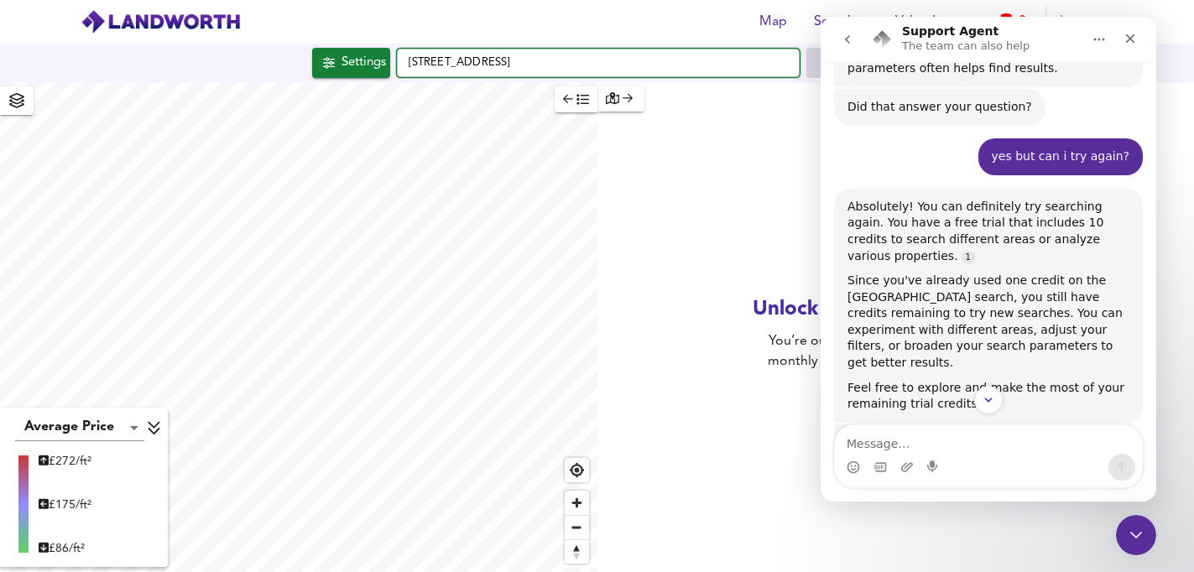
click at [521, 65] on input "The Park, NG18 2AT" at bounding box center [598, 63] width 403 height 29
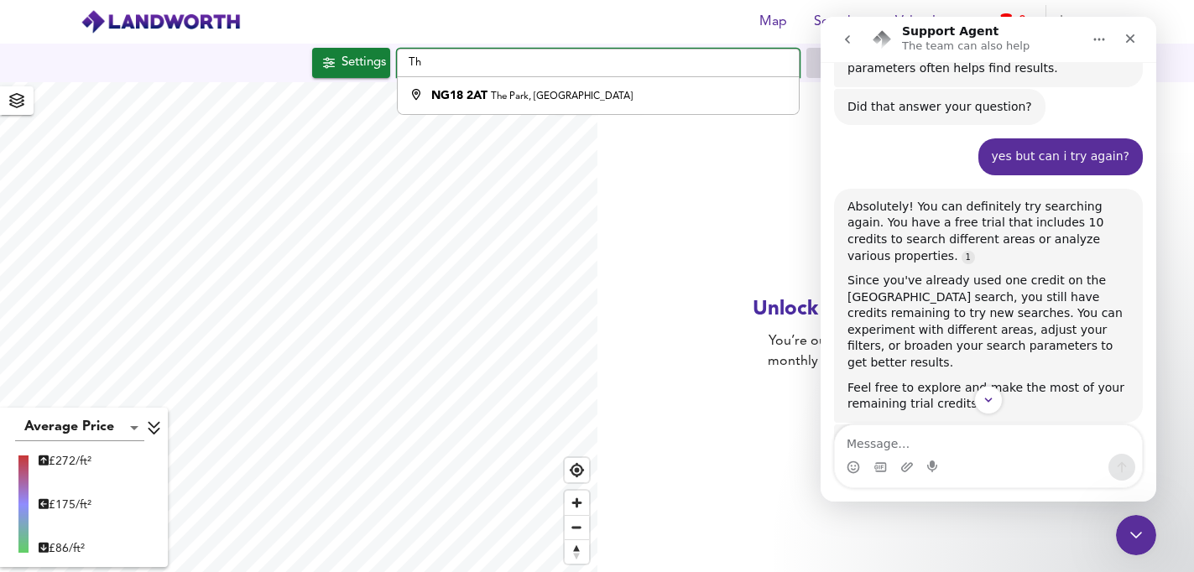
type input "T"
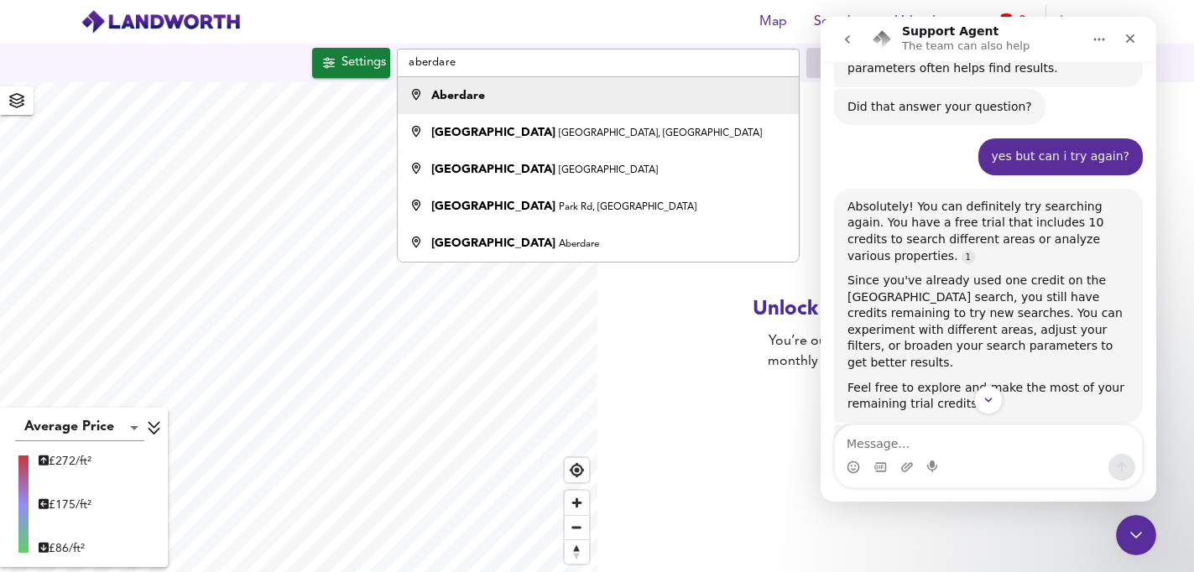
click at [488, 105] on li "Aberdare" at bounding box center [598, 95] width 401 height 37
type input "Aberdare"
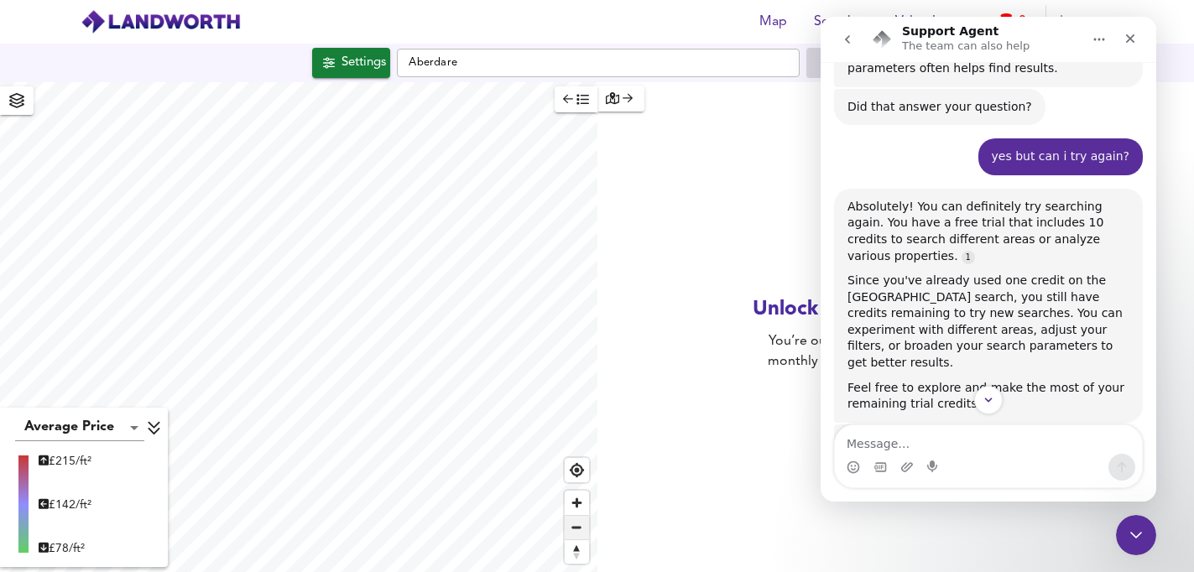
click at [578, 526] on span "Zoom out" at bounding box center [577, 527] width 24 height 23
click at [577, 502] on span "Zoom in" at bounding box center [577, 503] width 24 height 24
click at [576, 507] on span "Zoom in" at bounding box center [577, 503] width 24 height 24
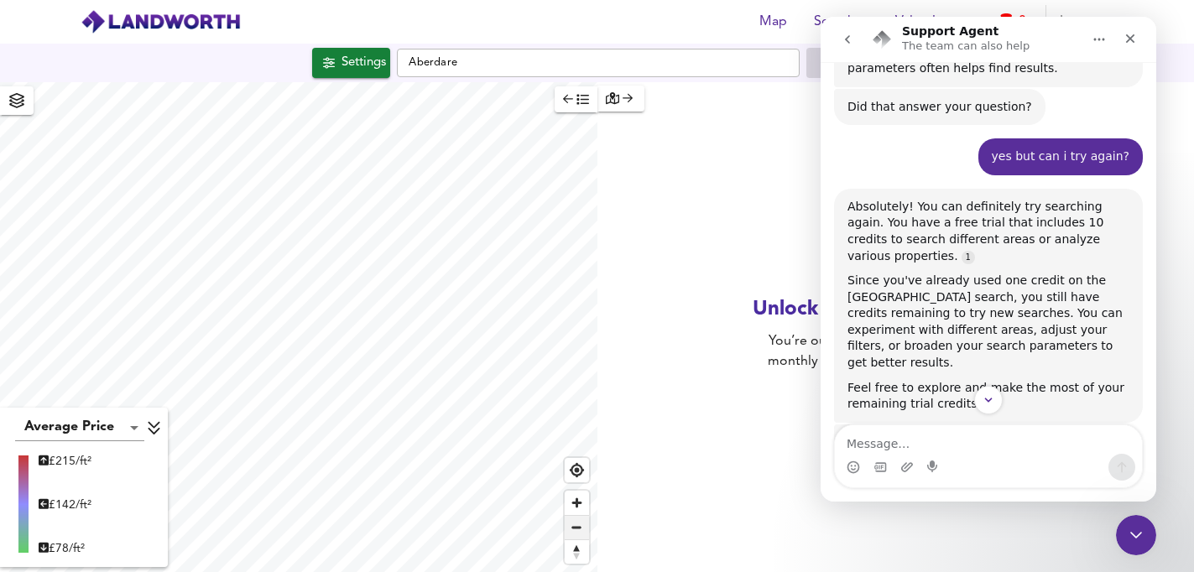
click at [582, 528] on span "Zoom out" at bounding box center [577, 527] width 24 height 23
click at [576, 500] on span "Zoom in" at bounding box center [577, 503] width 24 height 24
click at [576, 506] on span "Zoom in" at bounding box center [577, 503] width 24 height 24
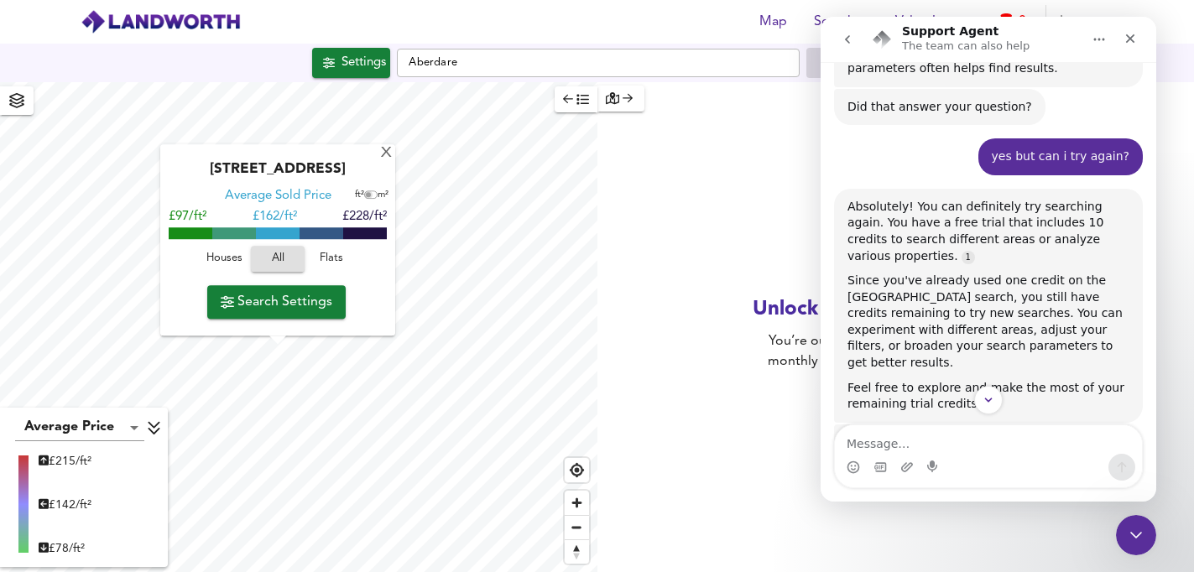
click at [366, 195] on input "checkbox" at bounding box center [368, 195] width 25 height 8
click at [366, 195] on input "checkbox" at bounding box center [373, 195] width 25 height 8
click at [366, 195] on input "checkbox" at bounding box center [368, 195] width 25 height 8
click at [366, 195] on input "checkbox" at bounding box center [373, 195] width 25 height 8
checkbox input "false"
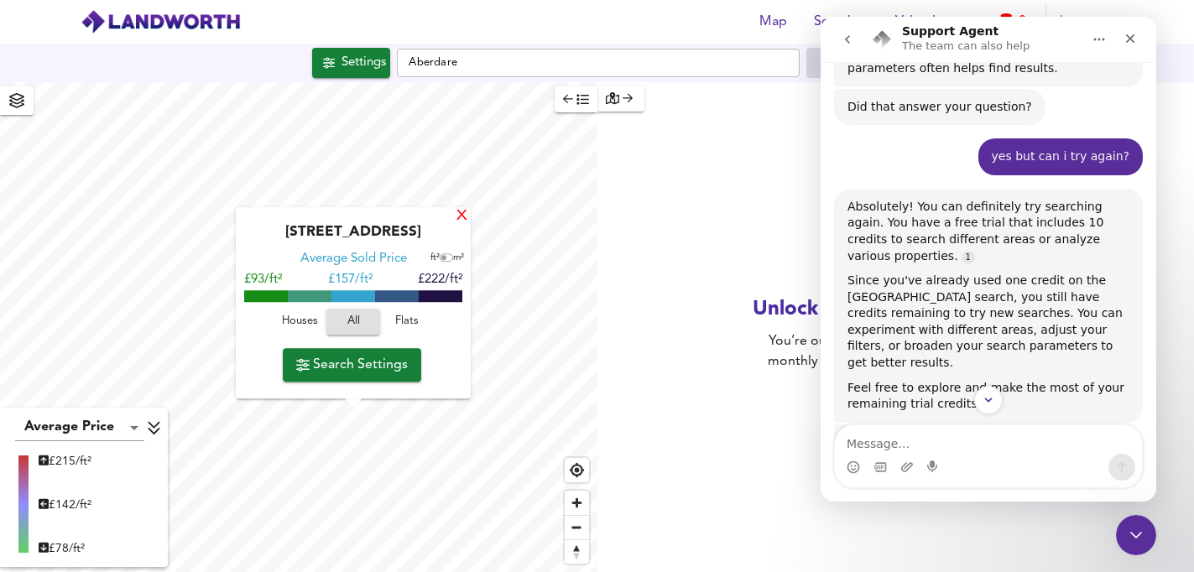
click at [461, 214] on div "X" at bounding box center [462, 217] width 14 height 16
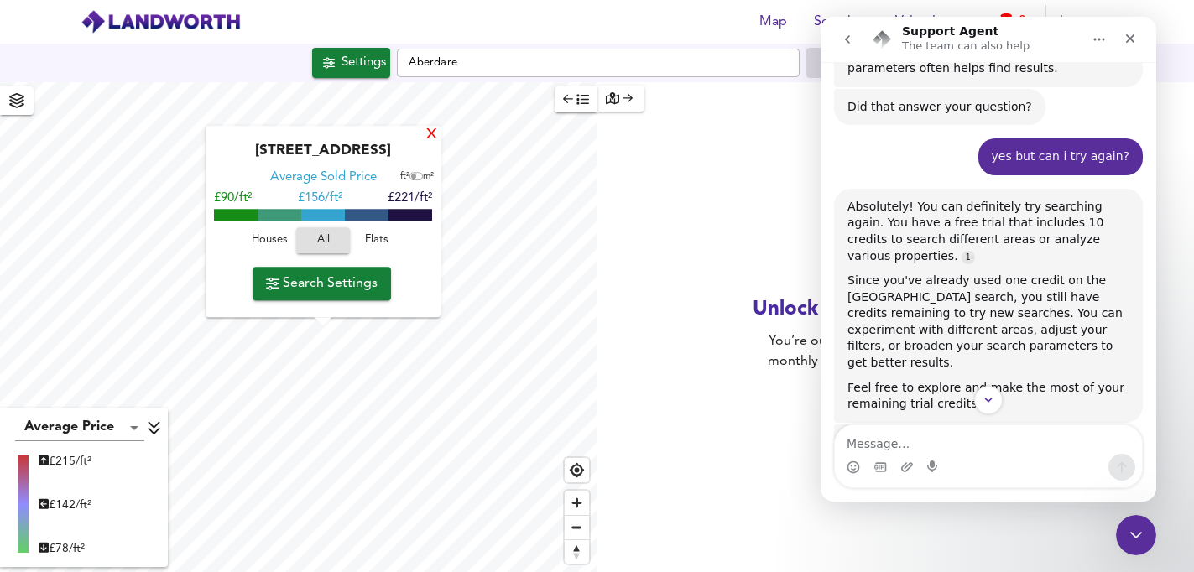
click at [432, 134] on div "X" at bounding box center [431, 136] width 14 height 16
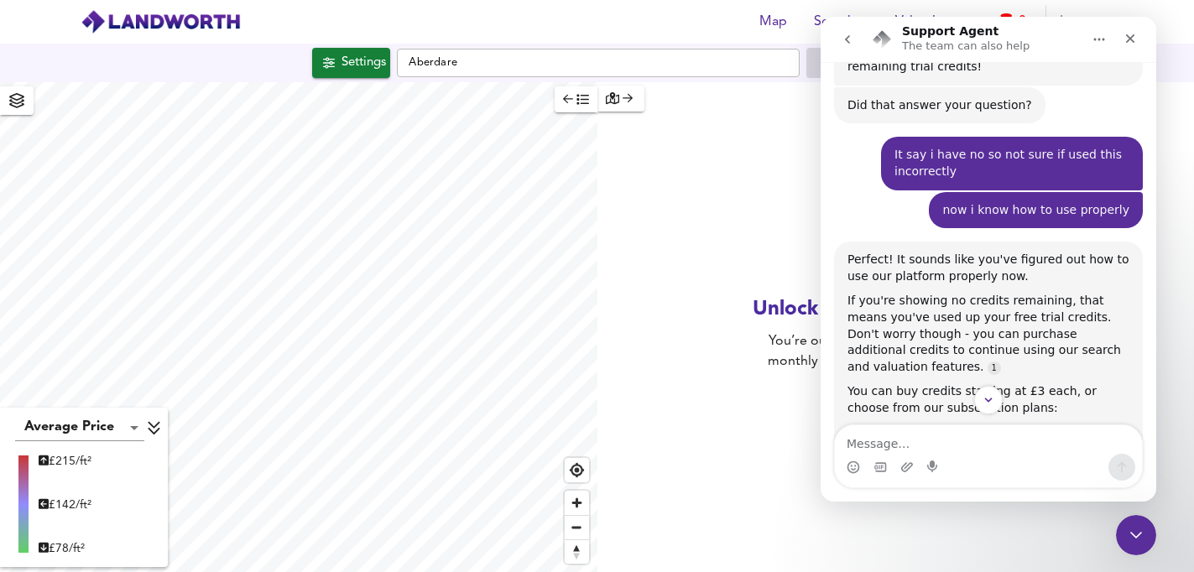
scroll to position [1585, 0]
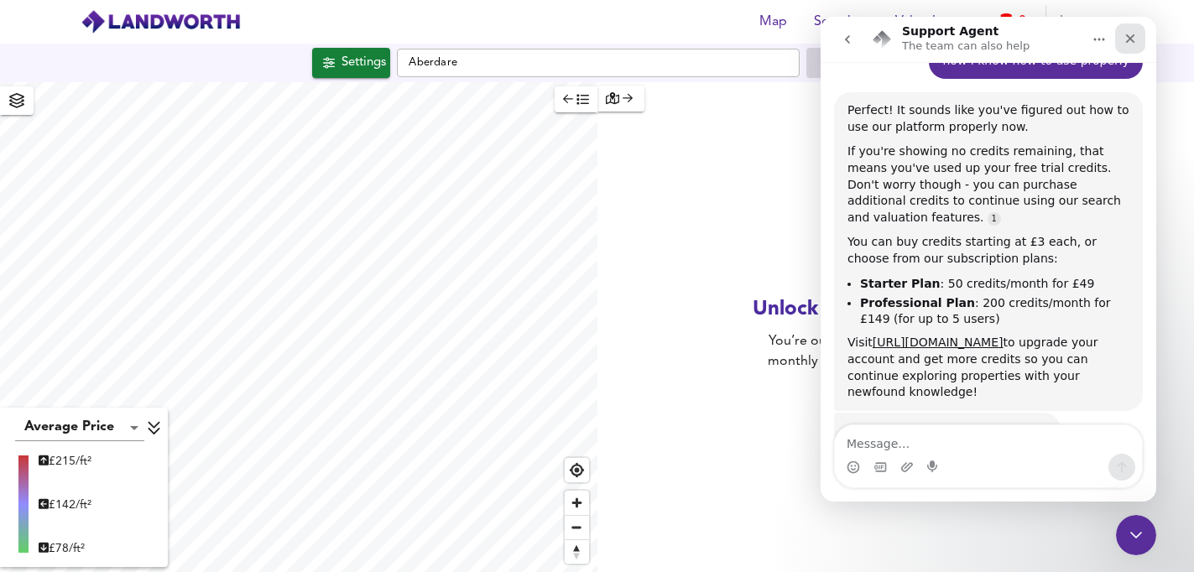
click at [1128, 39] on icon "Close" at bounding box center [1130, 38] width 9 height 9
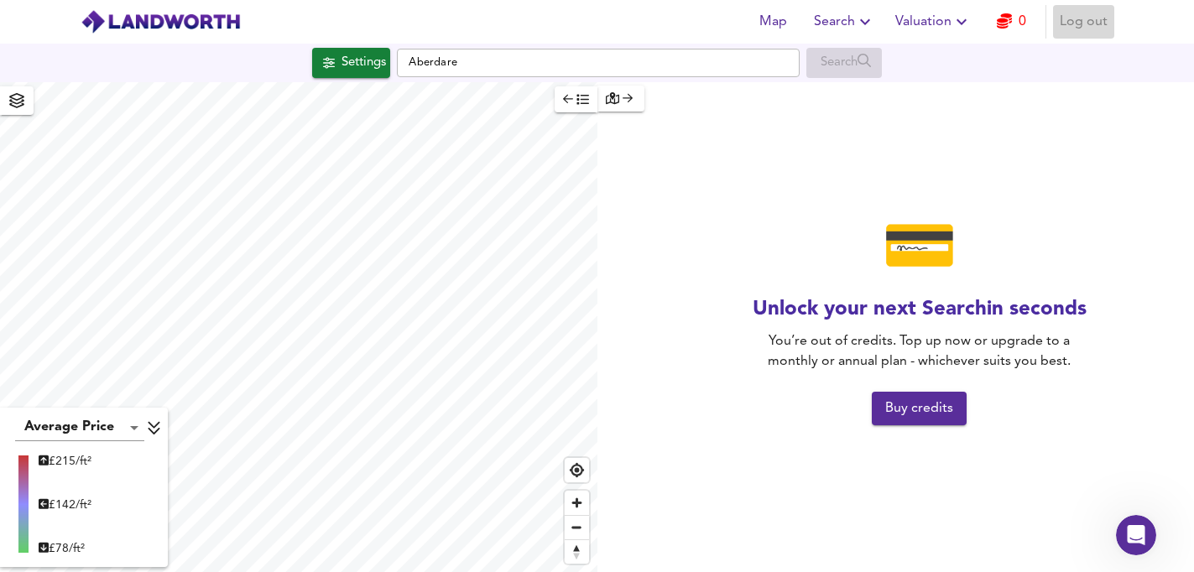
click at [1075, 24] on span "Log out" at bounding box center [1083, 21] width 48 height 23
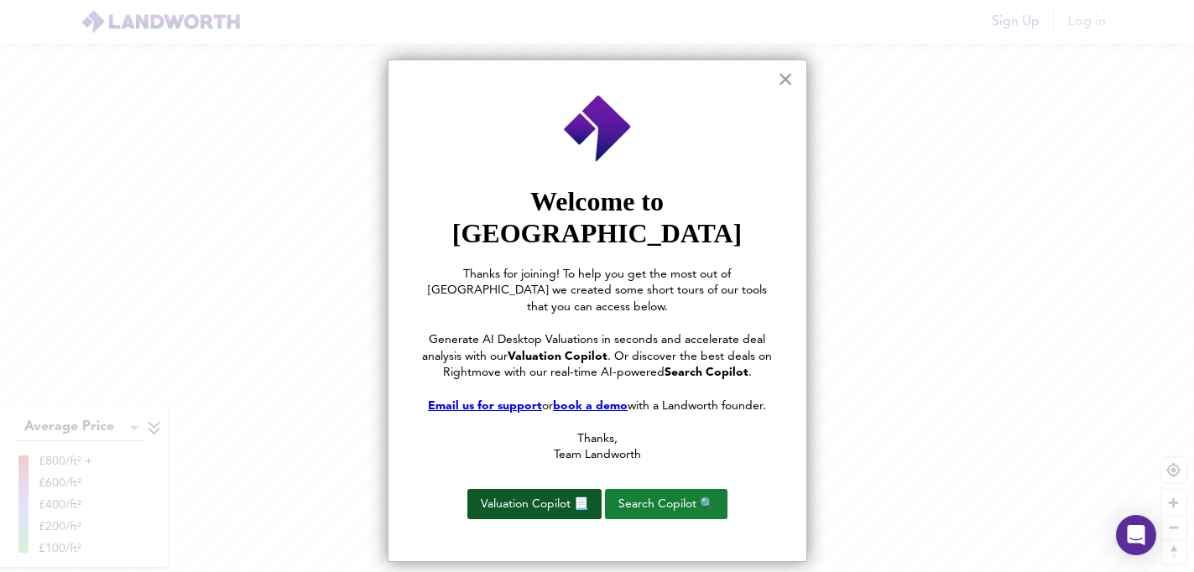
click at [550, 489] on button "Valuation Copilot 📃" at bounding box center [534, 504] width 134 height 30
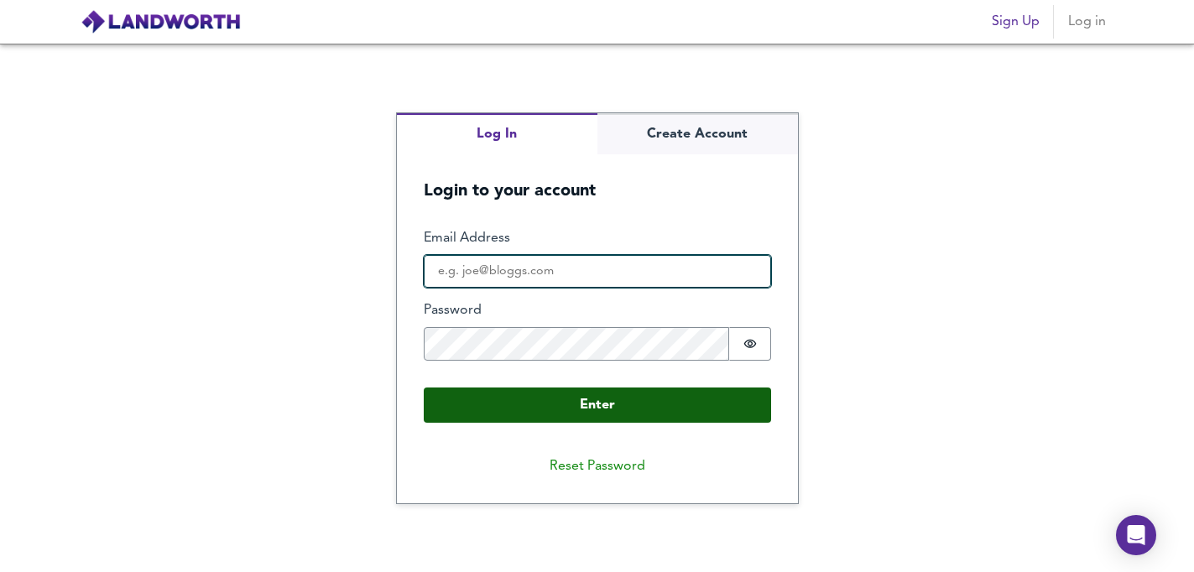
type input "[EMAIL_ADDRESS][DOMAIN_NAME]"
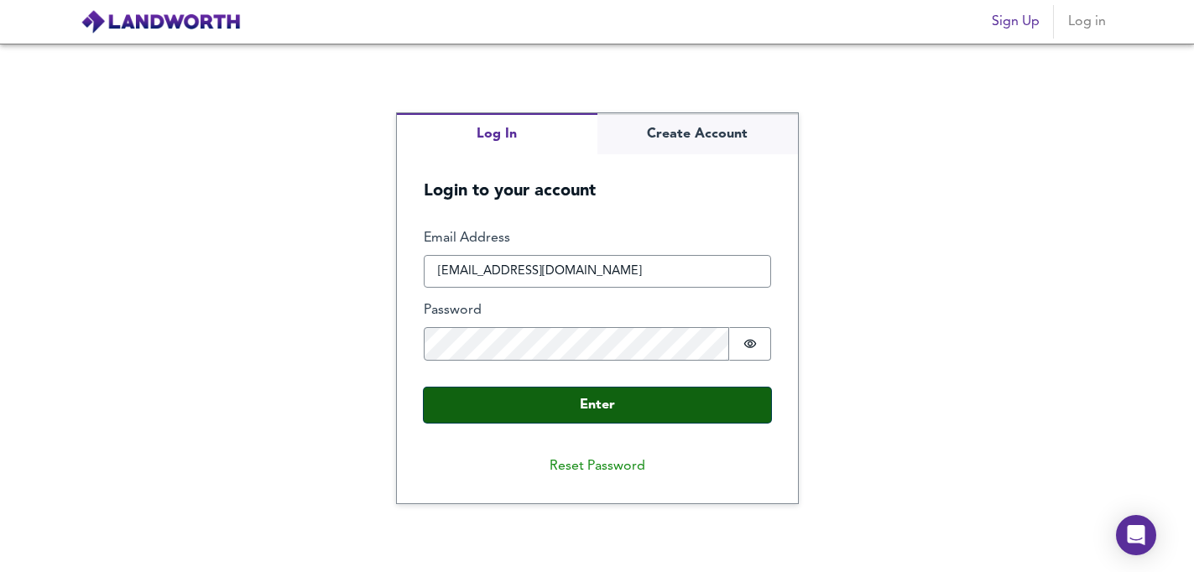
click at [545, 407] on button "Enter" at bounding box center [597, 405] width 347 height 35
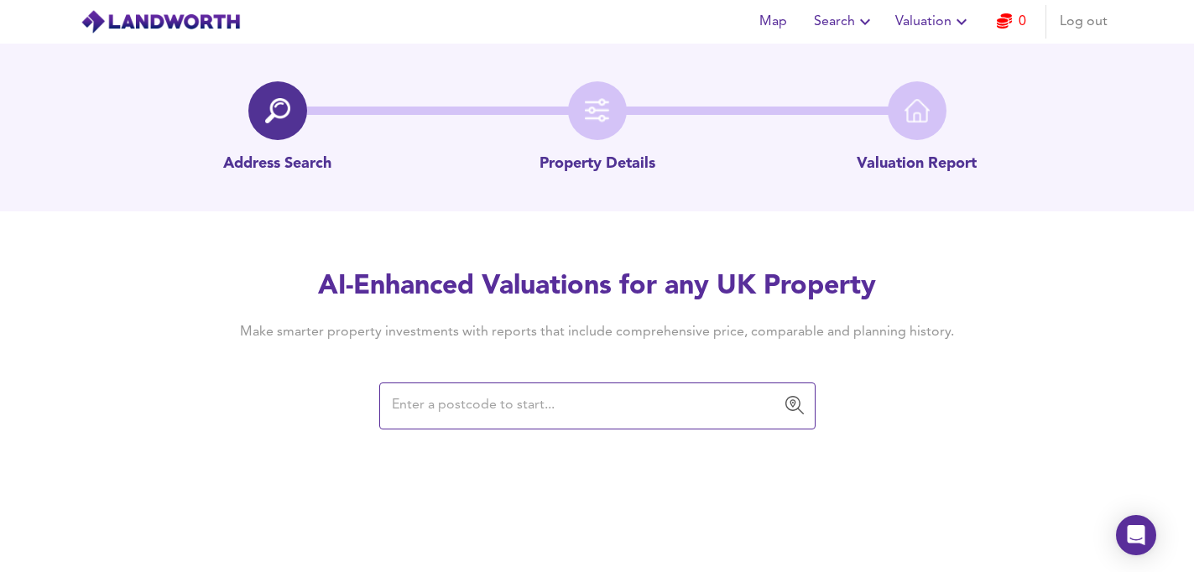
click at [545, 410] on input "text" at bounding box center [585, 406] width 396 height 32
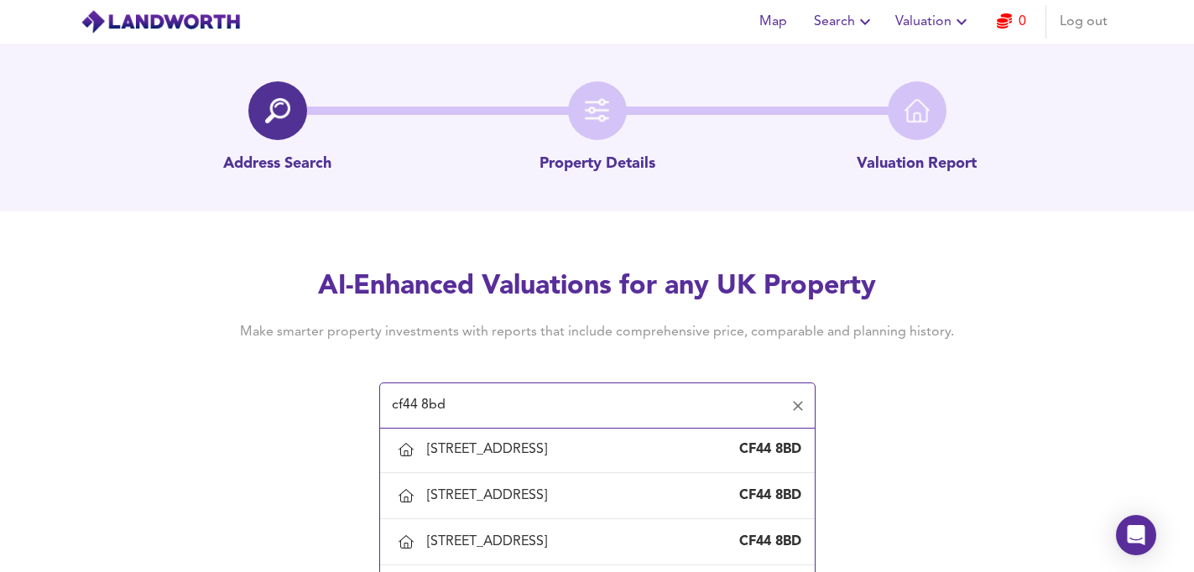
scroll to position [1895, 0]
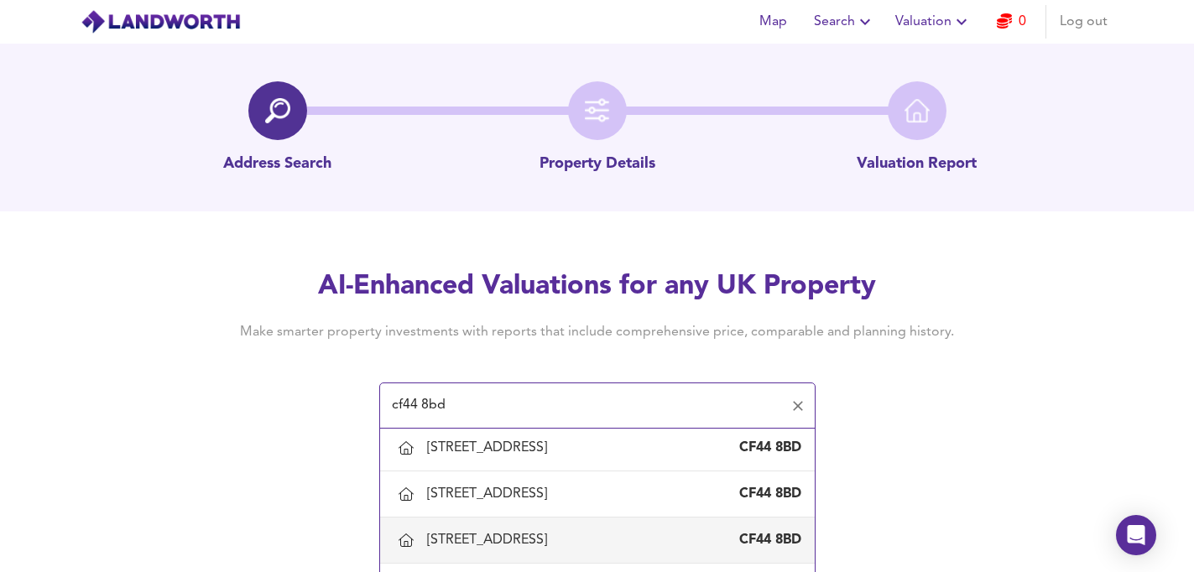
click at [542, 540] on div "[STREET_ADDRESS]" at bounding box center [490, 540] width 127 height 18
type input "[STREET_ADDRESS]"
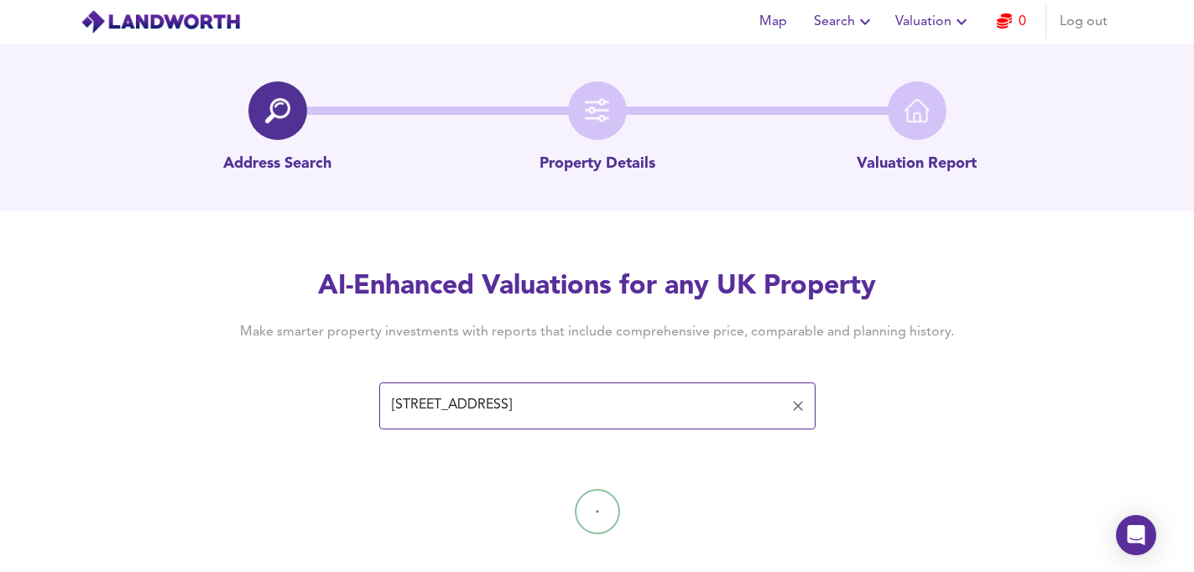
scroll to position [23, 0]
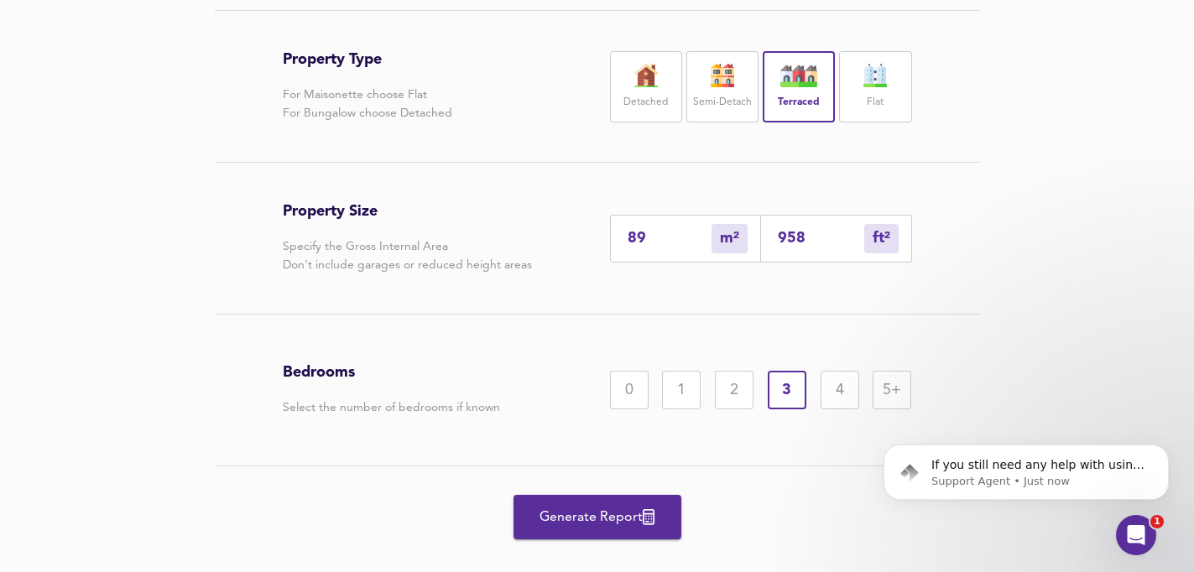
scroll to position [389, 0]
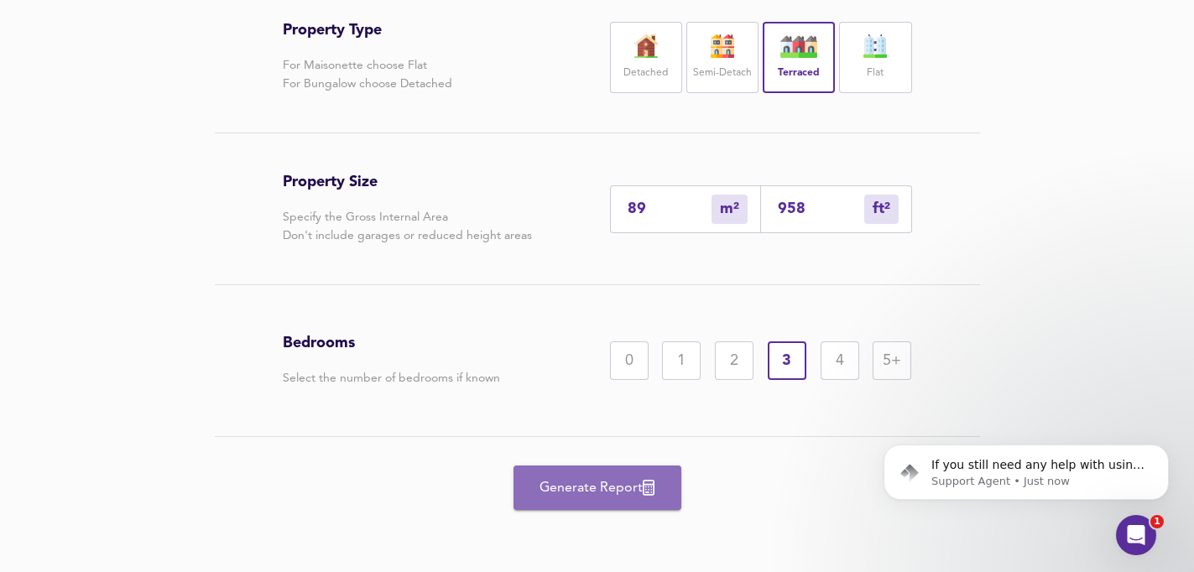
click at [632, 487] on span "Generate Report" at bounding box center [597, 487] width 134 height 23
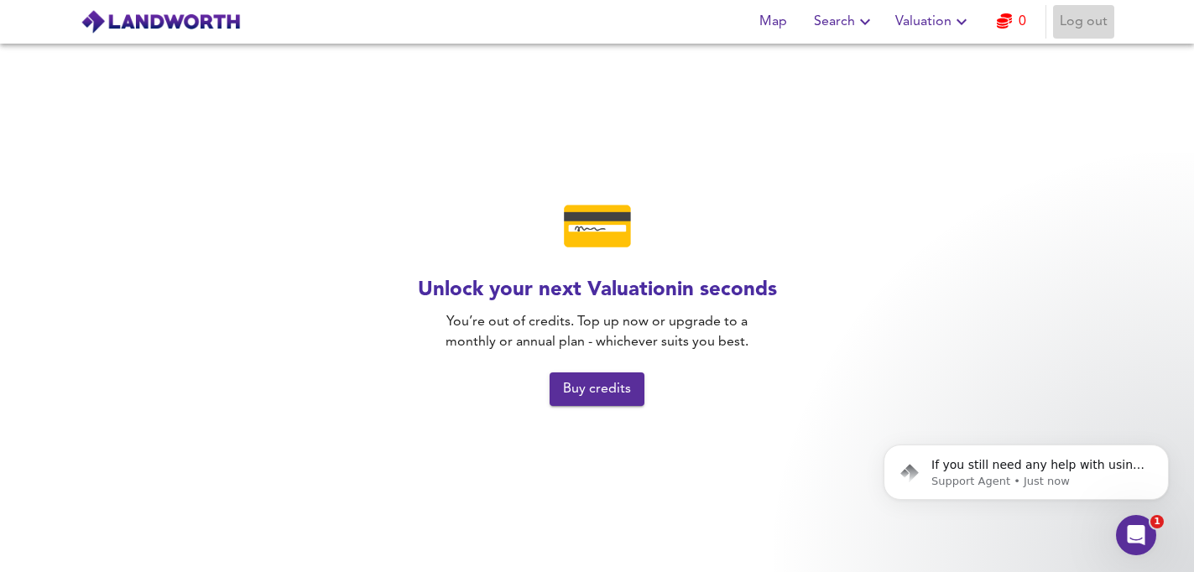
click at [1078, 22] on span "Log out" at bounding box center [1083, 21] width 48 height 23
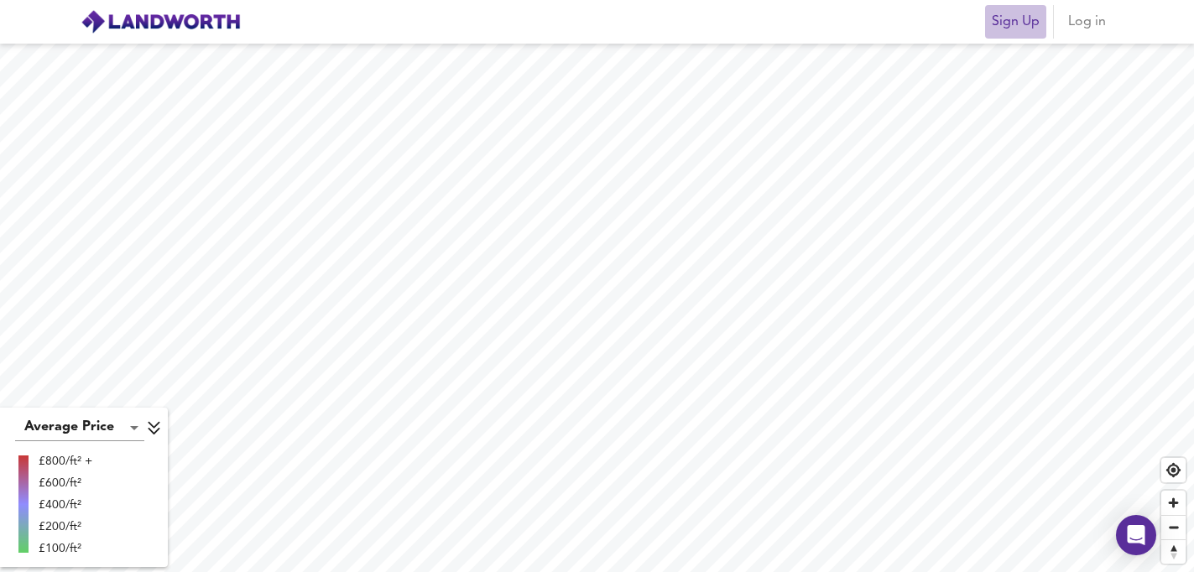
click at [1012, 23] on span "Sign Up" at bounding box center [1015, 21] width 48 height 23
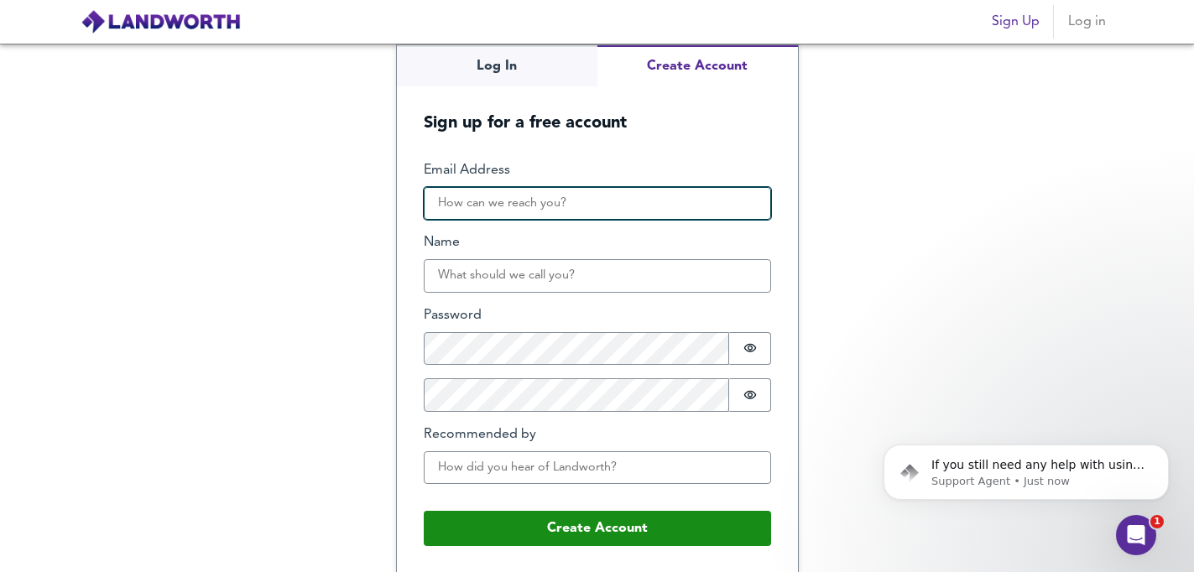
click at [596, 207] on input "Email Address" at bounding box center [597, 204] width 347 height 34
type input "[EMAIL_ADDRESS][DOMAIN_NAME]"
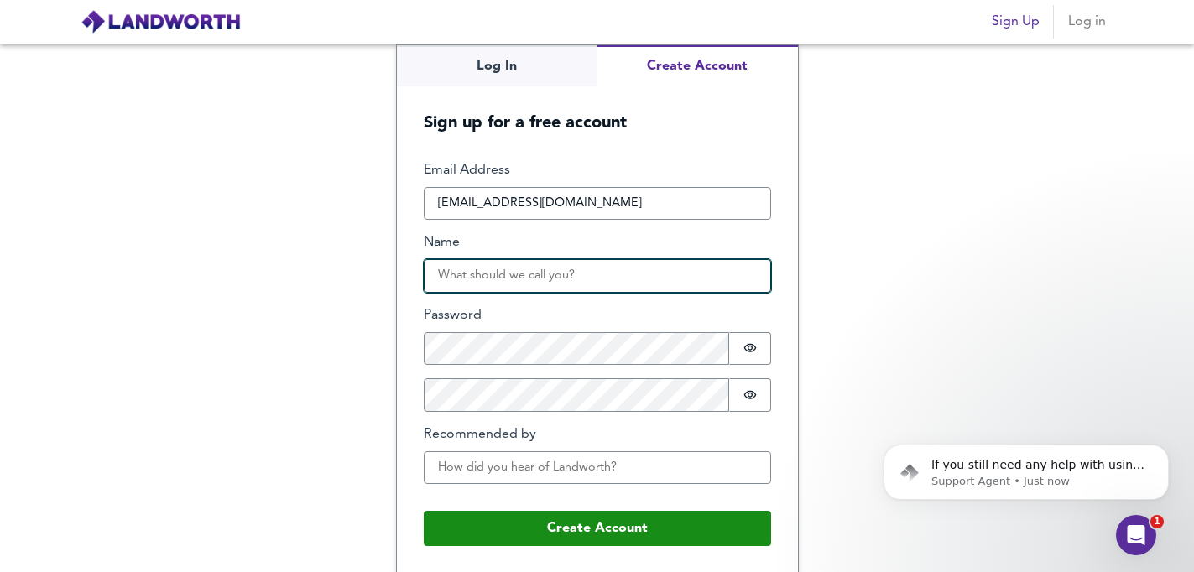
click at [575, 278] on input "Name" at bounding box center [597, 276] width 347 height 34
type input "claire"
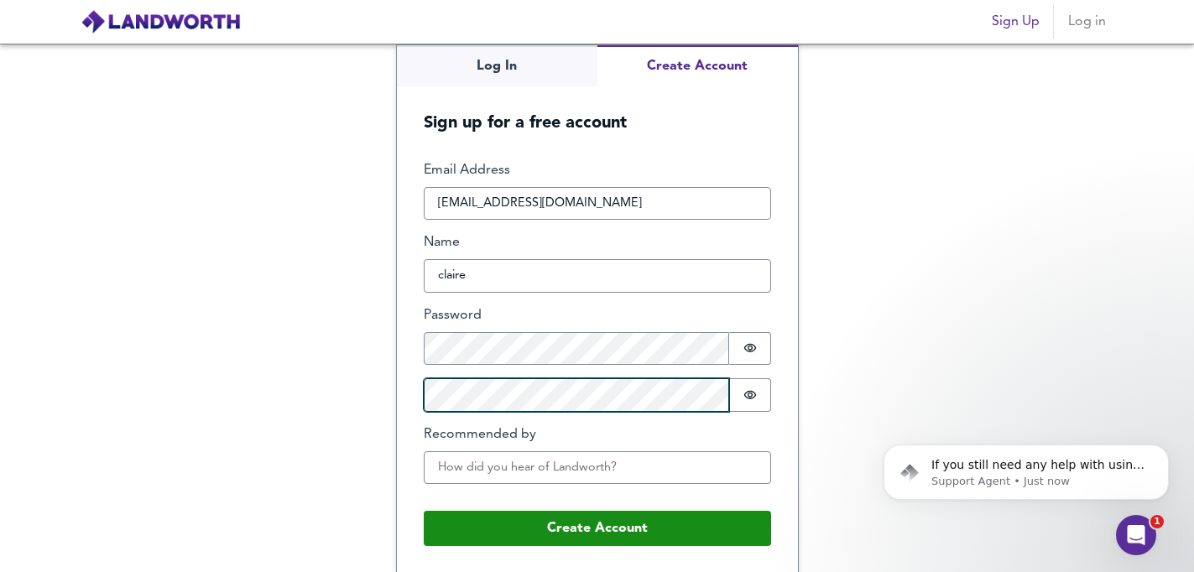
scroll to position [2, 0]
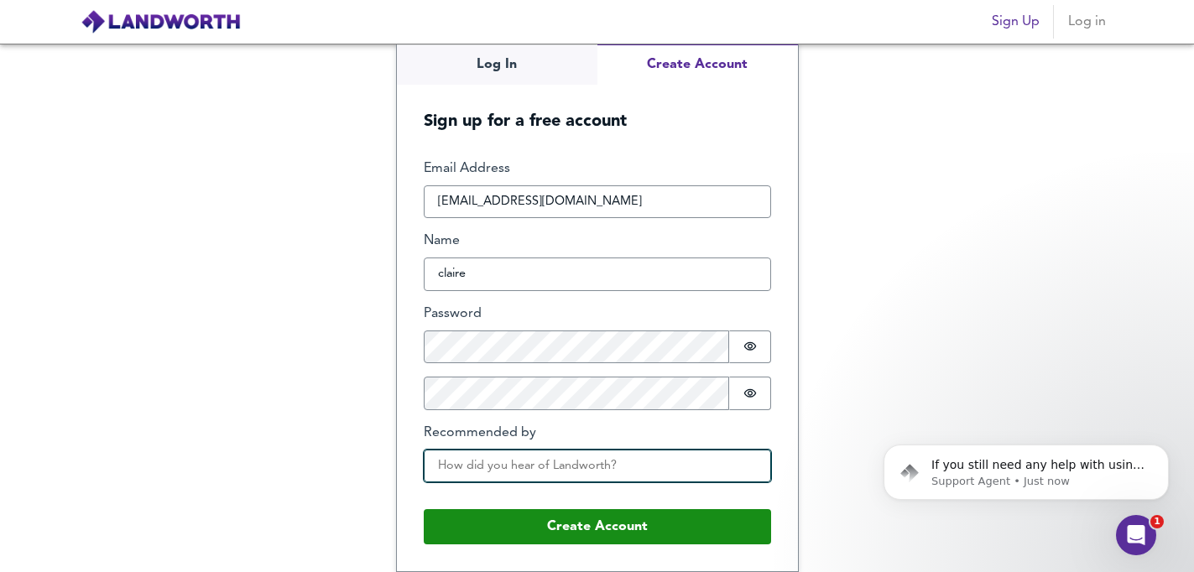
click at [447, 467] on input "Recommended by" at bounding box center [597, 467] width 347 height 34
click at [451, 467] on input "Recommended by" at bounding box center [597, 467] width 347 height 34
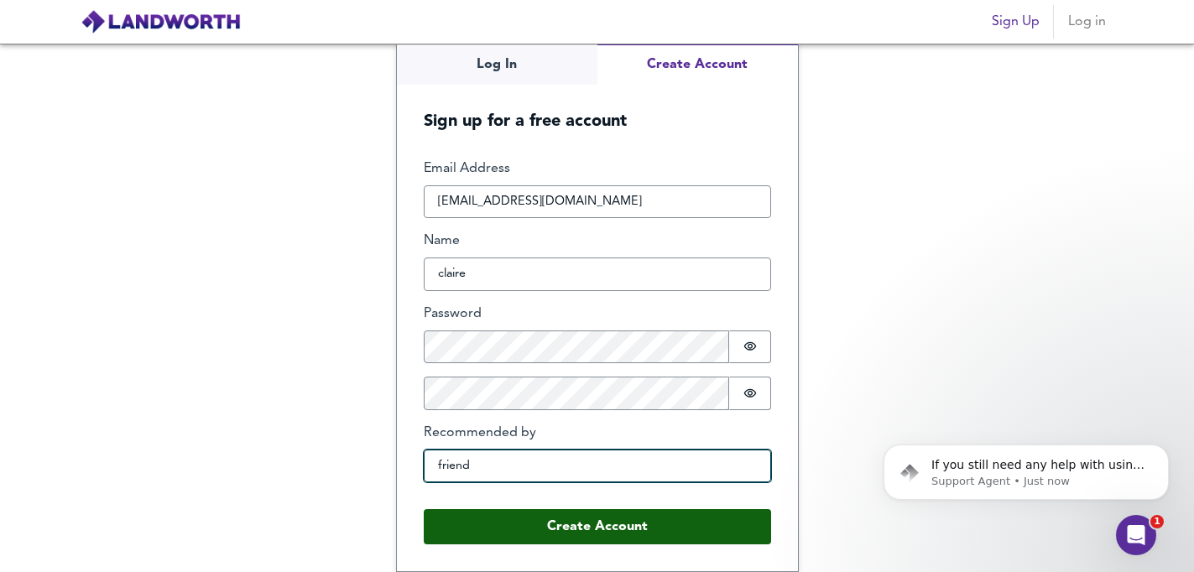
type input "friend"
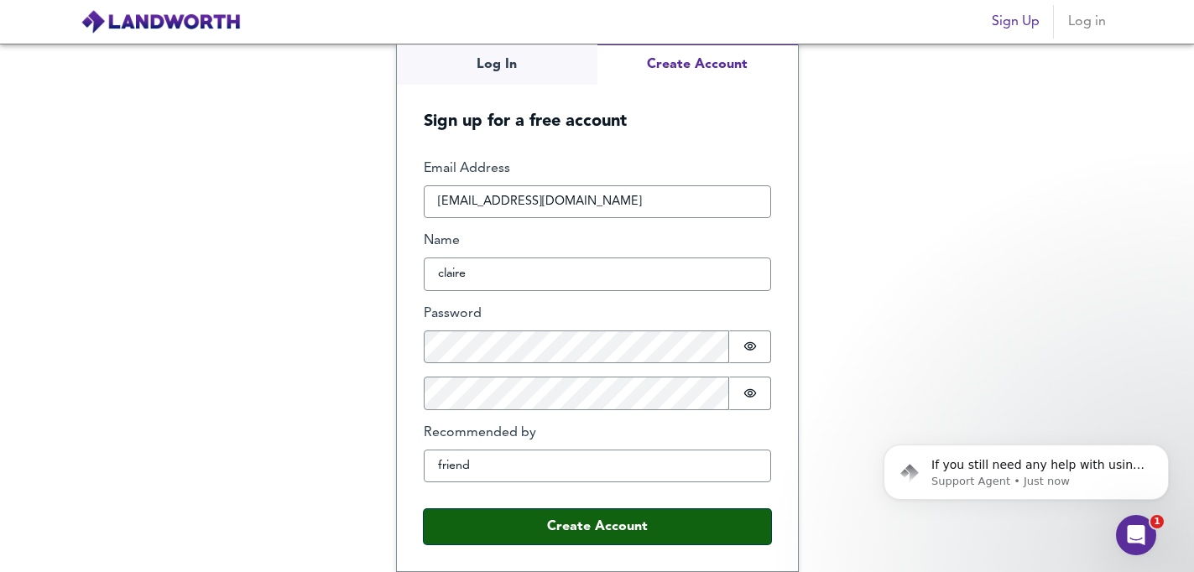
click at [509, 523] on button "Create Account" at bounding box center [597, 526] width 347 height 35
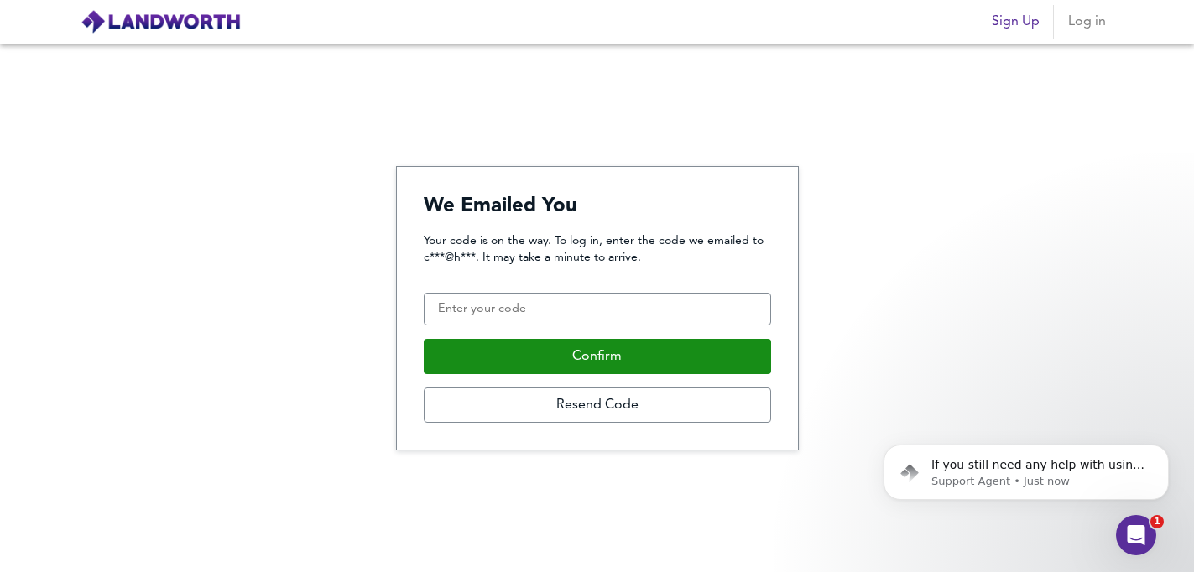
scroll to position [0, 0]
click at [518, 294] on input "Confirmation Code" at bounding box center [597, 310] width 347 height 34
paste input "668482"
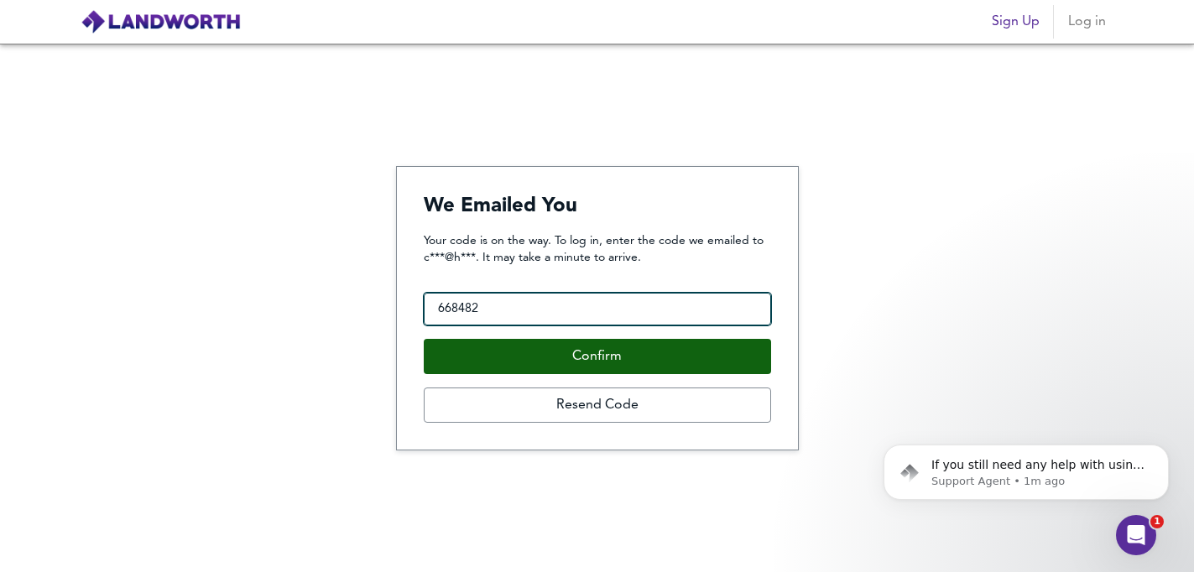
type input "668482"
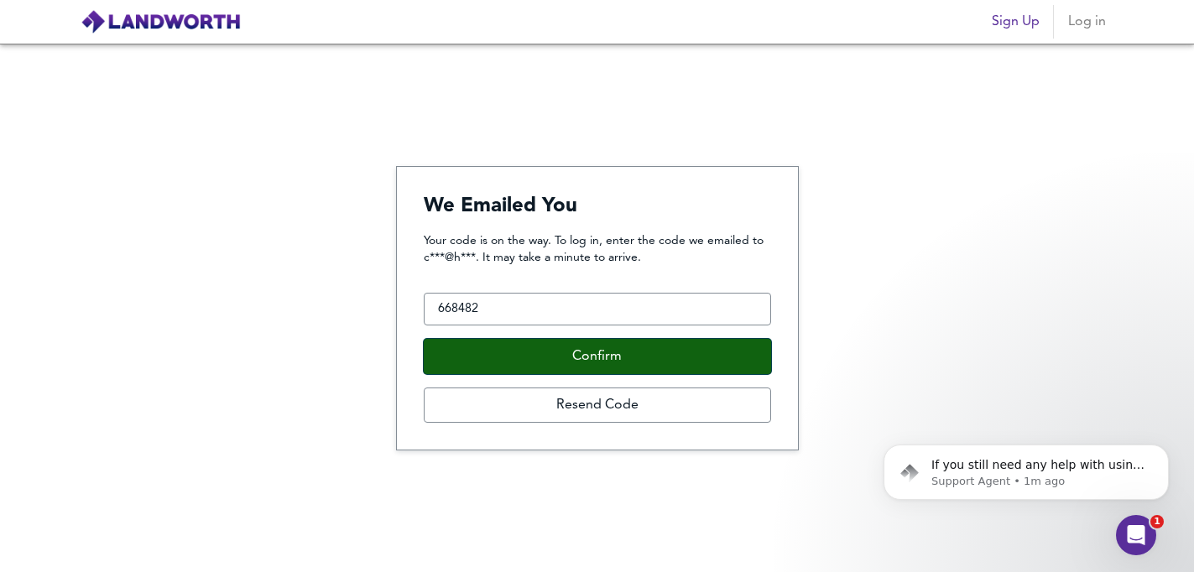
click at [525, 363] on button "Confirm" at bounding box center [597, 356] width 347 height 35
